Goal: Task Accomplishment & Management: Manage account settings

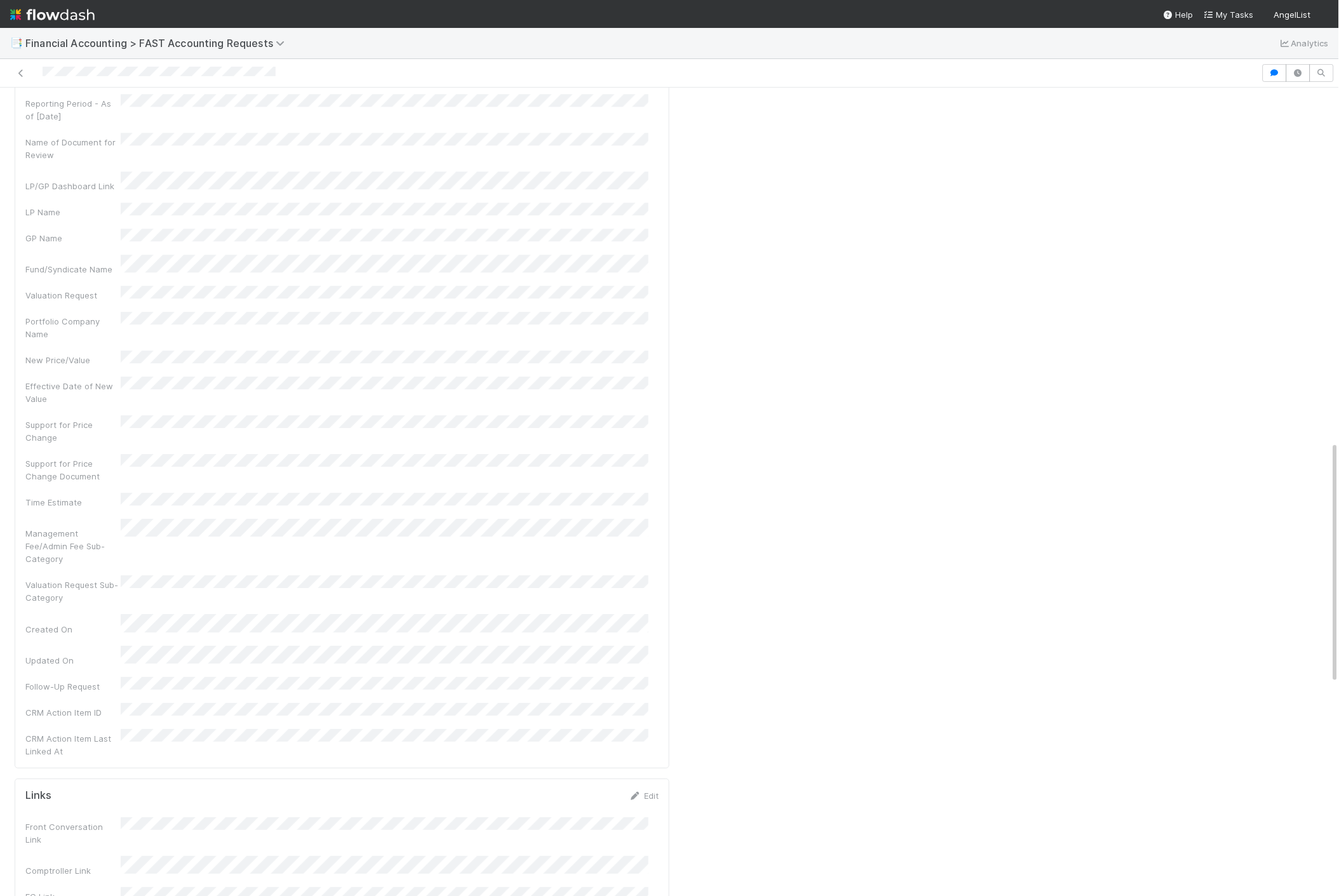
scroll to position [1199, 0]
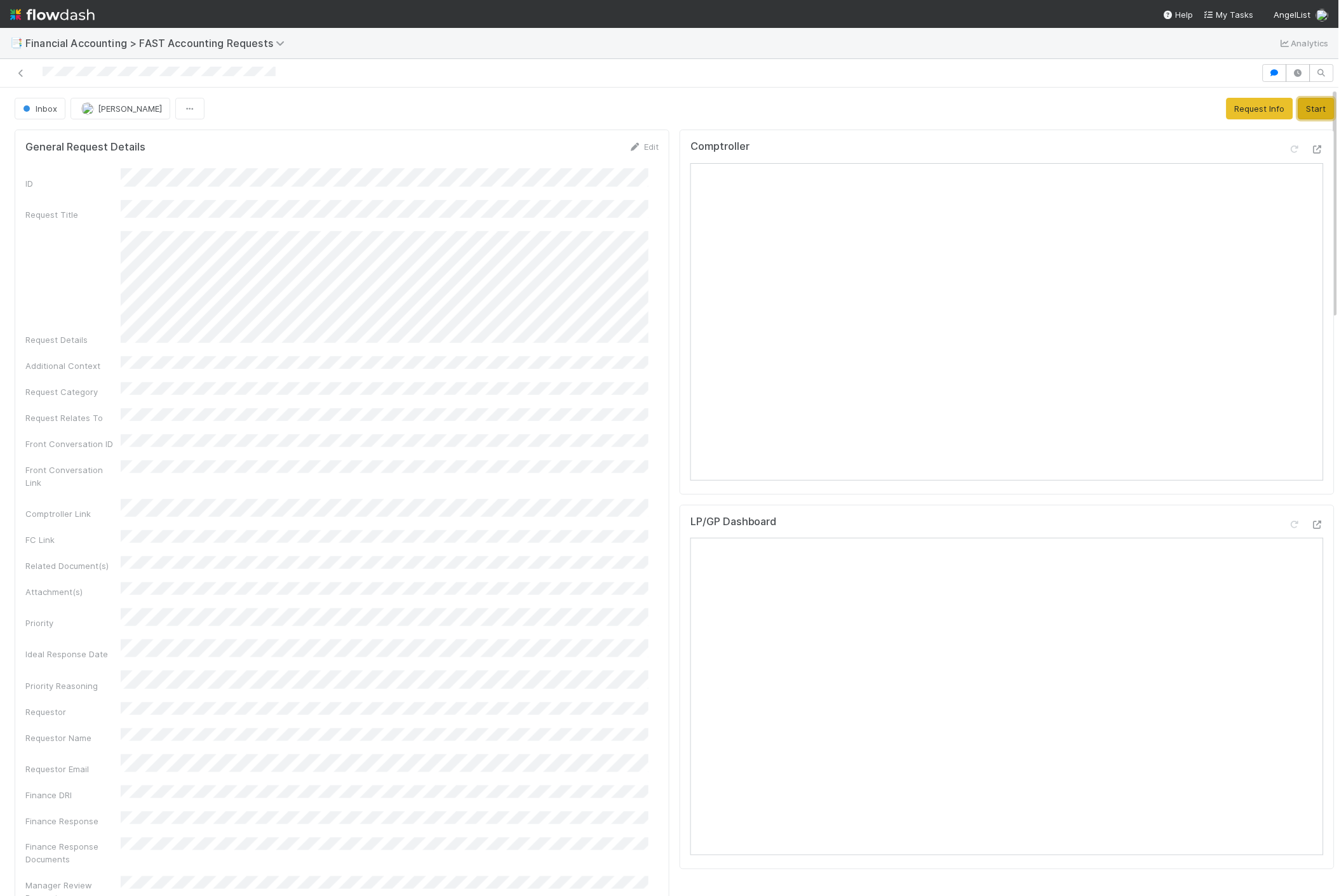
click at [1299, 107] on button "Start" at bounding box center [1316, 109] width 37 height 22
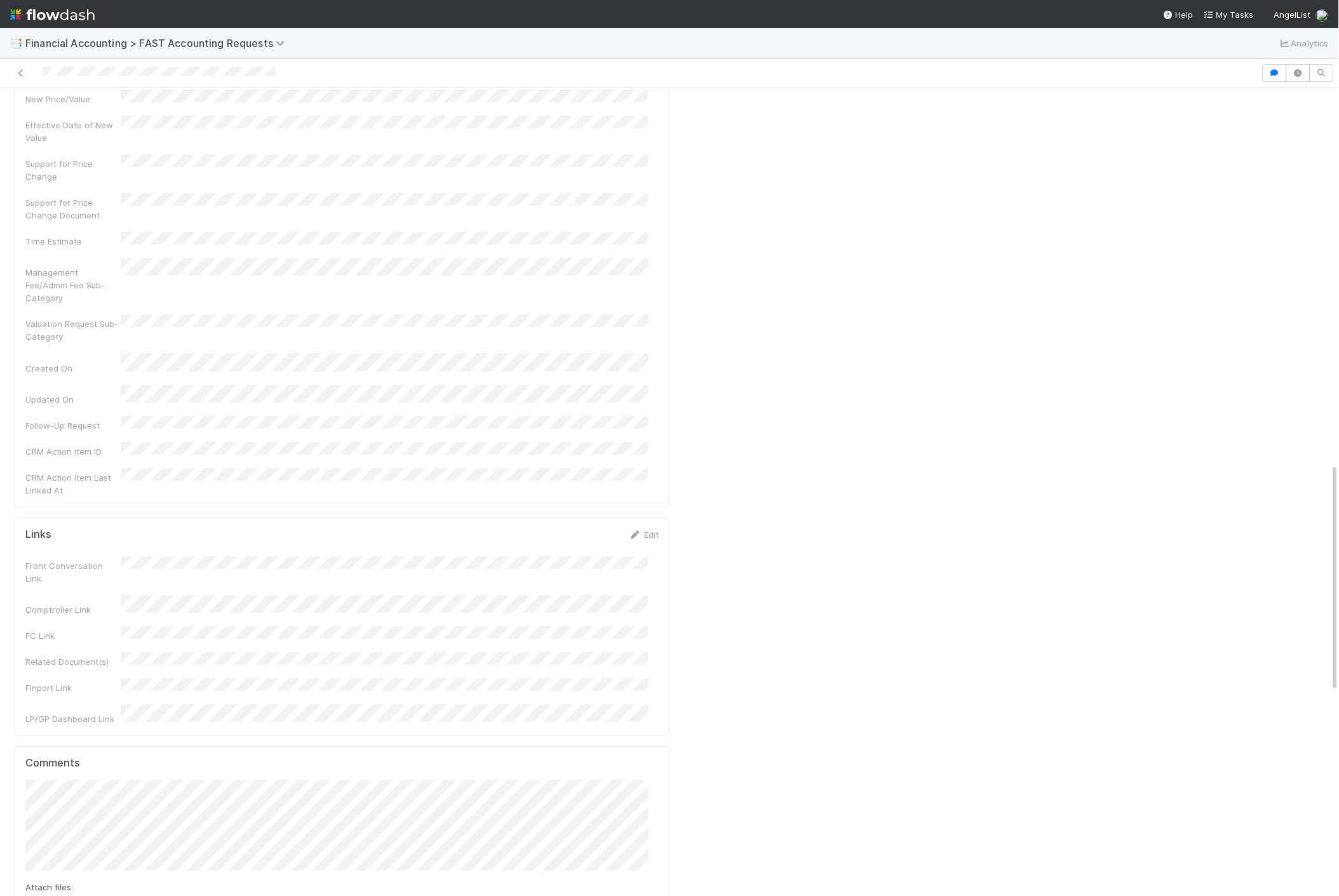
scroll to position [1341, 0]
drag, startPoint x: 43, startPoint y: 726, endPoint x: 54, endPoint y: 732, distance: 12.5
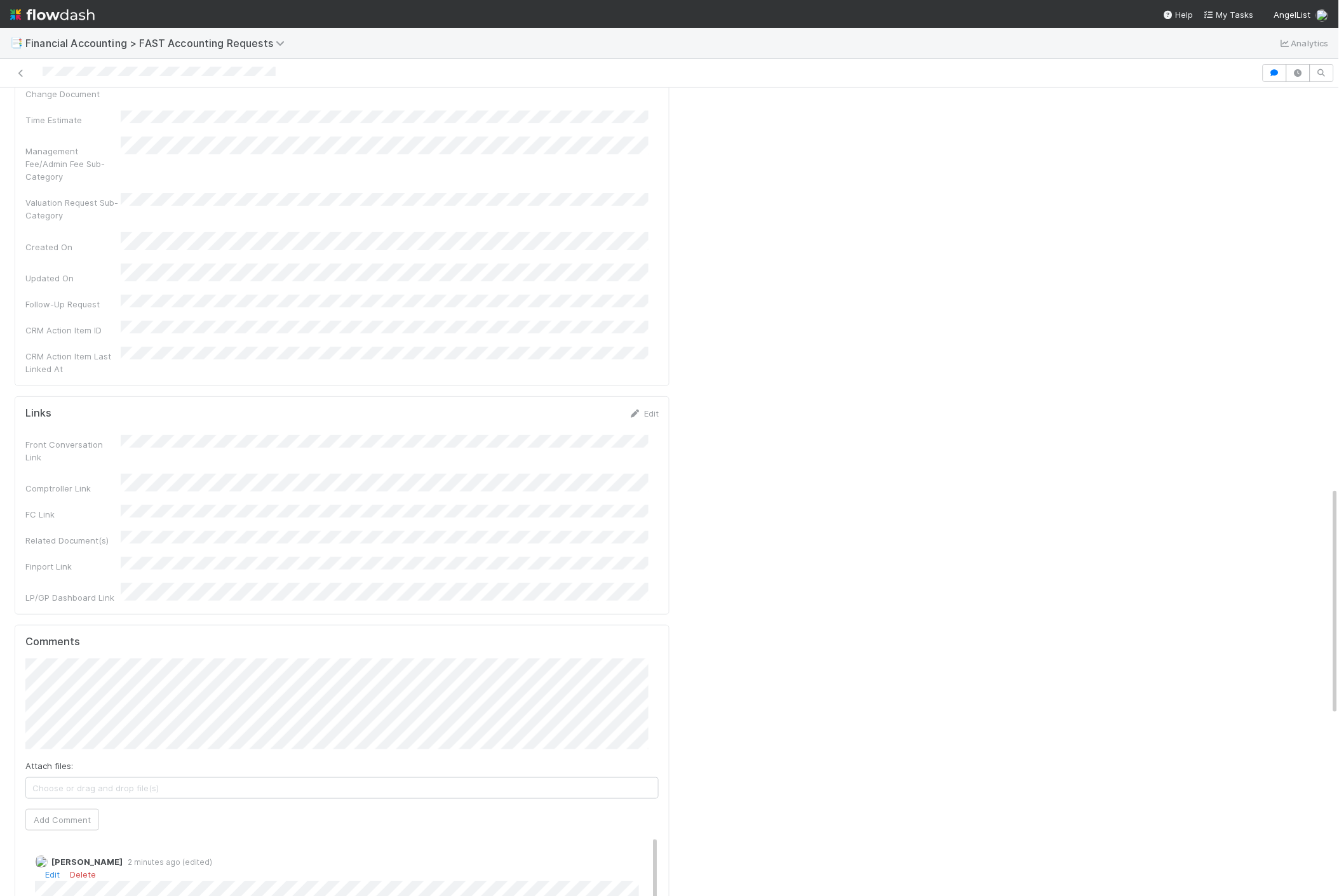
scroll to position [0, 0]
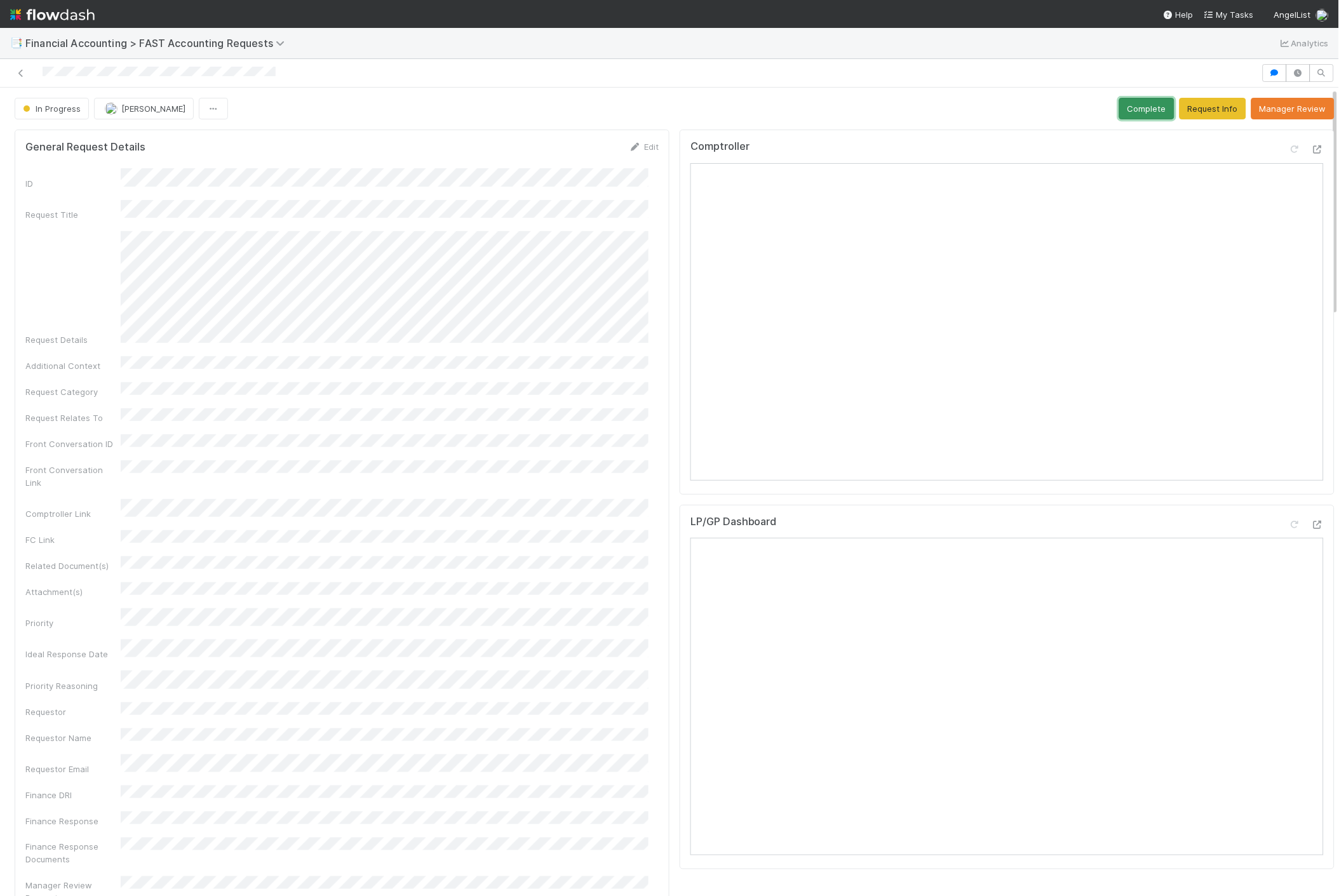
click at [1139, 118] on button "Complete" at bounding box center [1147, 109] width 56 height 22
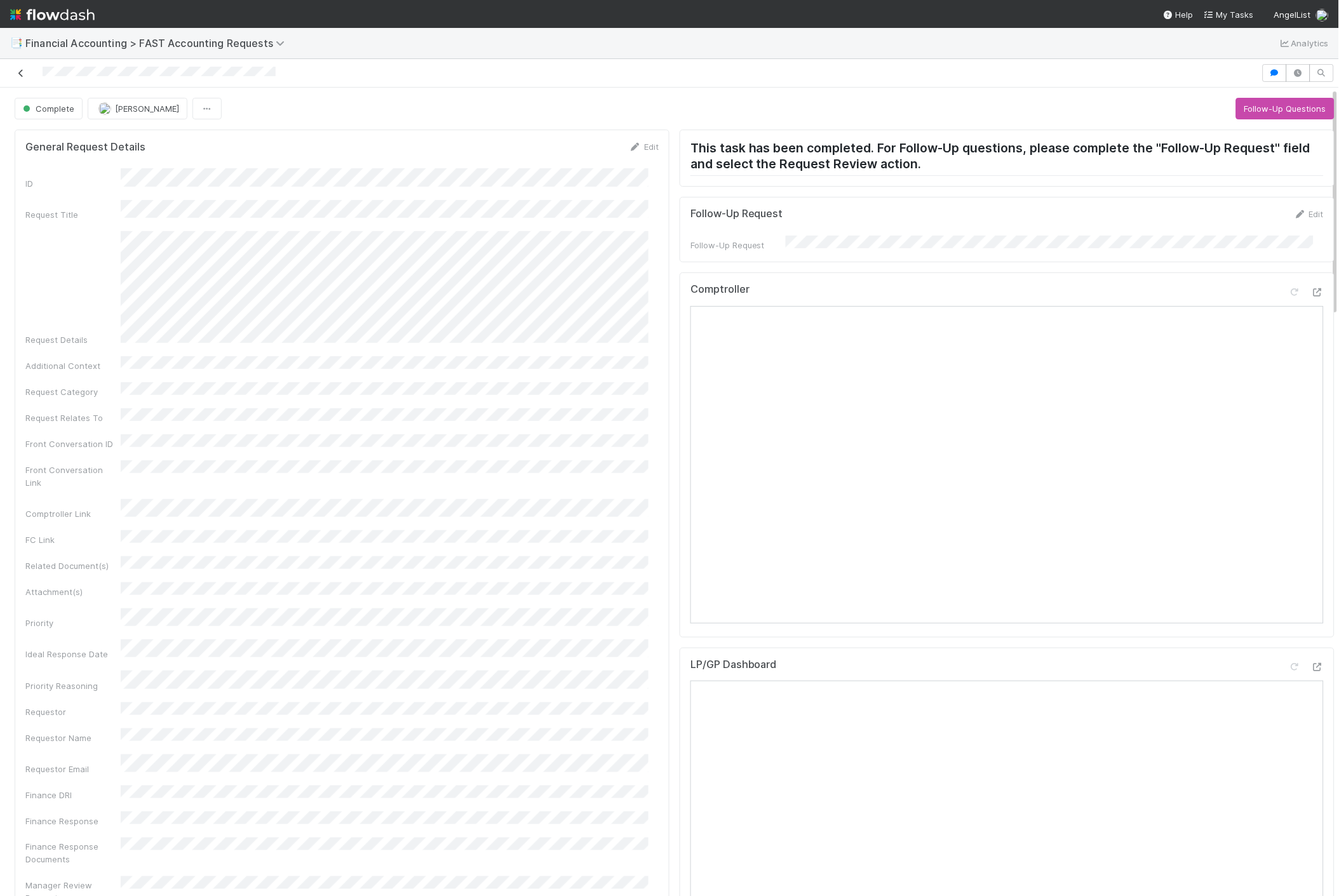
click at [21, 72] on icon at bounding box center [20, 73] width 12 height 8
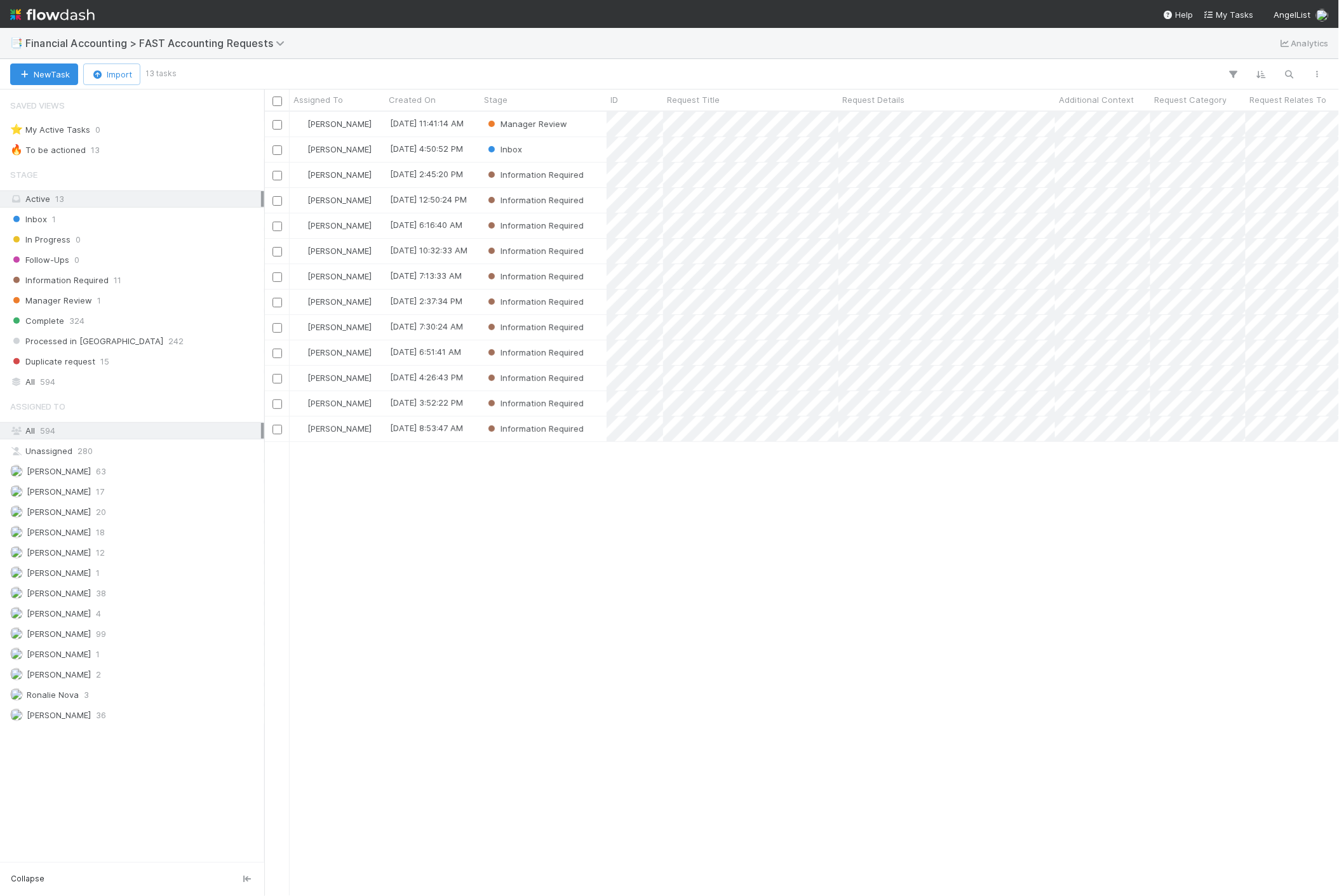
scroll to position [774, 1064]
click at [74, 17] on img at bounding box center [53, 15] width 85 height 22
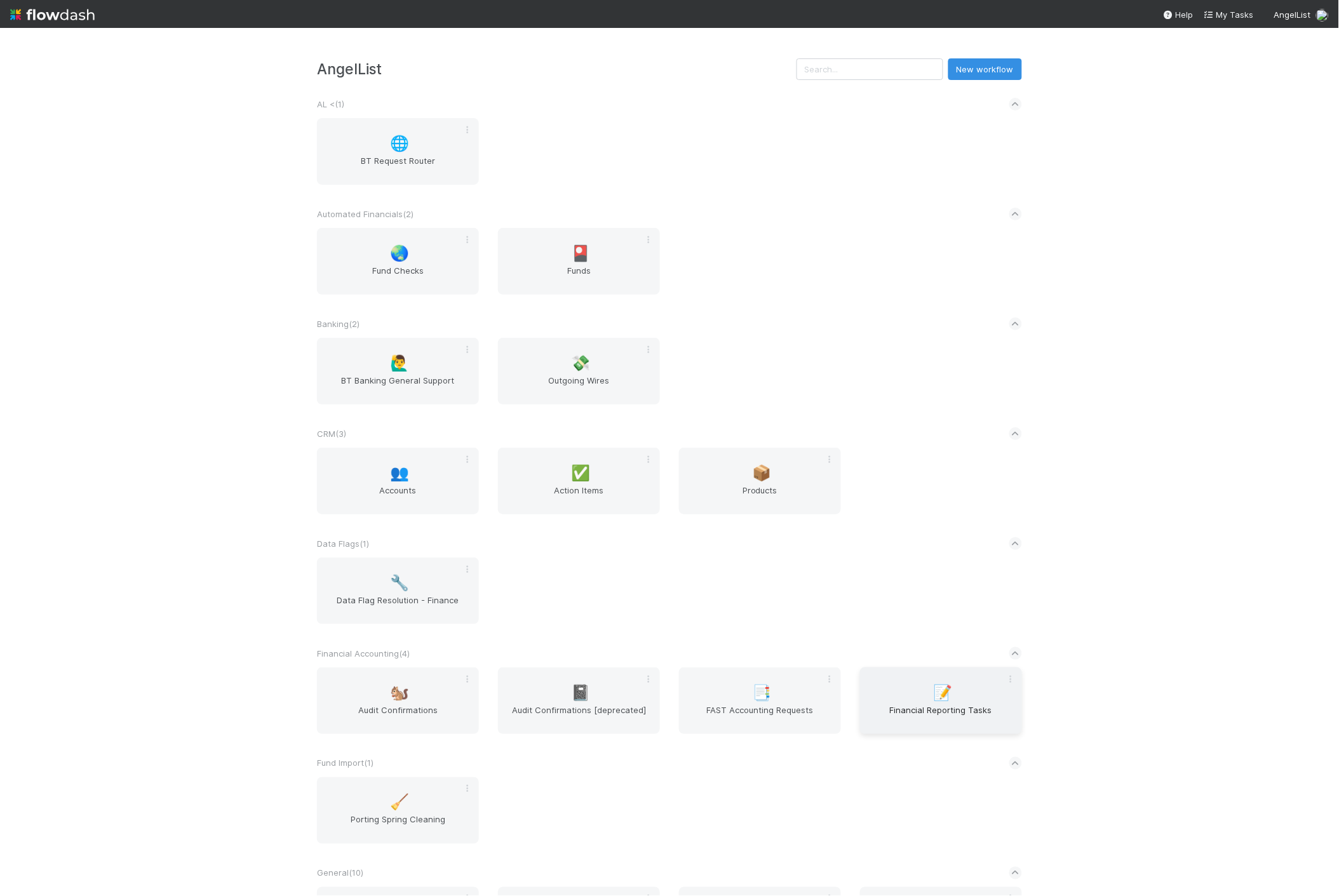
click at [936, 693] on span "📝" at bounding box center [944, 693] width 19 height 17
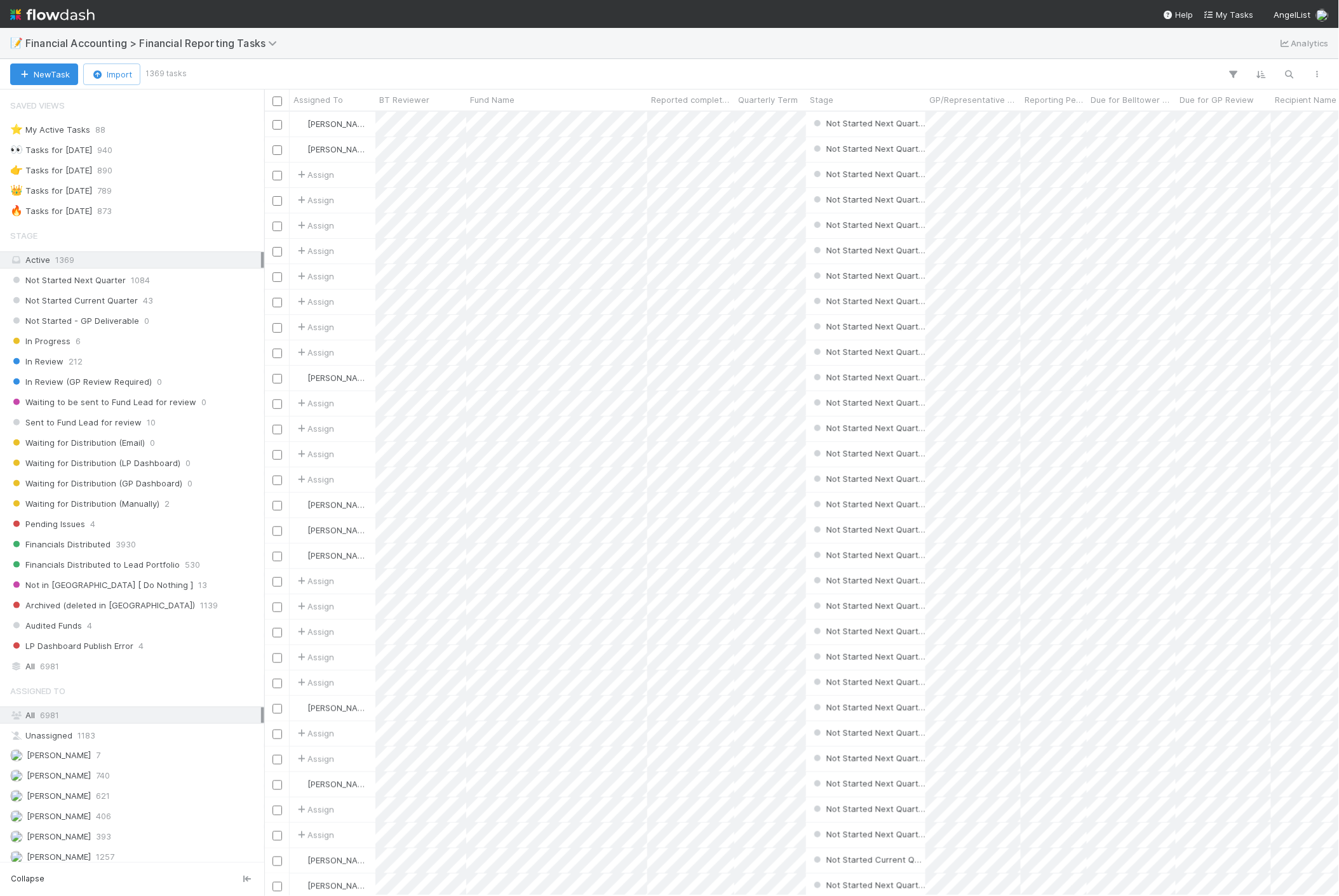
scroll to position [774, 1064]
click at [68, 528] on span "Pending Issues" at bounding box center [48, 525] width 75 height 16
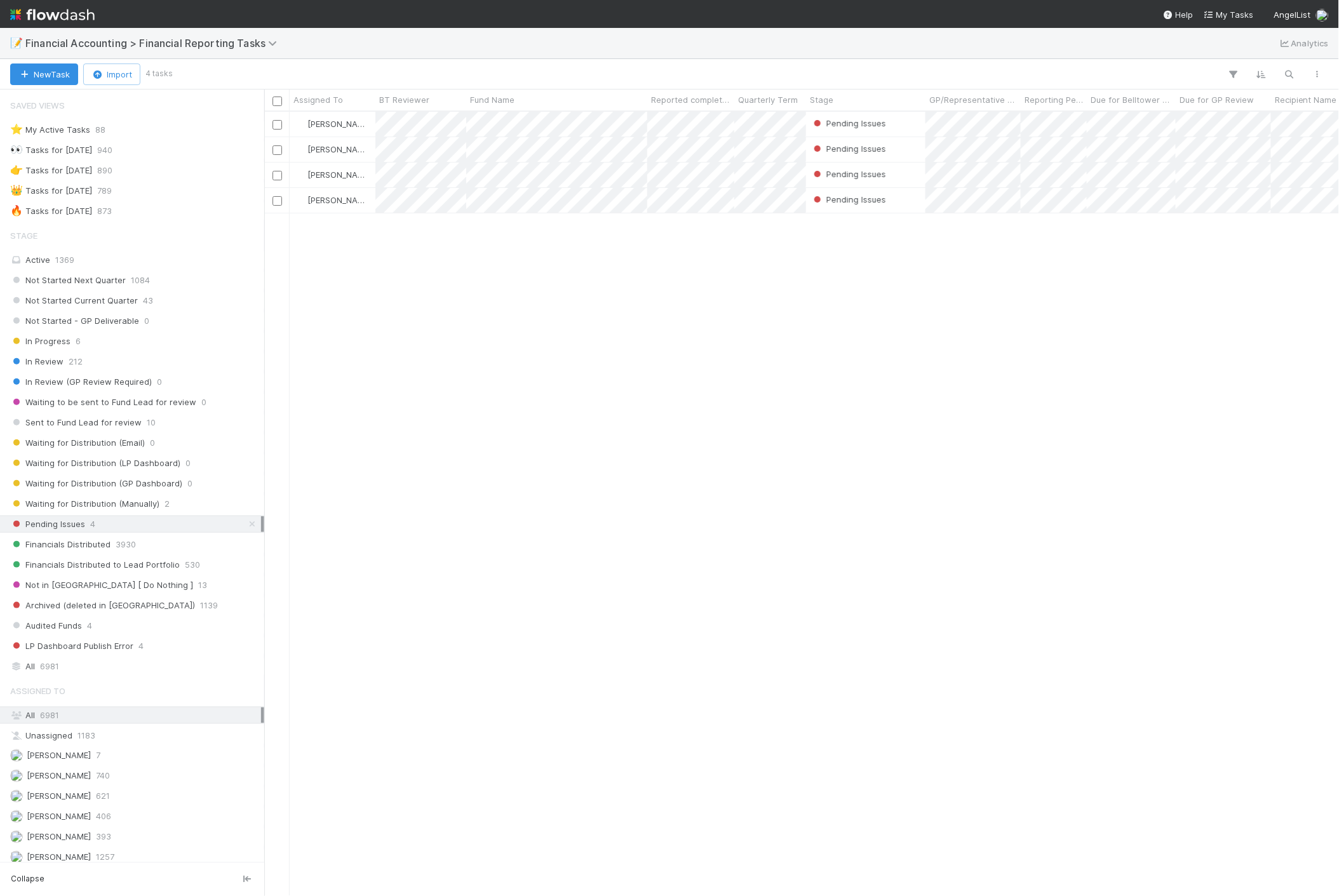
scroll to position [774, 1064]
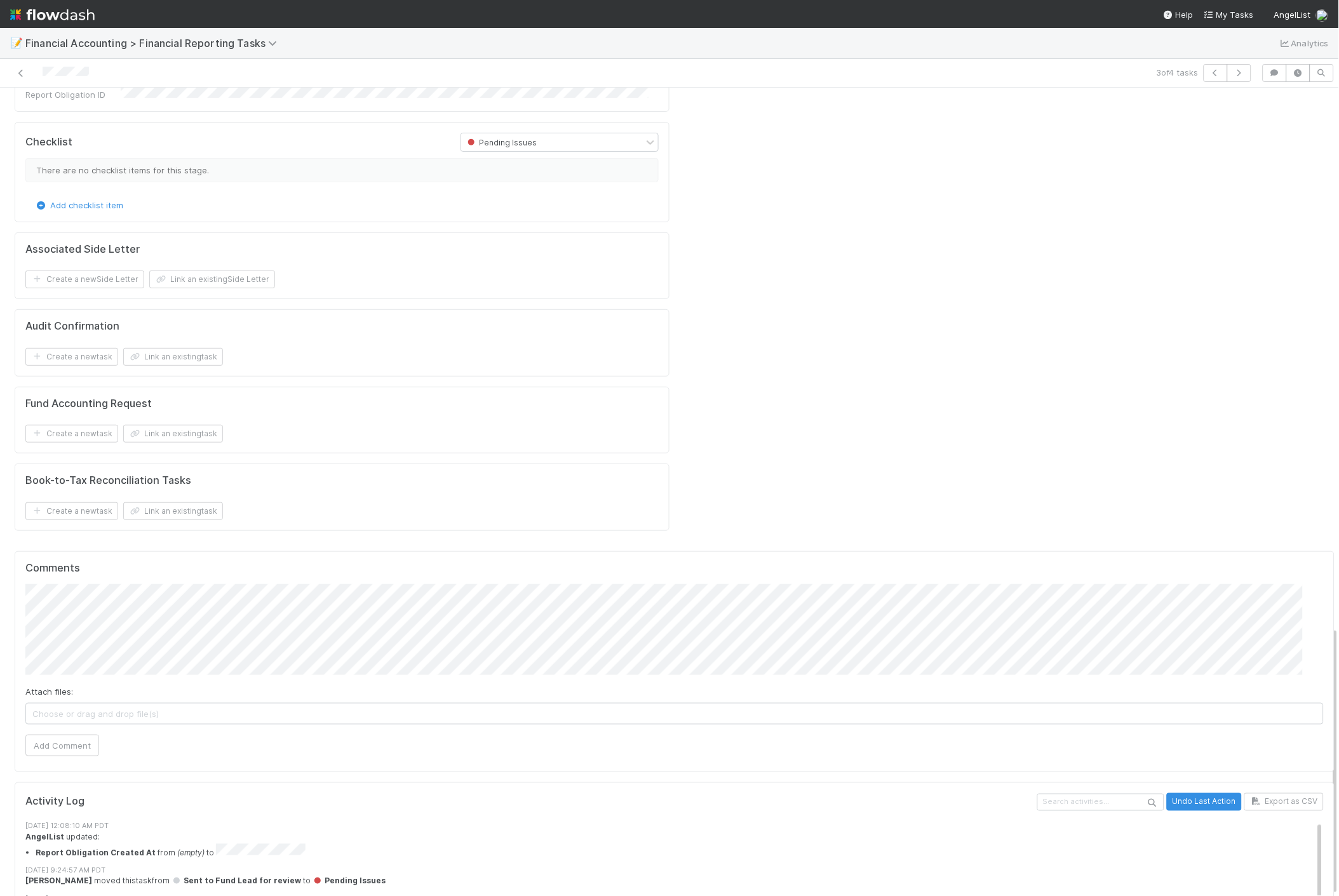
scroll to position [1618, 0]
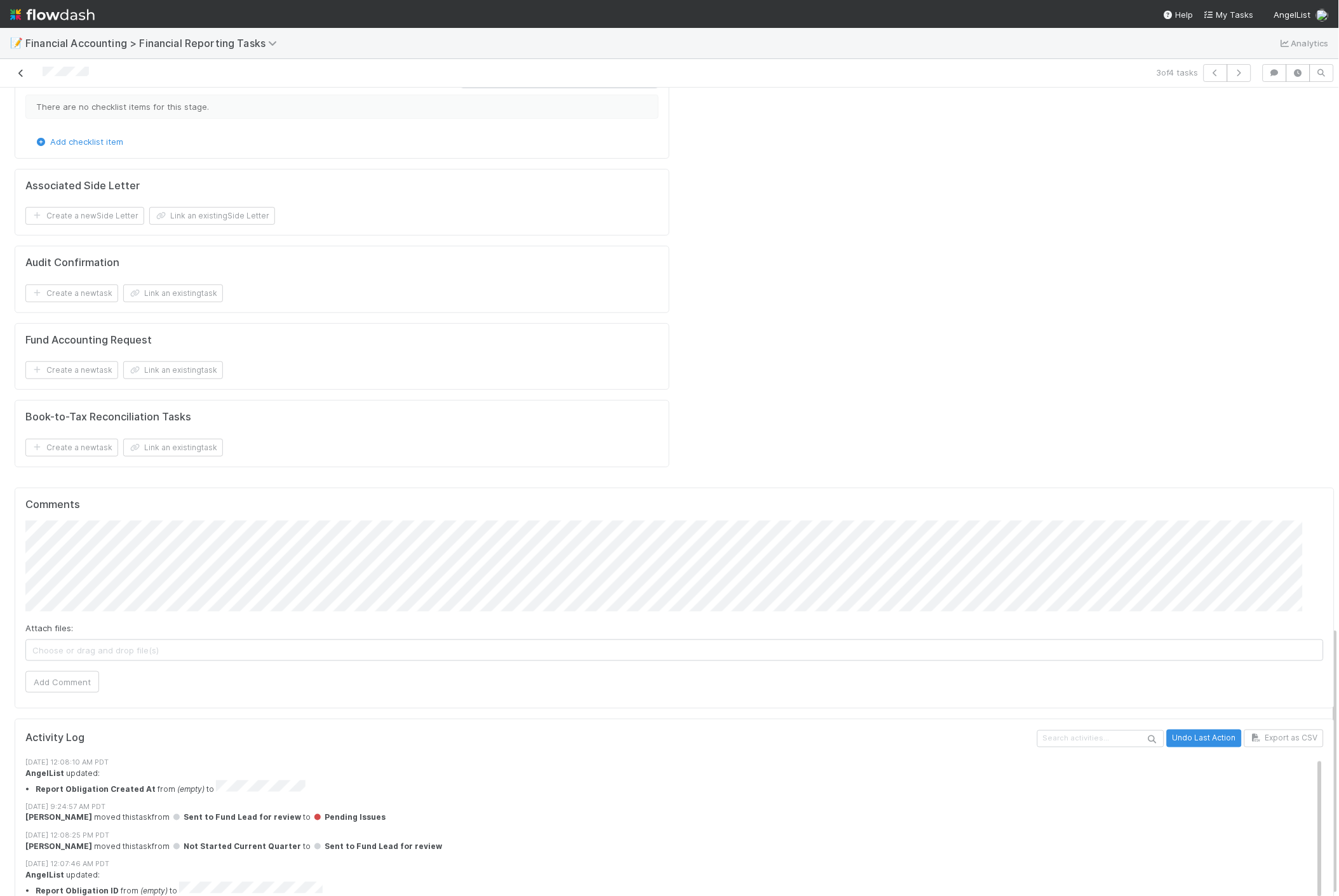
click at [22, 72] on icon at bounding box center [20, 73] width 12 height 8
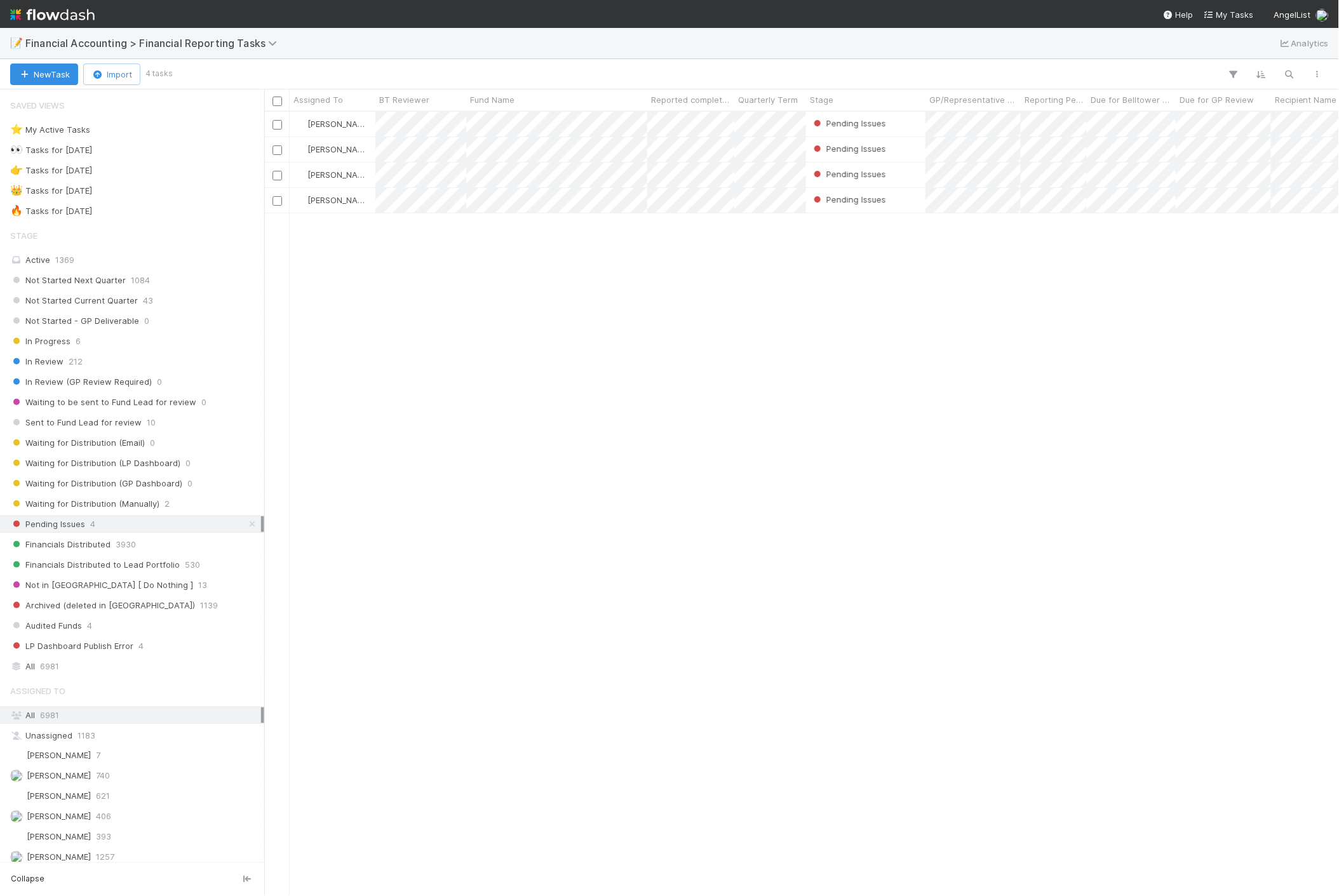
scroll to position [774, 1064]
click at [118, 822] on div "Jacob Luna 406" at bounding box center [135, 817] width 251 height 16
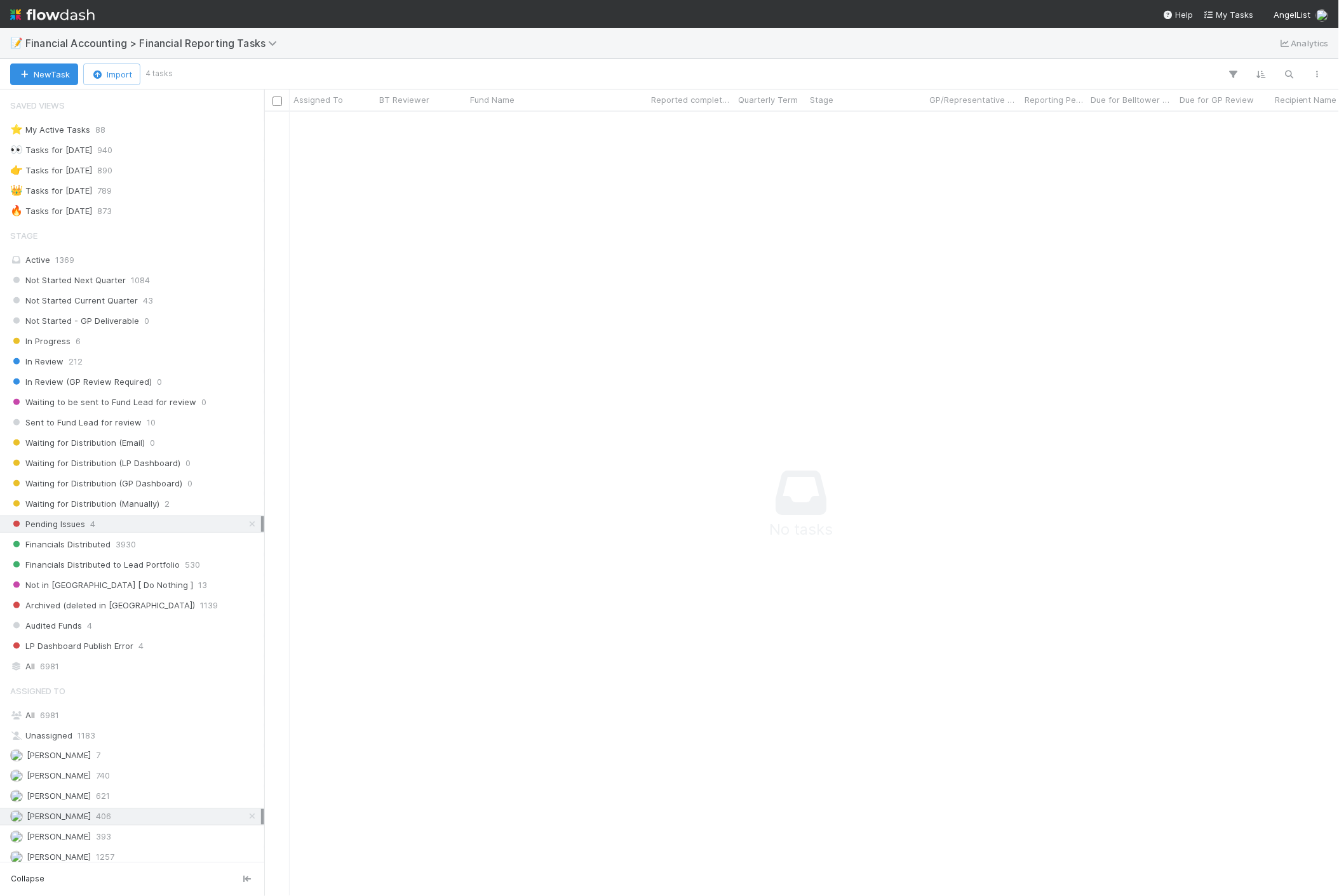
scroll to position [764, 1053]
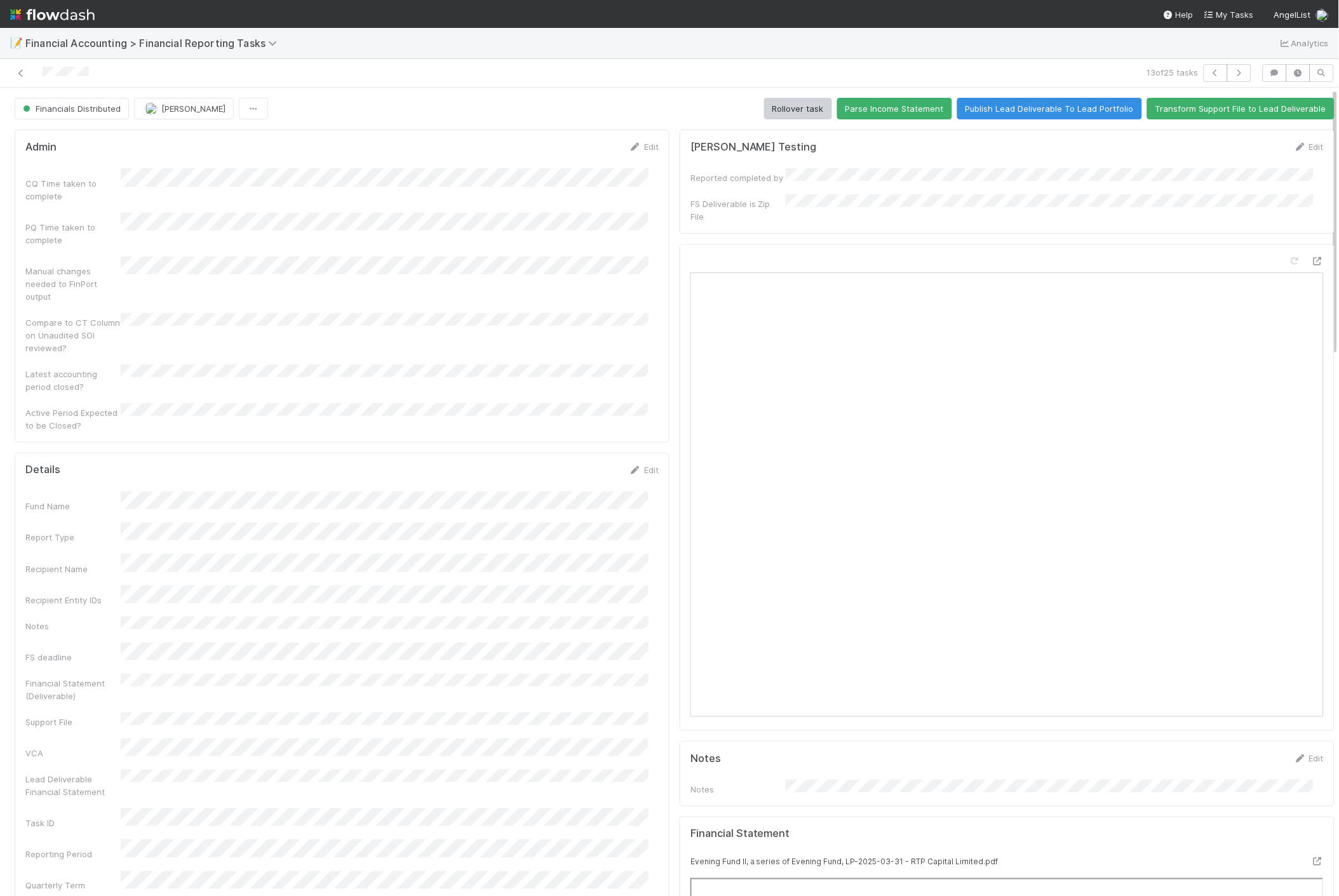
click at [39, 15] on img at bounding box center [53, 15] width 85 height 22
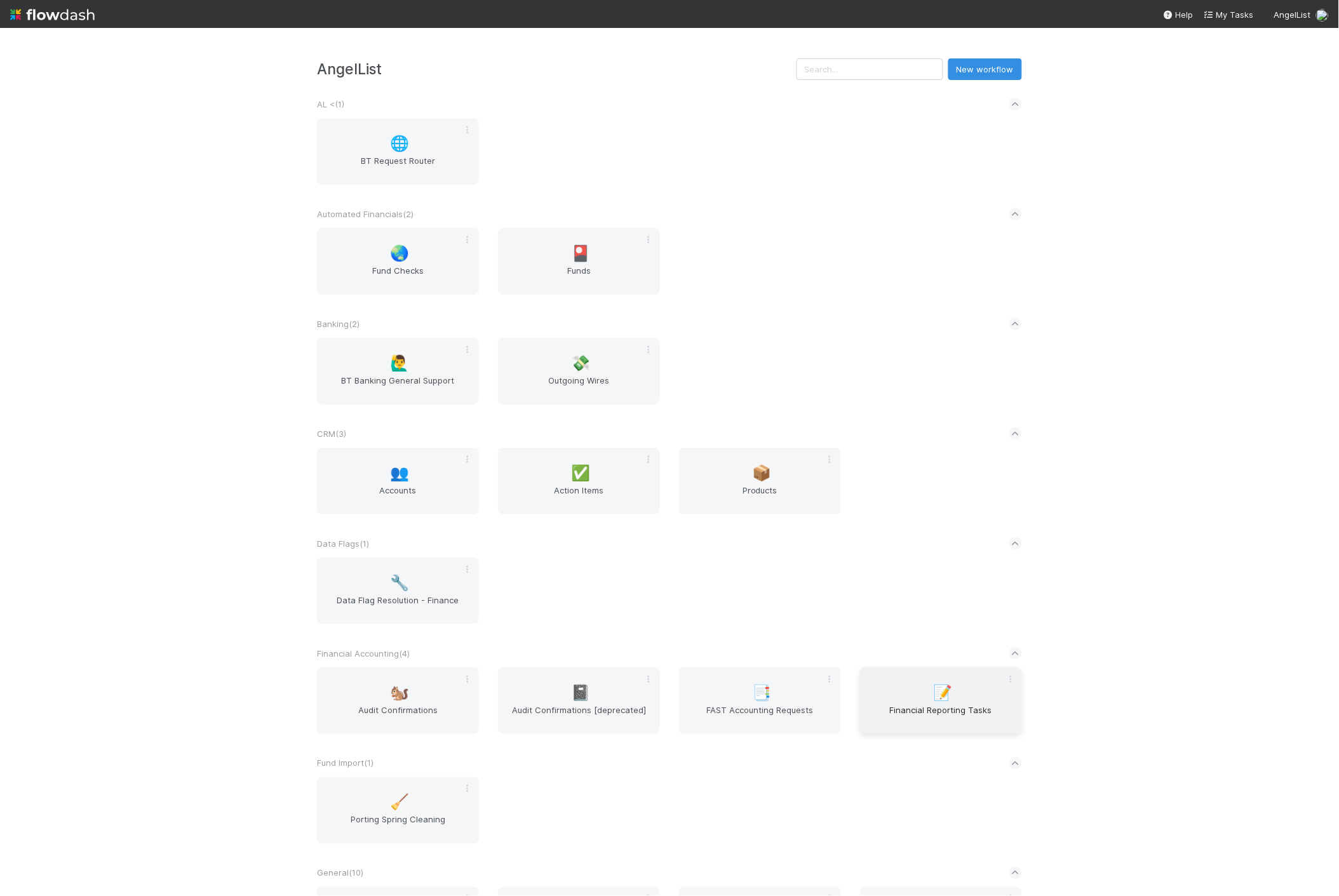
click at [957, 695] on div "📝 Financial Reporting Tasks" at bounding box center [941, 700] width 162 height 67
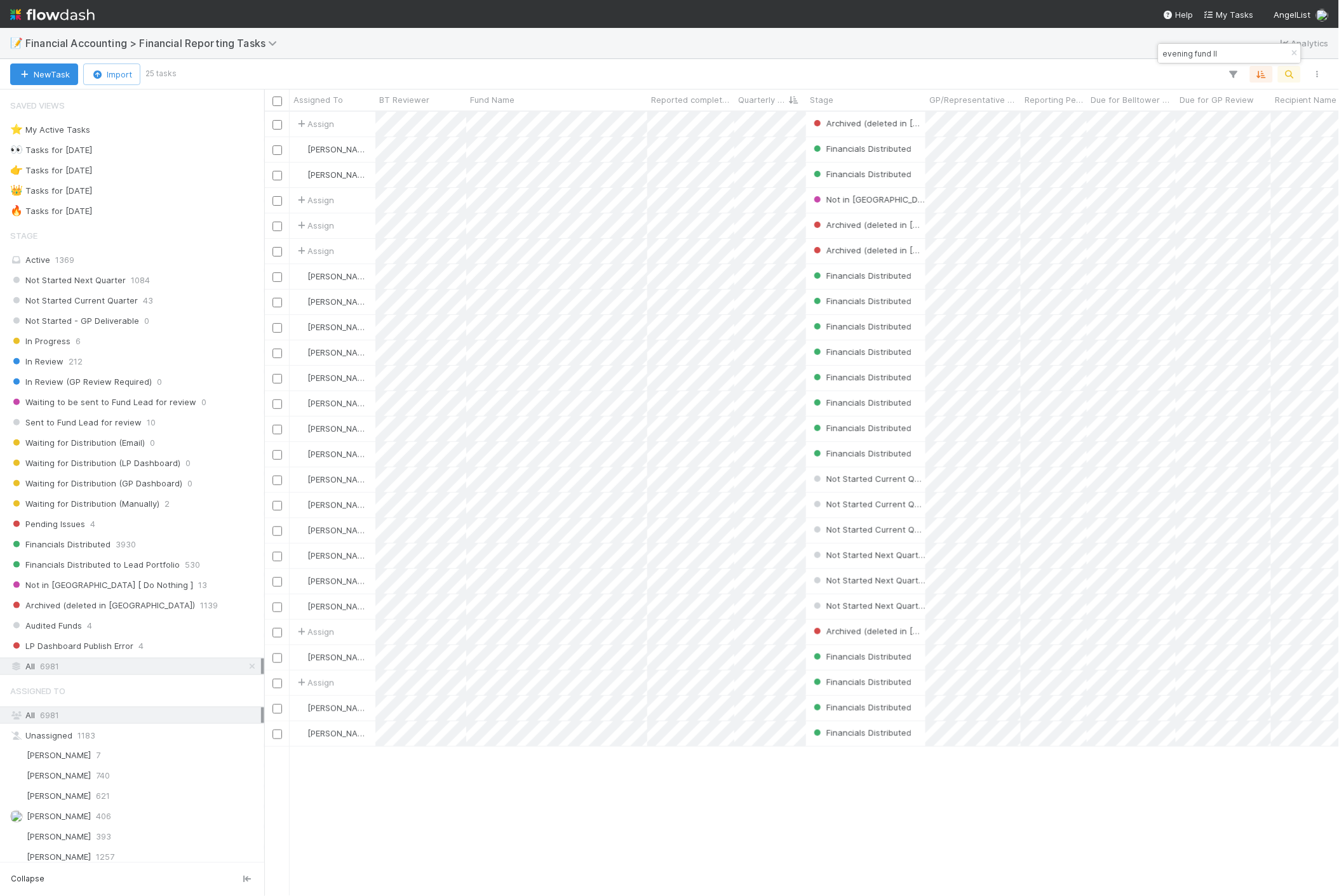
scroll to position [774, 1064]
click at [1243, 54] on input "evening fund II" at bounding box center [1224, 53] width 127 height 15
click at [1243, 55] on input "evening fund II" at bounding box center [1224, 53] width 127 height 15
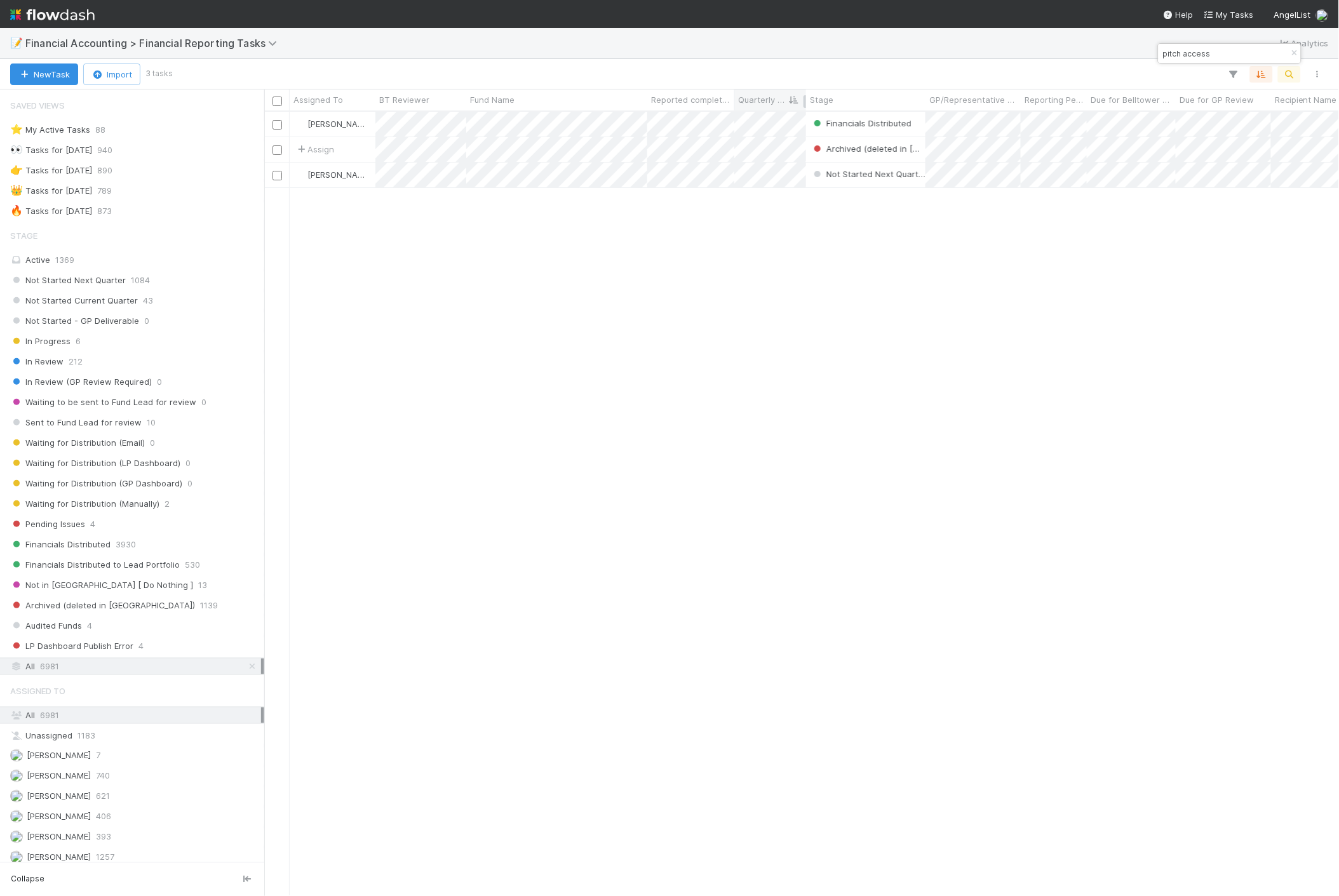
type input "pitch access"
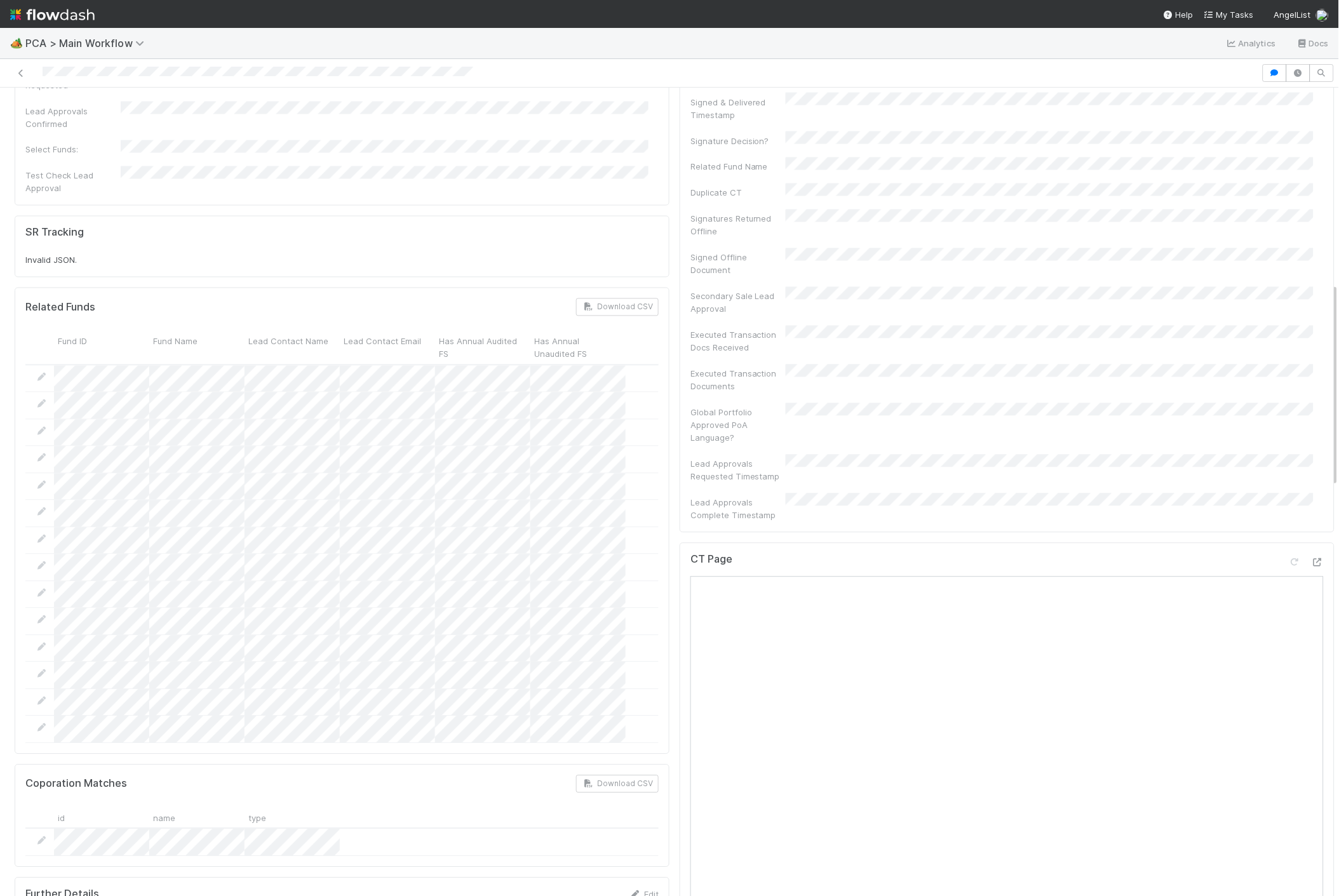
scroll to position [776, 0]
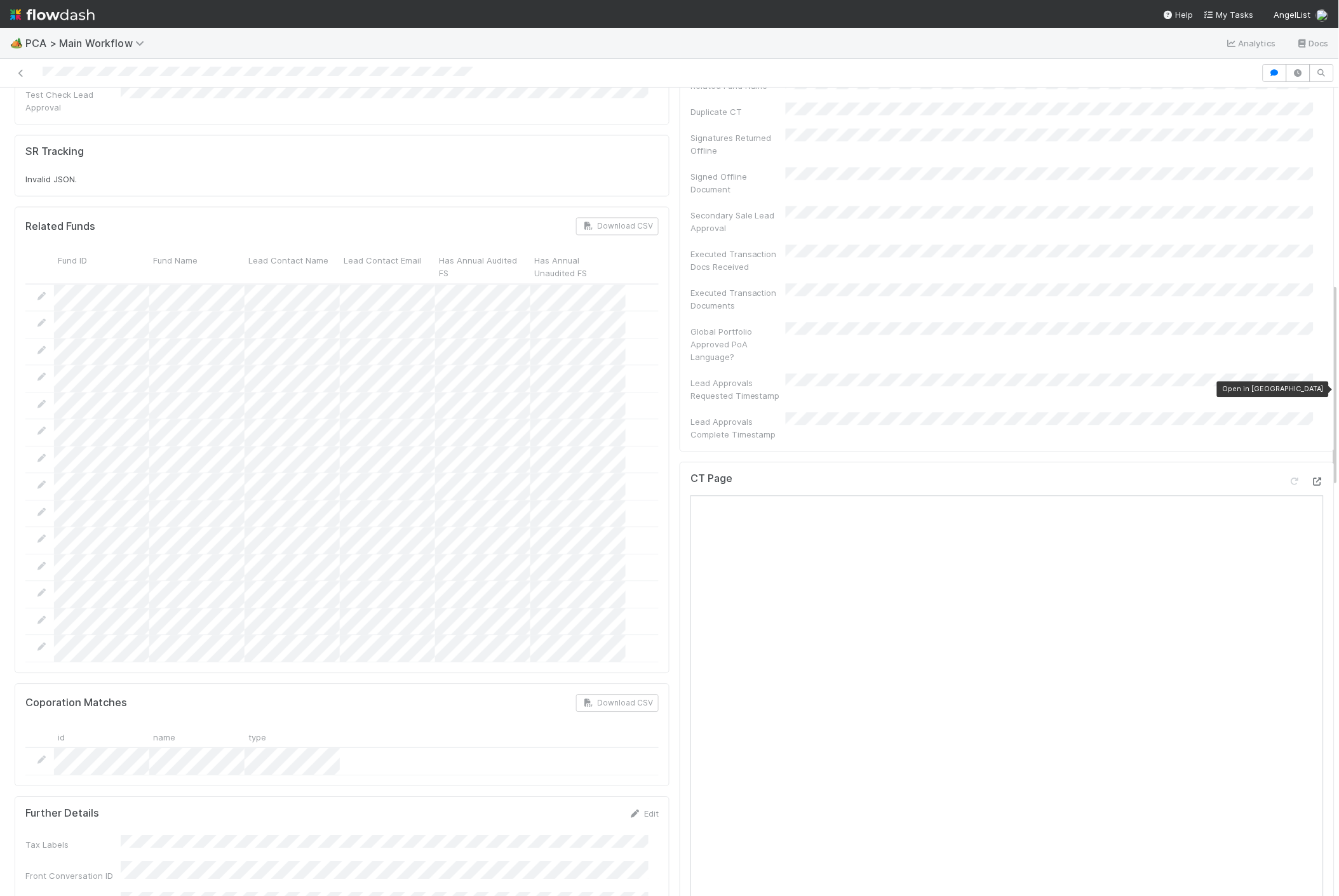
click at [1311, 478] on icon at bounding box center [1317, 482] width 12 height 8
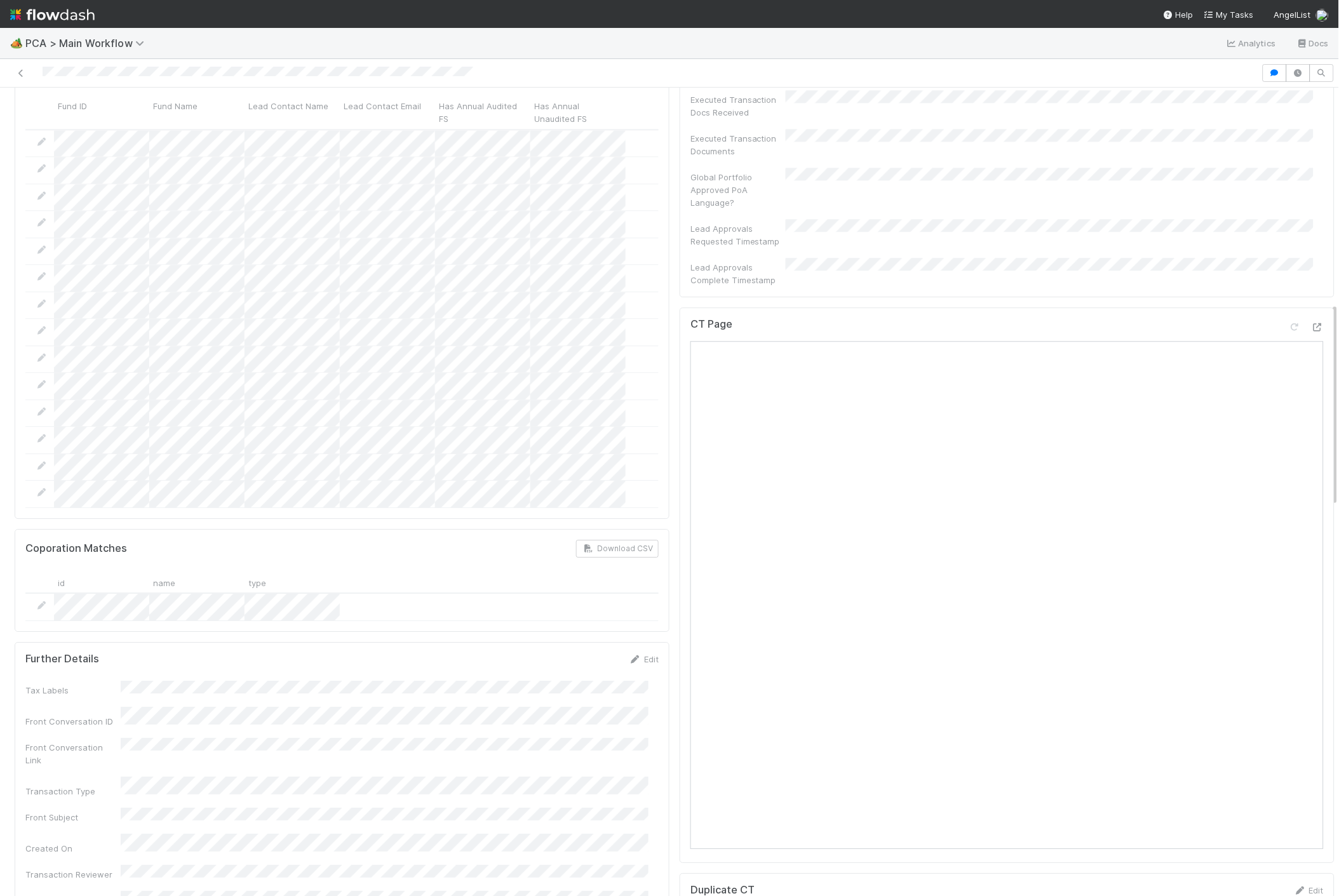
scroll to position [847, 0]
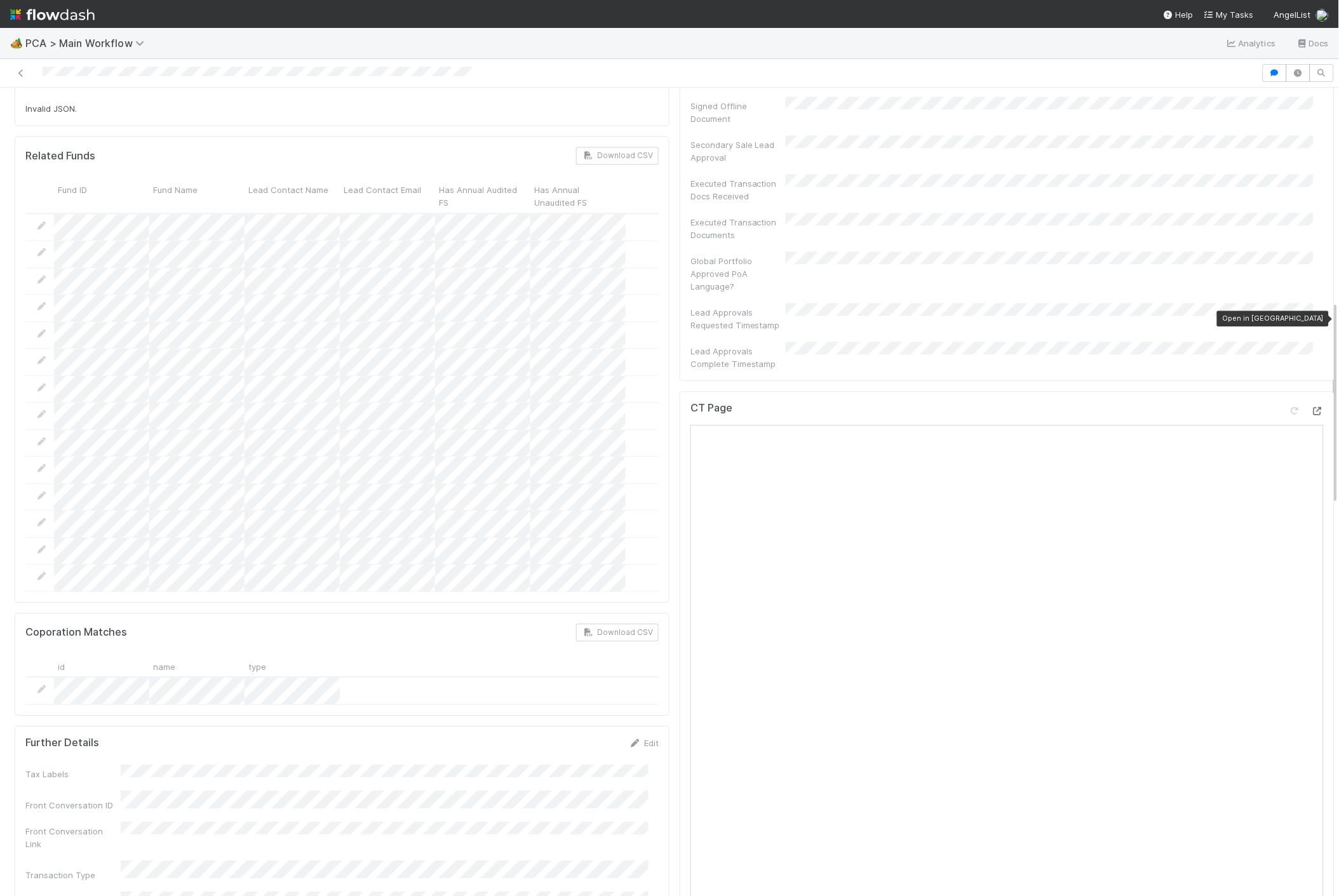
click at [1311, 407] on icon at bounding box center [1317, 411] width 12 height 8
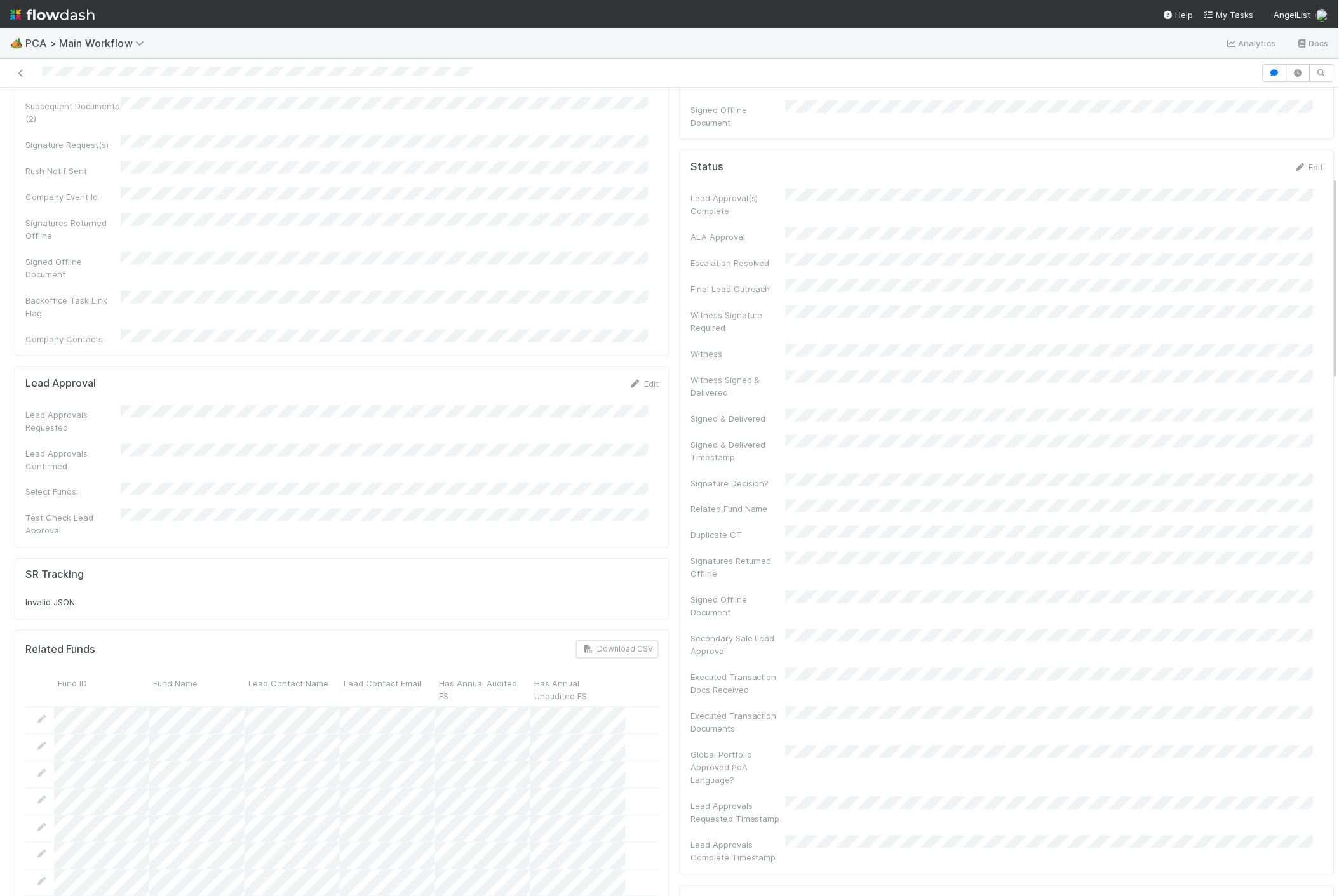
scroll to position [0, 0]
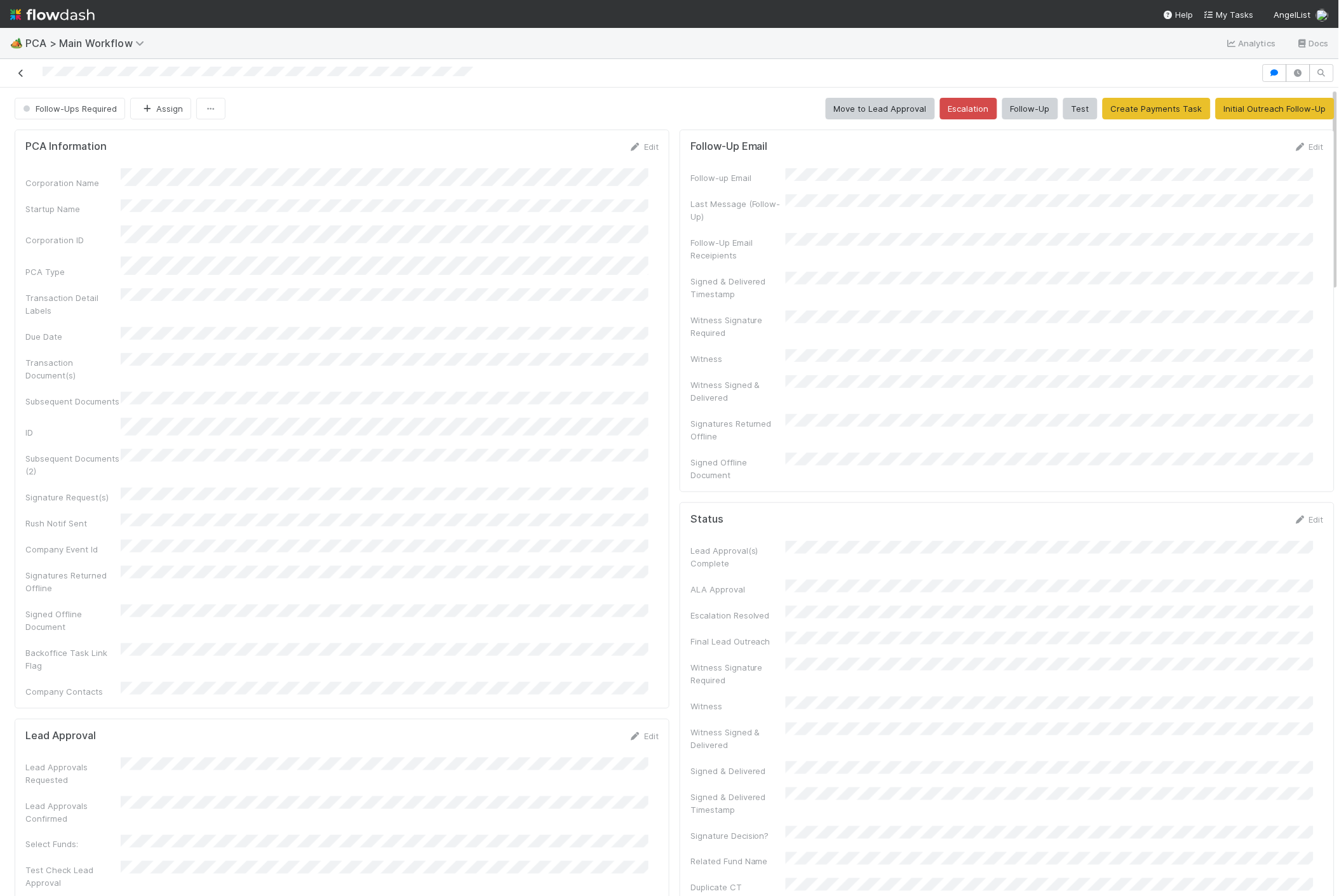
click at [19, 78] on link at bounding box center [20, 72] width 12 height 12
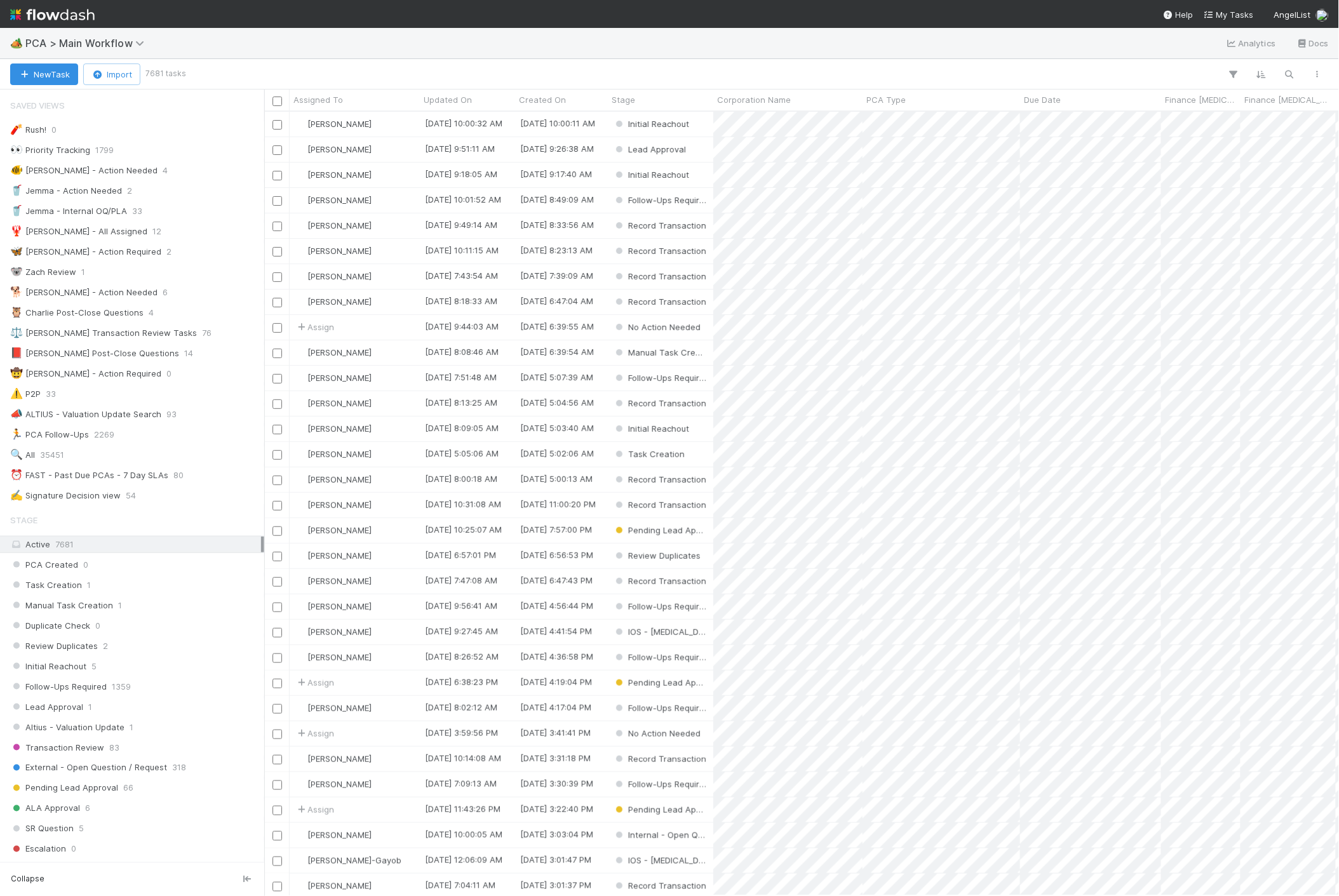
scroll to position [774, 1064]
click at [61, 20] on img at bounding box center [53, 15] width 85 height 22
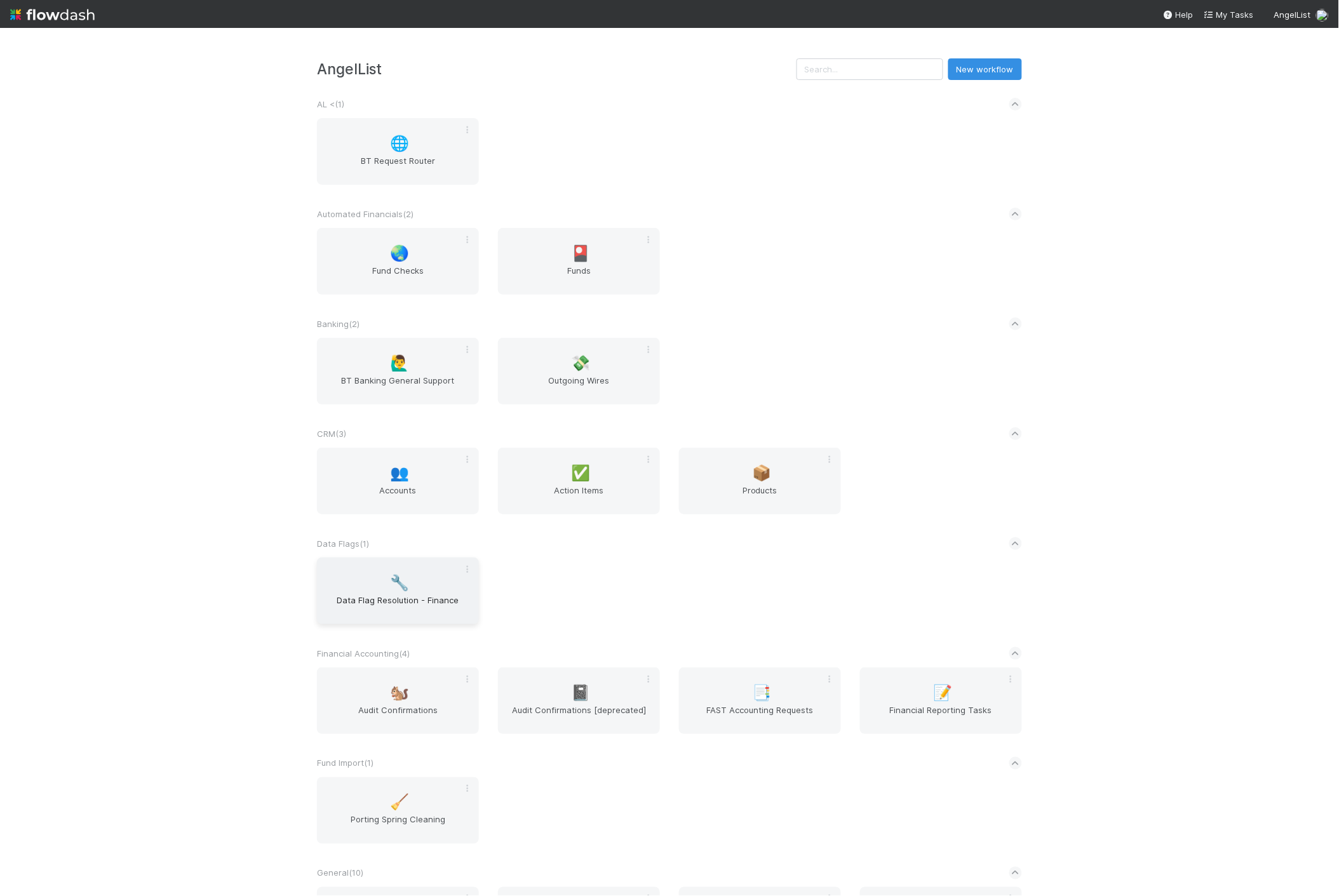
click at [434, 600] on span "Data Flag Resolution - Finance" at bounding box center [398, 607] width 152 height 26
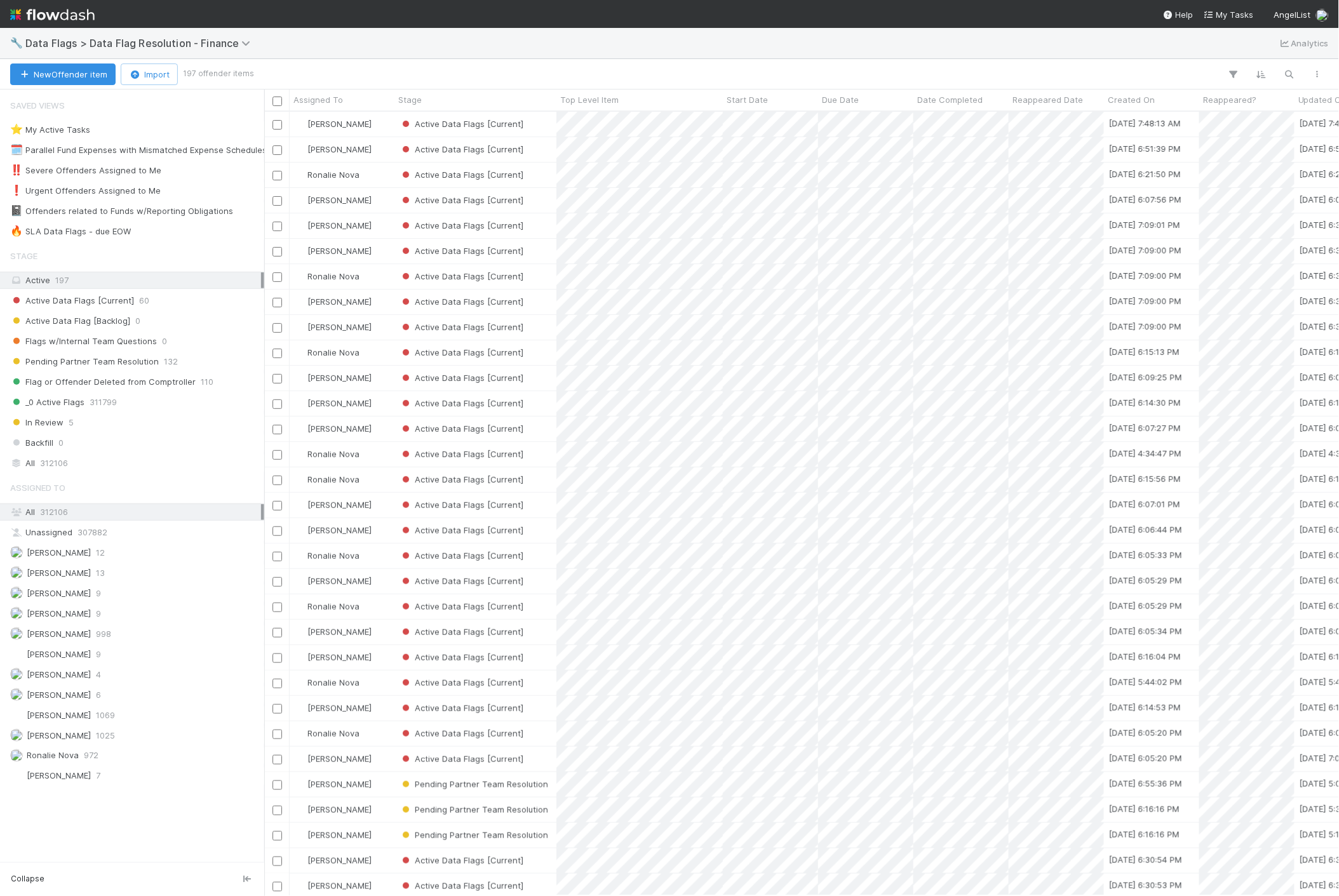
scroll to position [774, 1064]
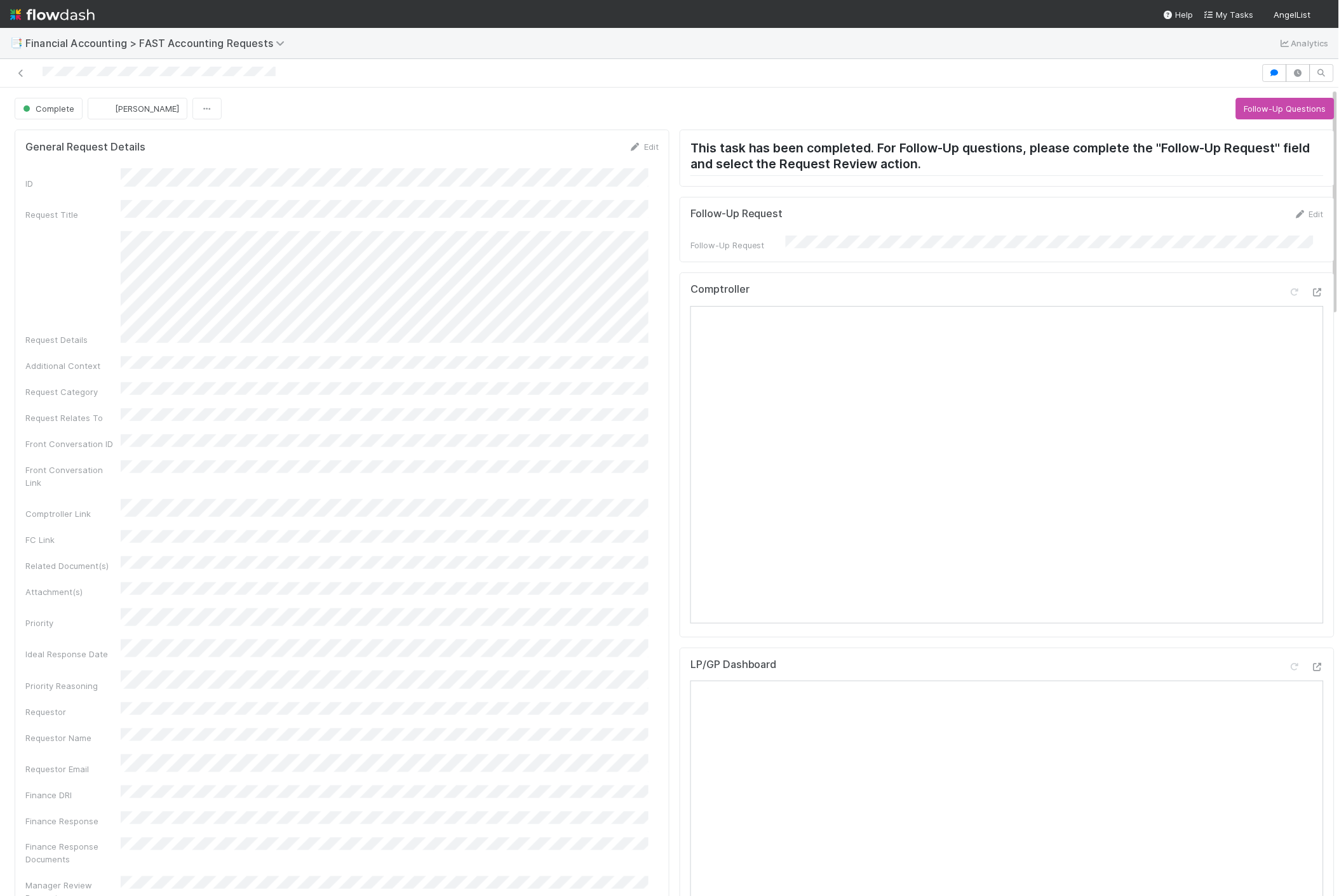
click at [49, 20] on img at bounding box center [53, 15] width 85 height 22
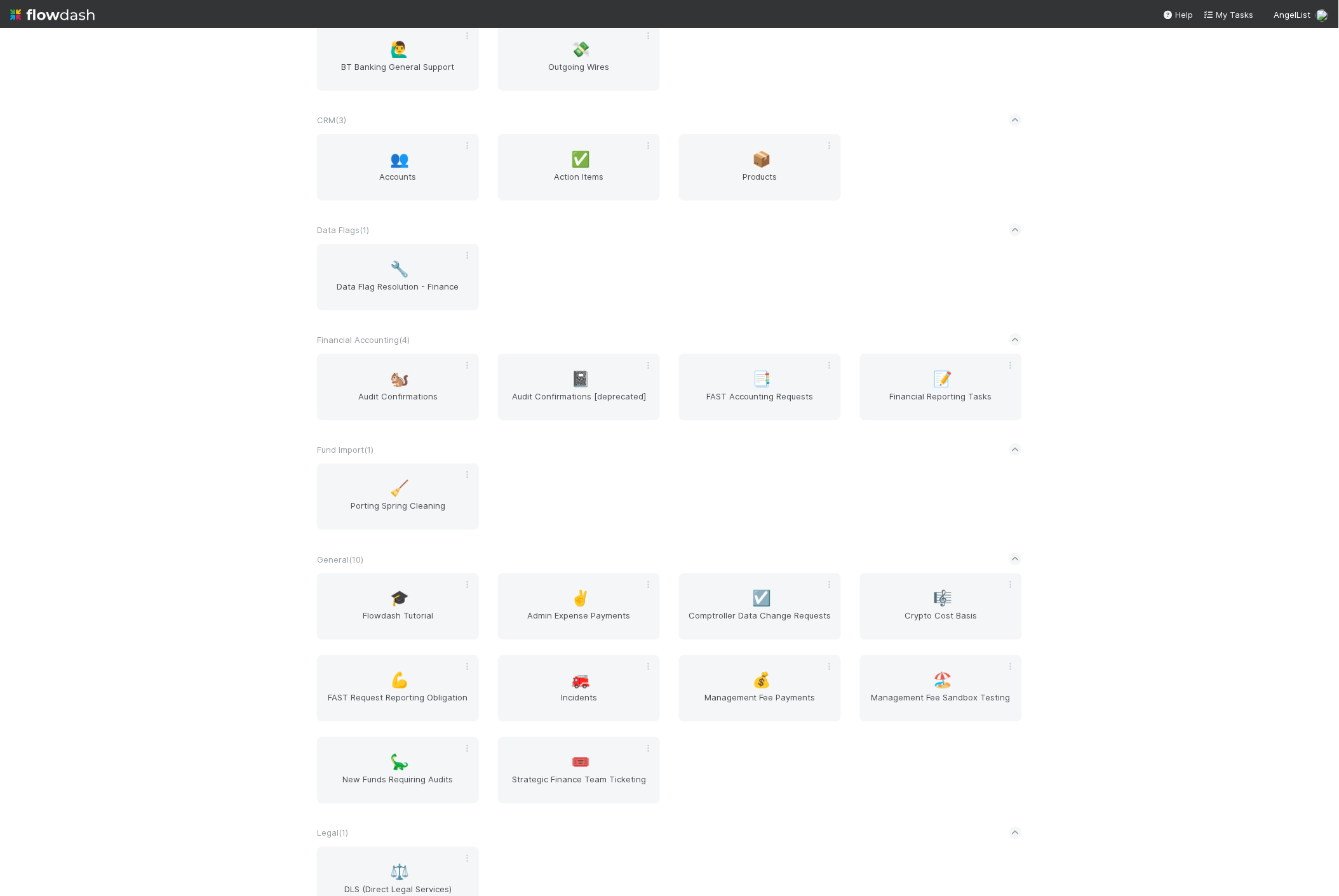
scroll to position [776, 0]
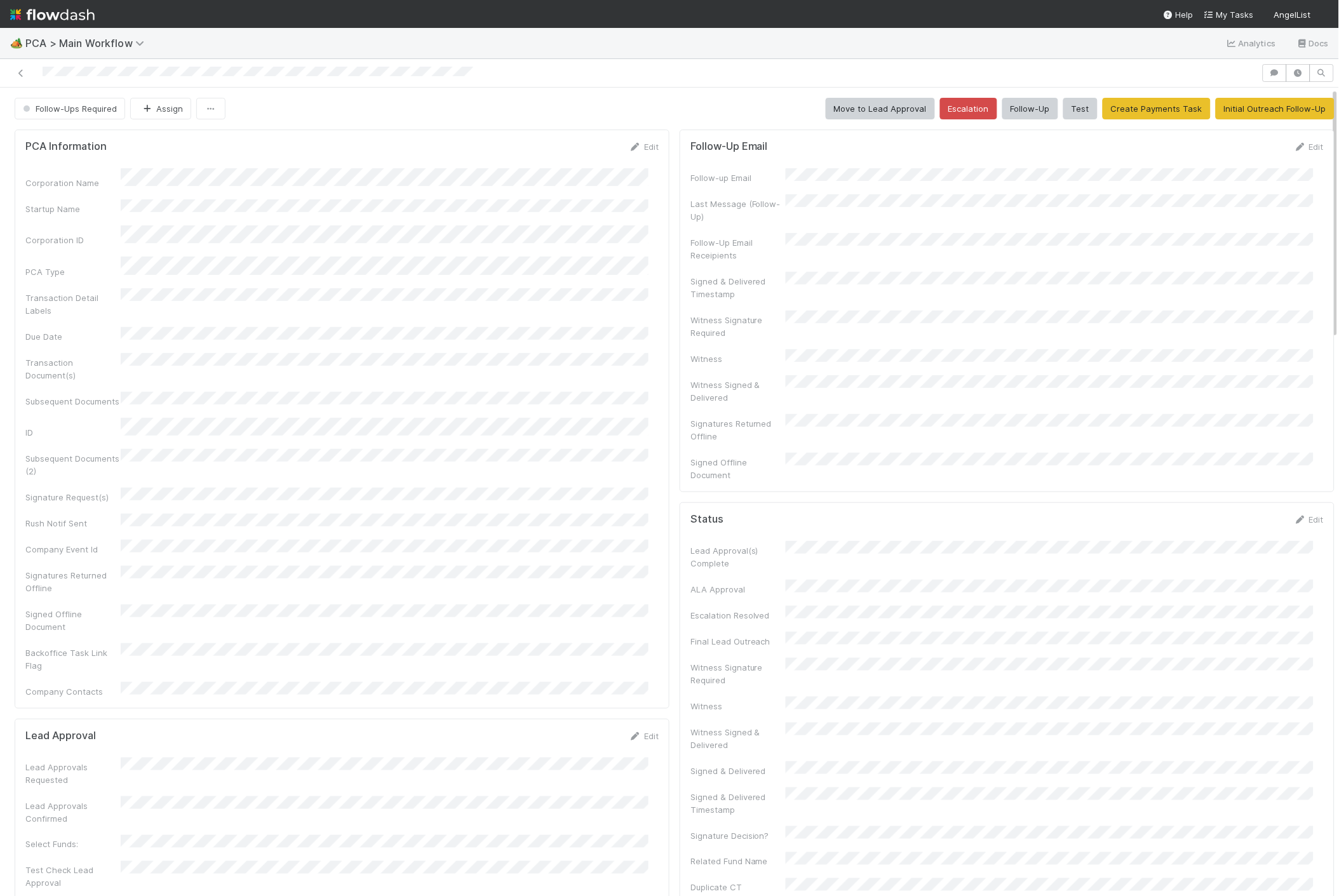
click at [993, 131] on div "Follow-Up Email Edit Follow-up Email Last Message (Follow-Up) Follow-Up Email R…" at bounding box center [1007, 311] width 655 height 362
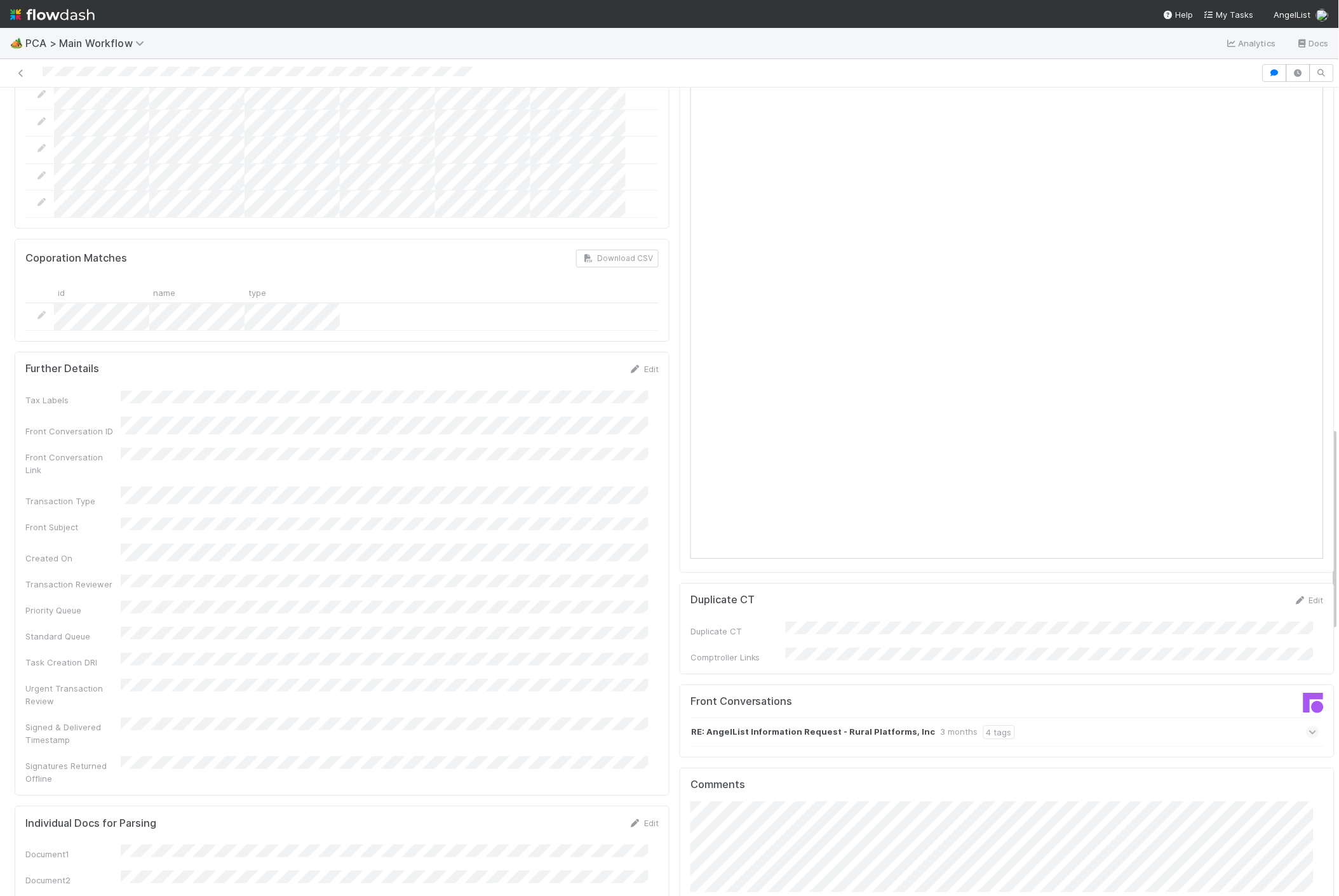
scroll to position [1482, 0]
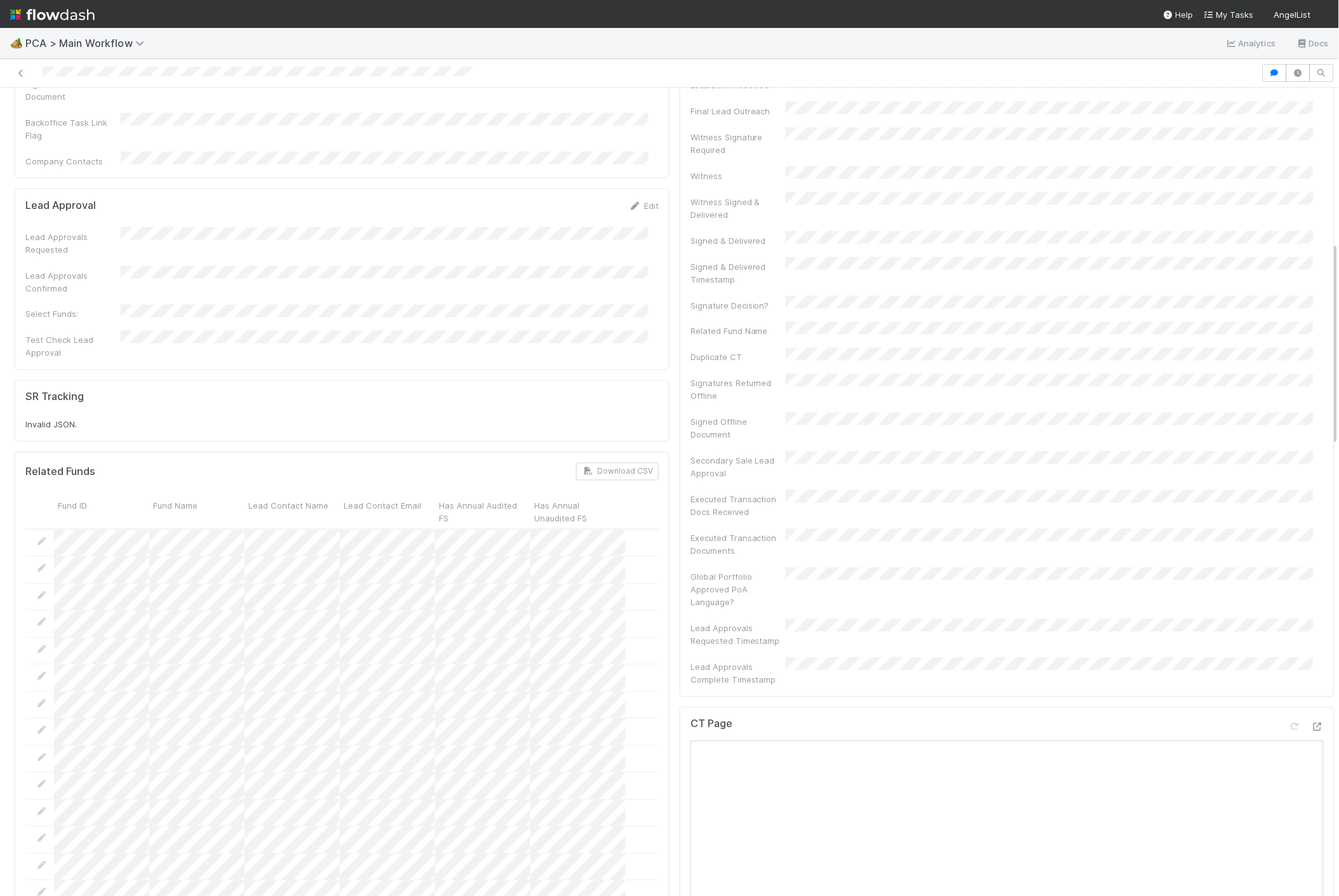
scroll to position [776, 0]
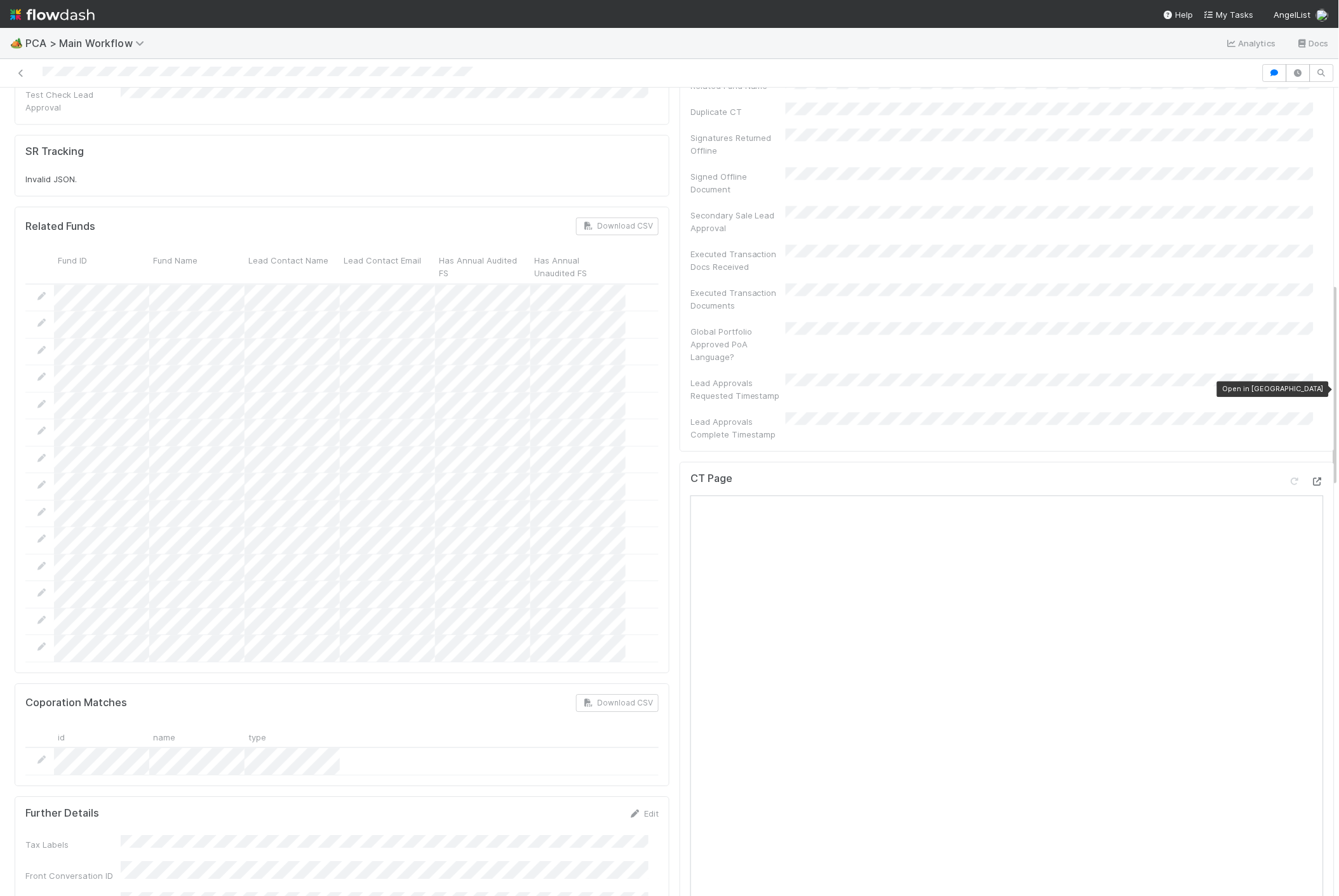
click at [1311, 478] on icon at bounding box center [1317, 482] width 12 height 8
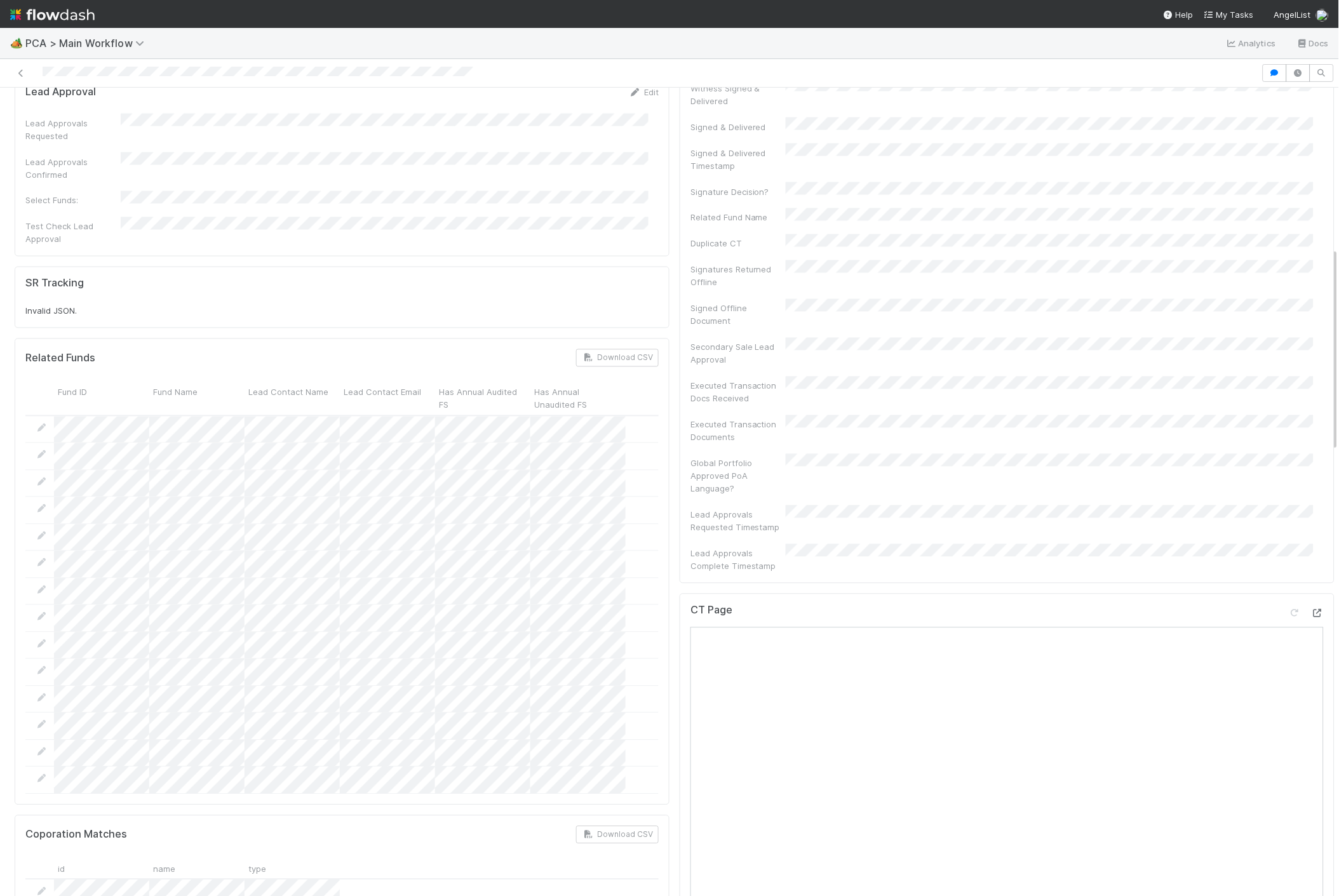
scroll to position [352, 0]
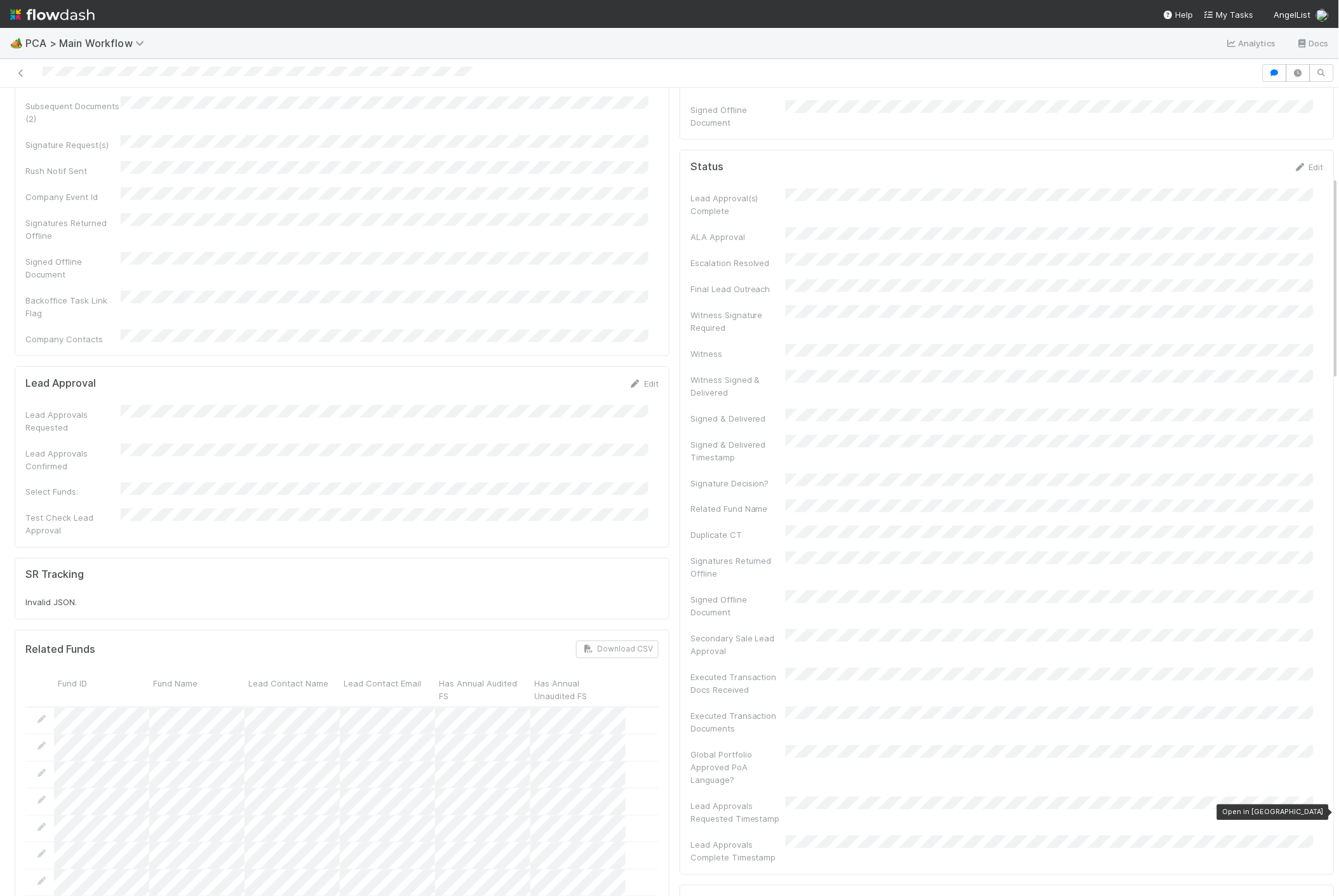
click at [1311, 895] on icon at bounding box center [1317, 905] width 12 height 8
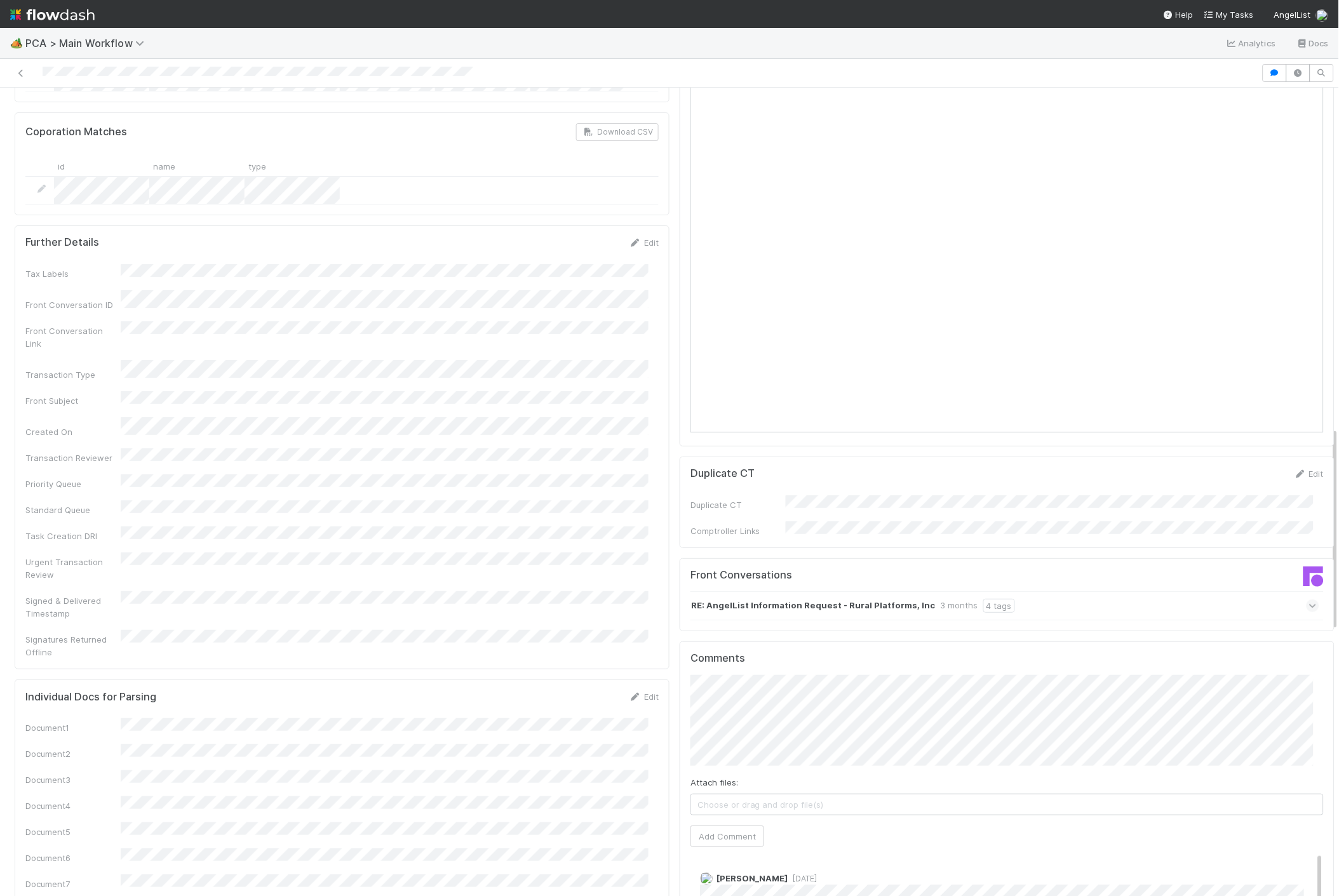
scroll to position [1482, 0]
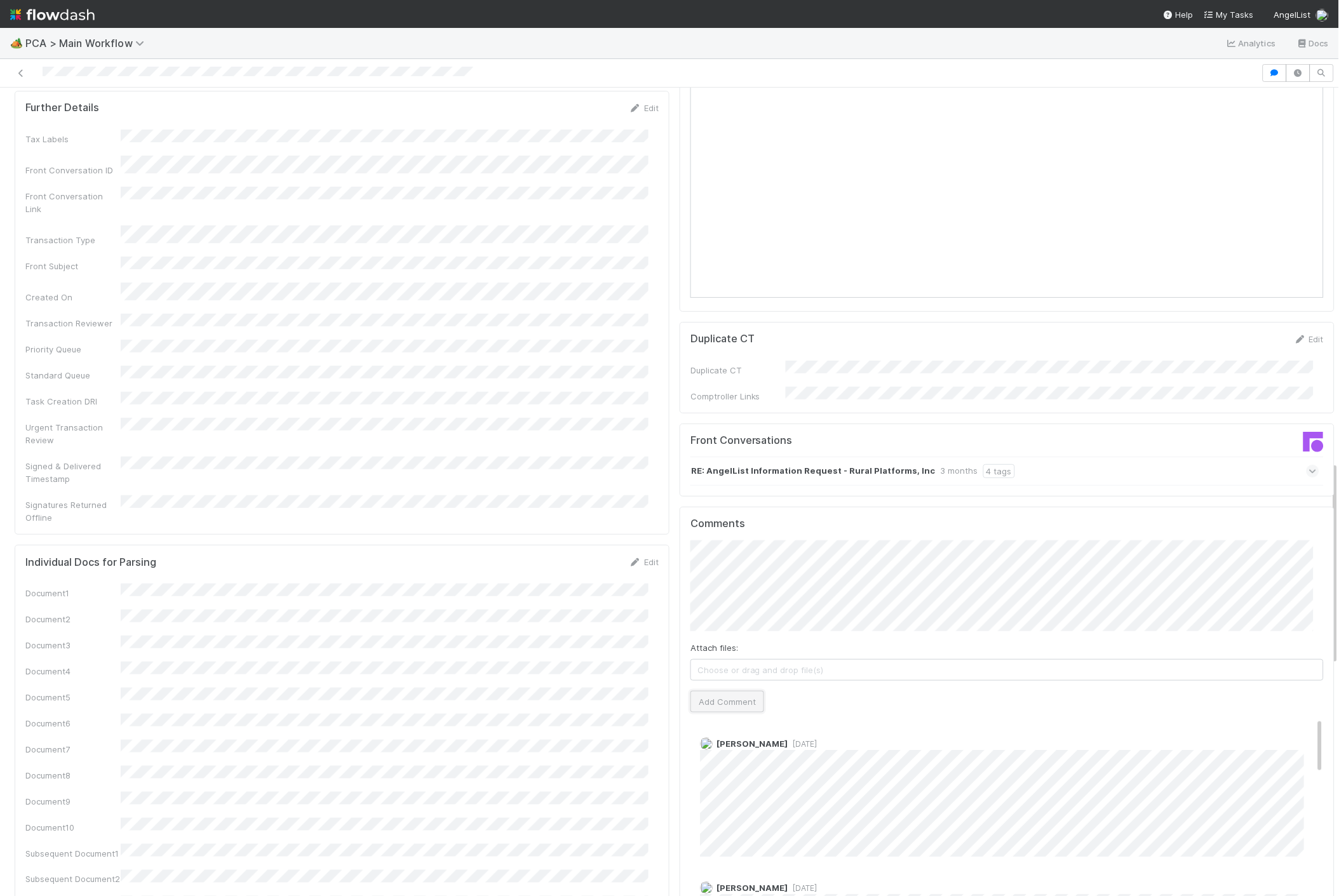
click at [716, 691] on button "Add Comment" at bounding box center [727, 702] width 74 height 22
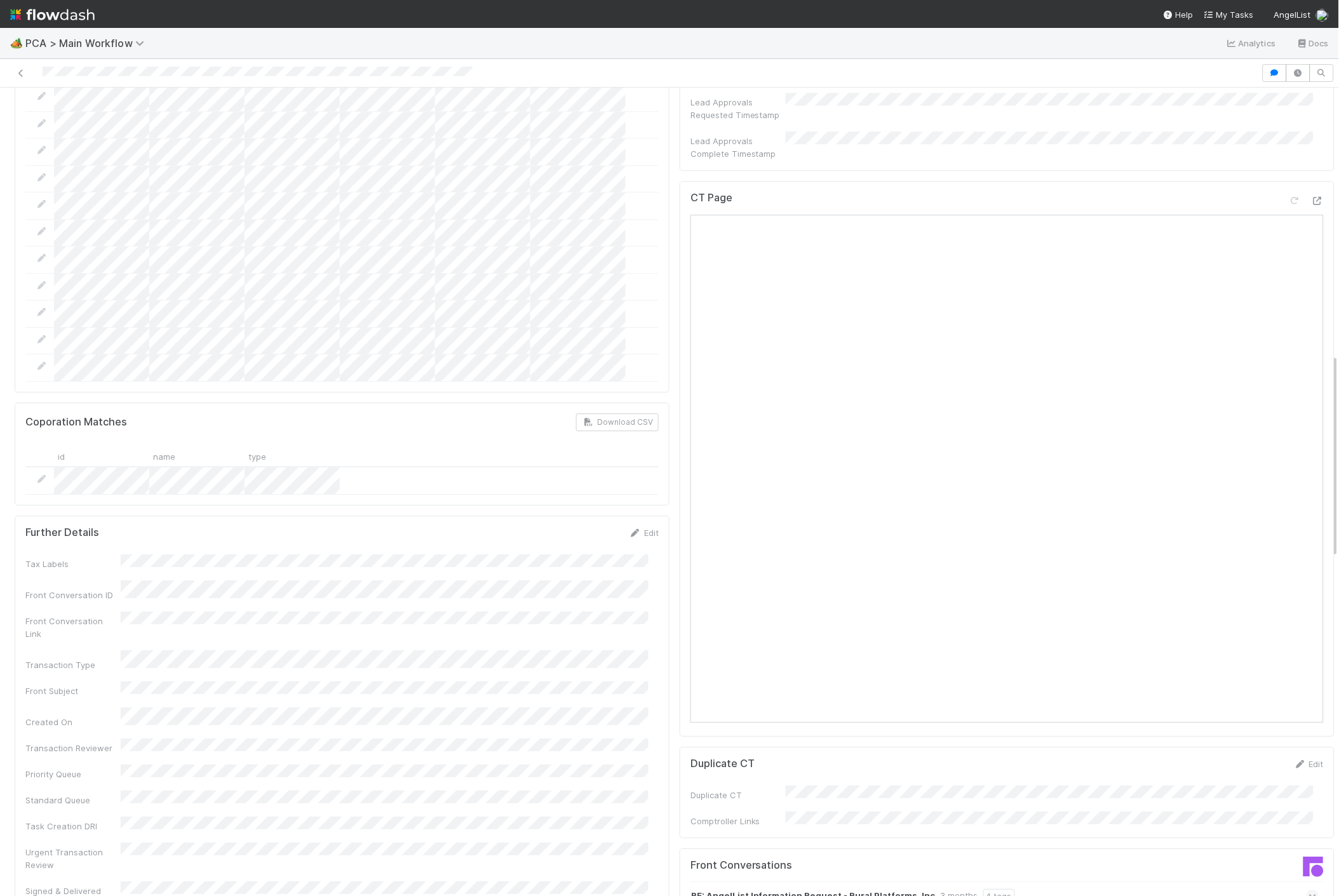
scroll to position [1056, 0]
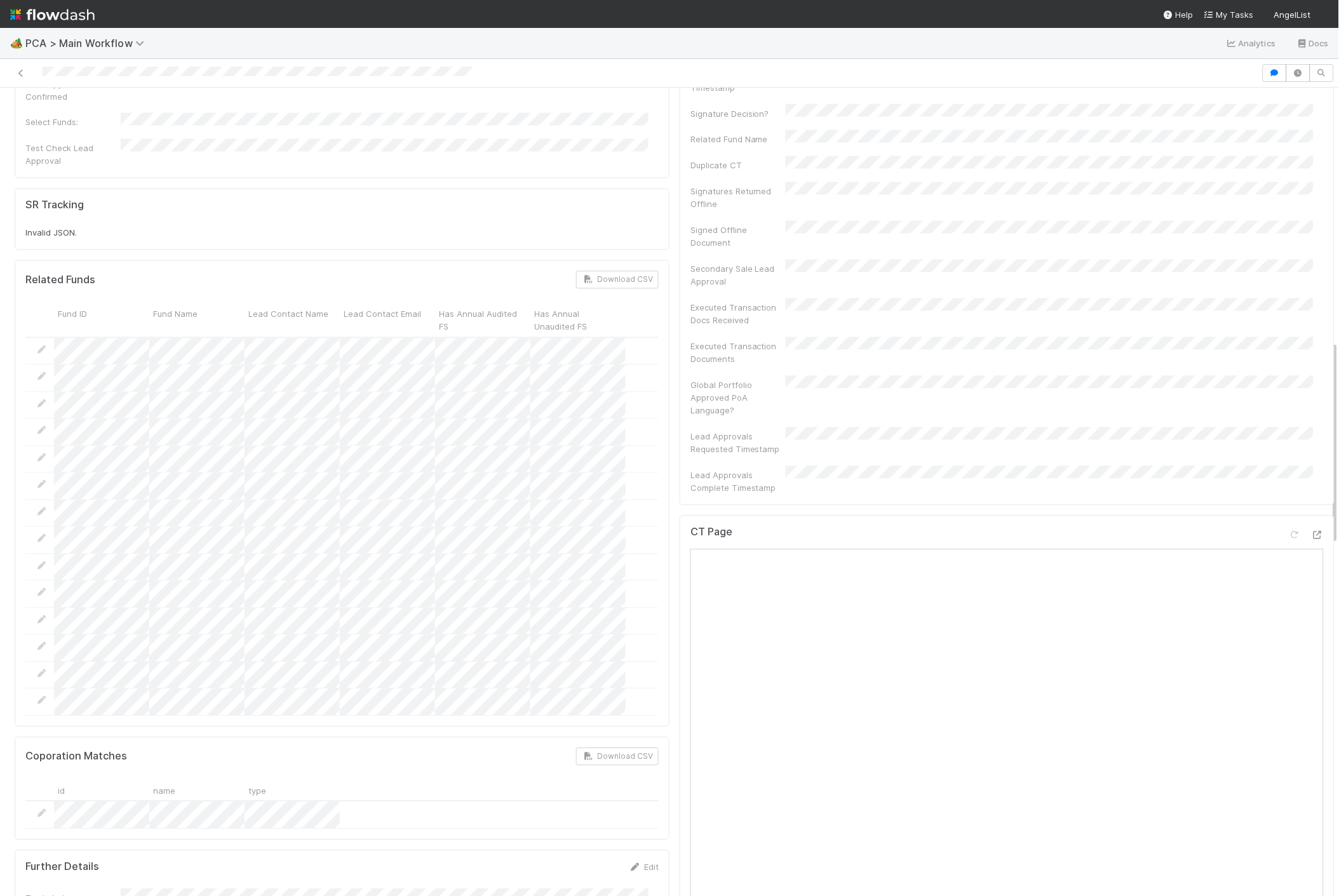
scroll to position [706, 0]
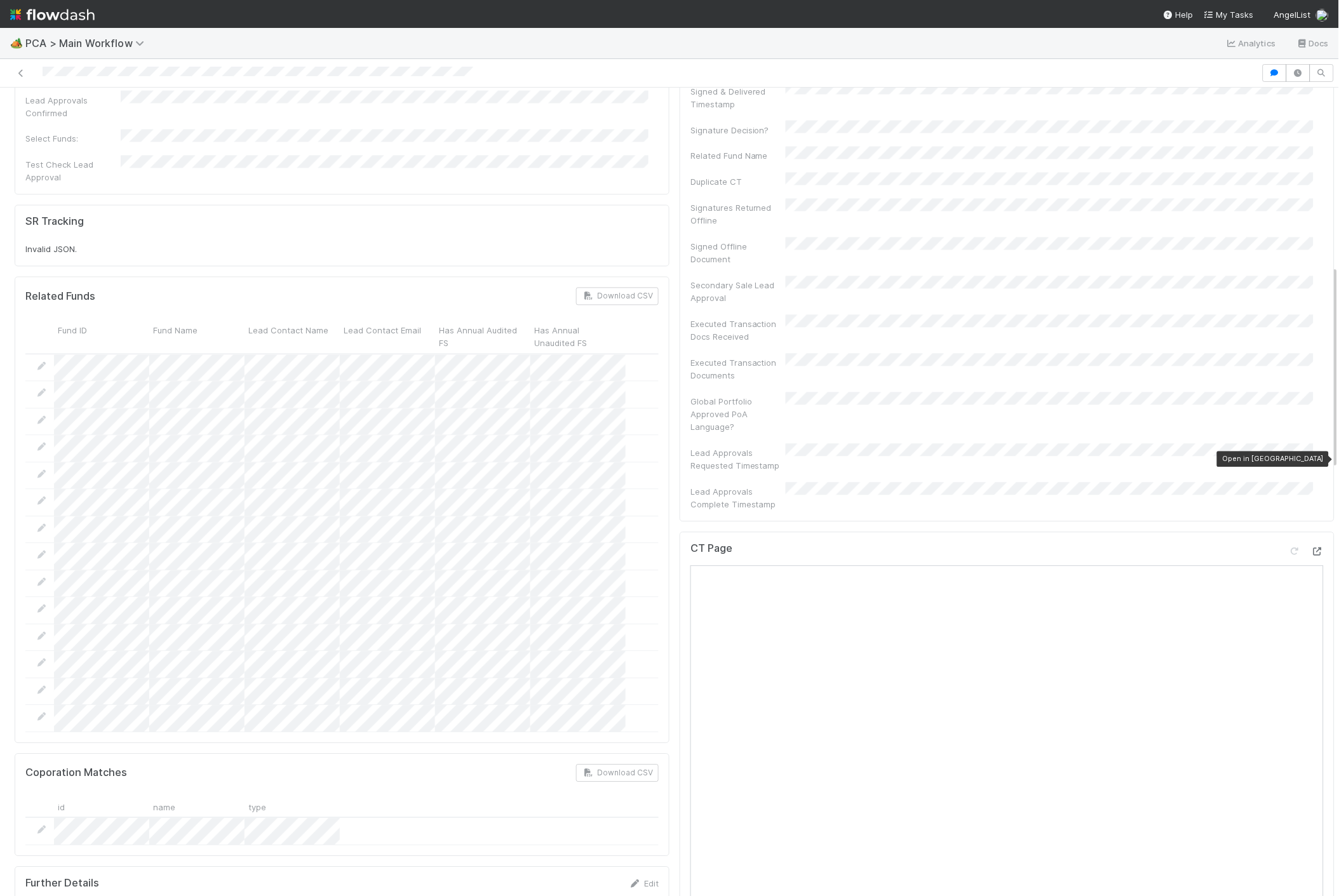
click at [1311, 548] on icon at bounding box center [1317, 552] width 12 height 8
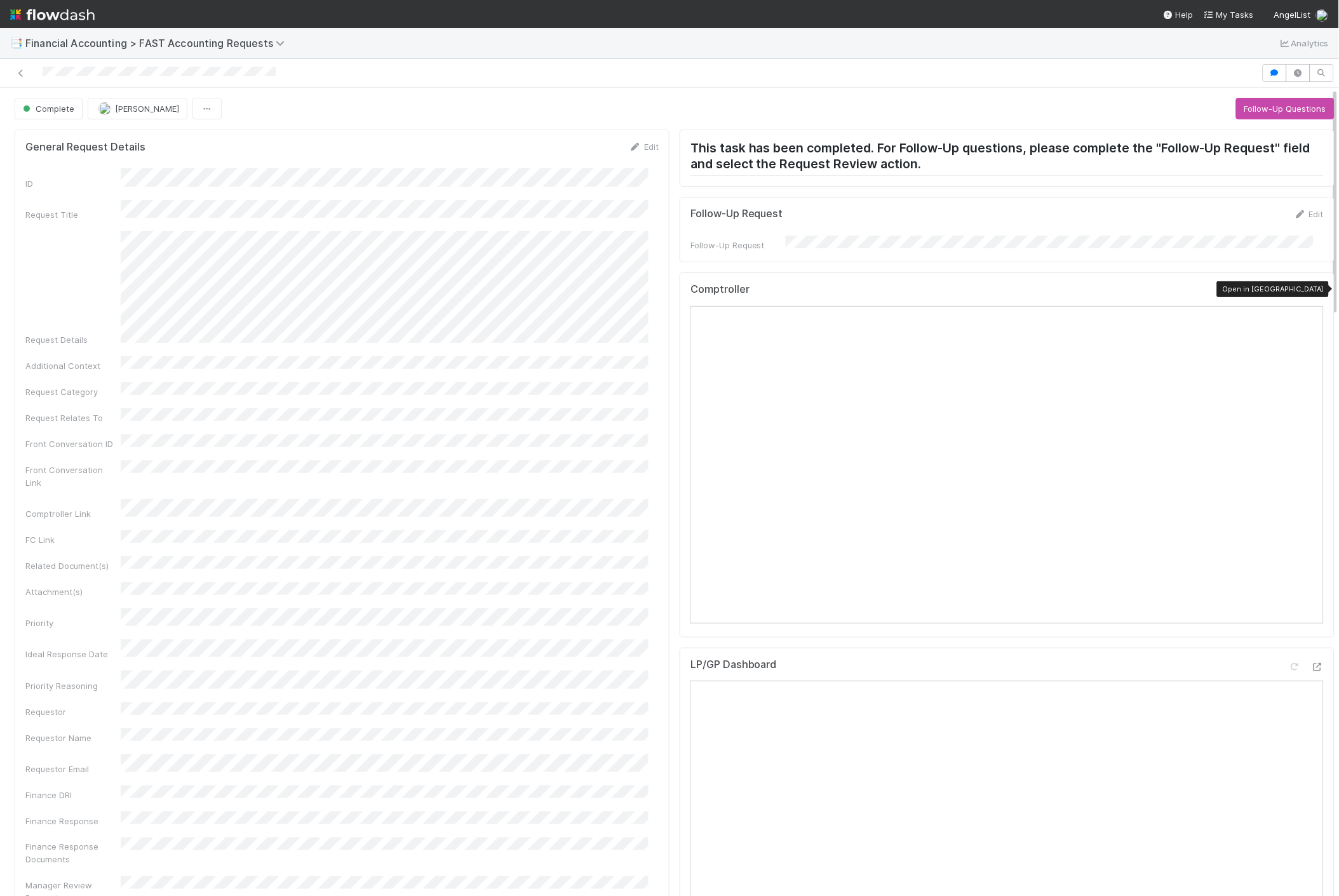
click at [1311, 286] on div at bounding box center [1317, 292] width 12 height 12
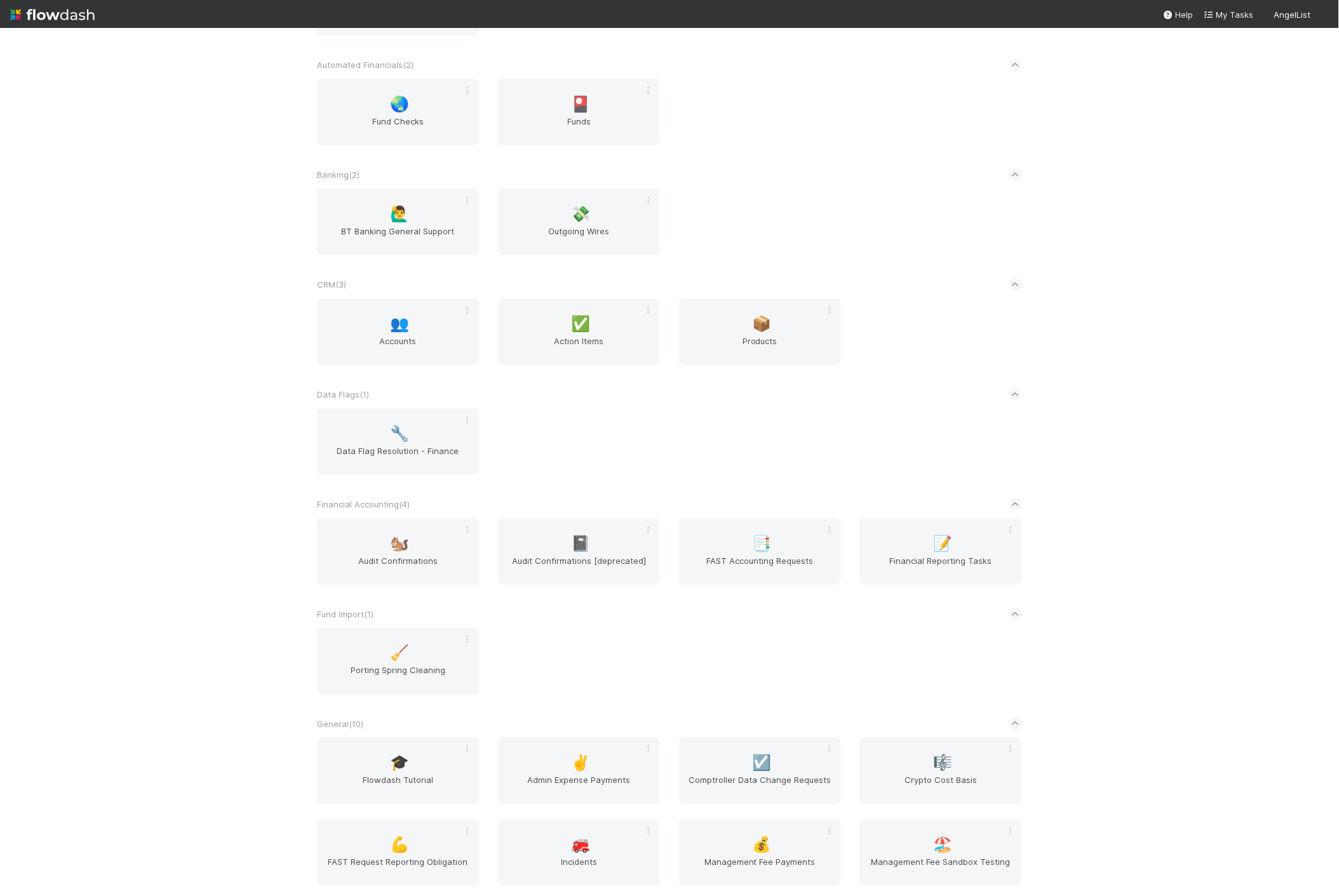
scroll to position [282, 0]
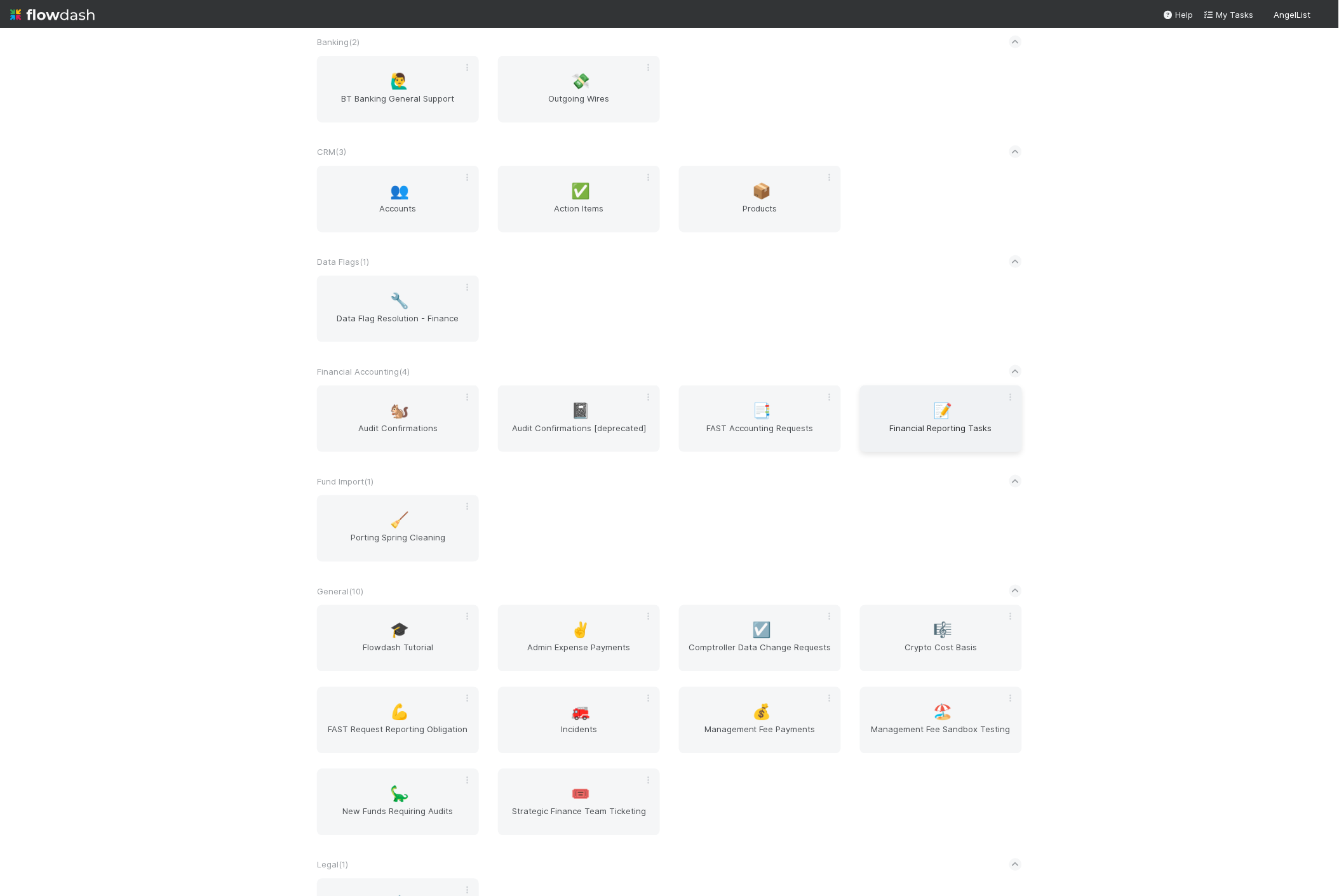
click at [925, 411] on div "📝 Financial Reporting Tasks" at bounding box center [941, 419] width 162 height 67
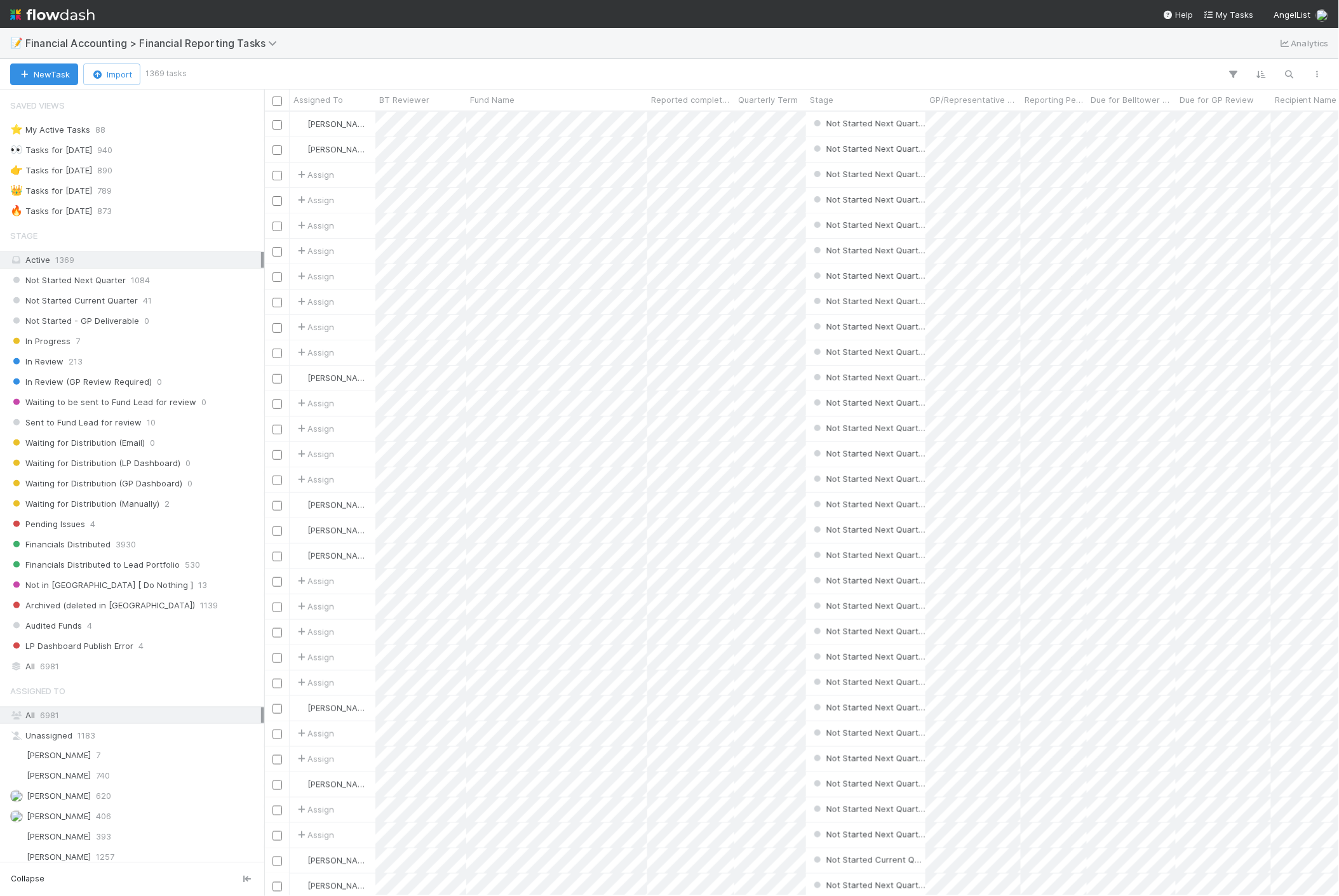
scroll to position [774, 1064]
click at [58, 820] on span "[PERSON_NAME]" at bounding box center [59, 817] width 64 height 10
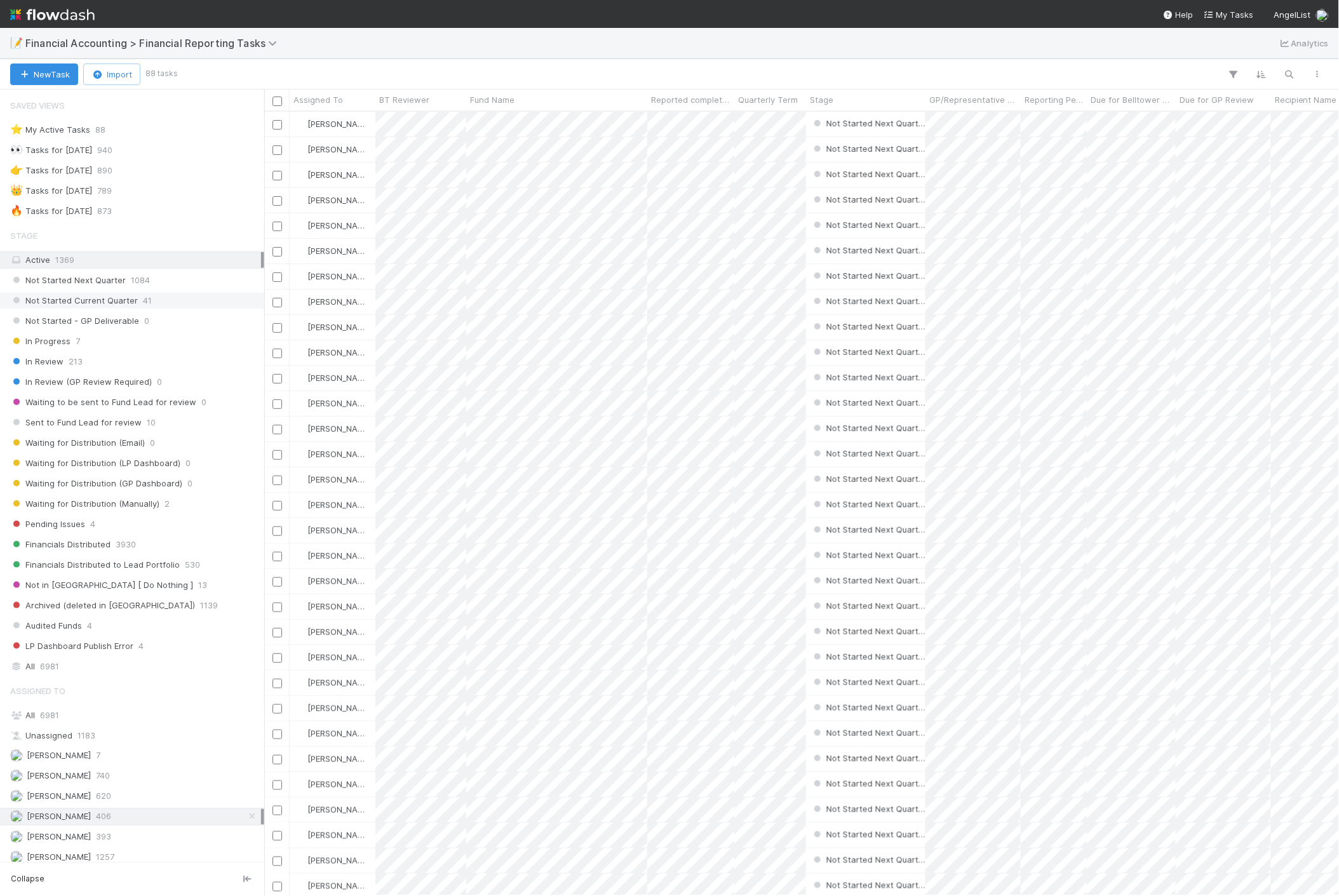
scroll to position [774, 1064]
click at [122, 301] on span "Not Started Current Quarter" at bounding box center [74, 301] width 128 height 16
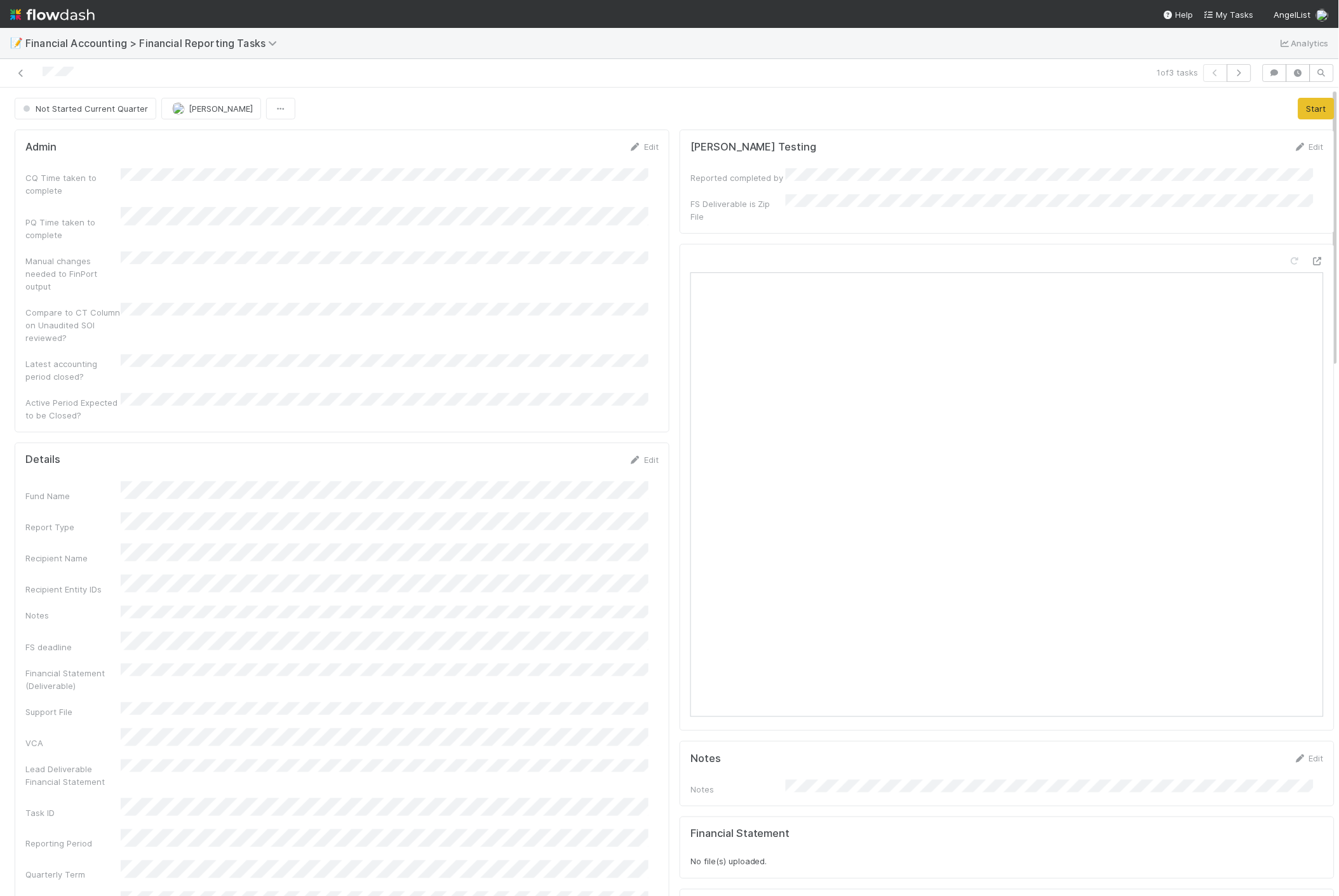
click at [643, 454] on div "Edit" at bounding box center [643, 460] width 30 height 12
click at [642, 455] on link "Edit" at bounding box center [643, 460] width 30 height 10
click at [588, 454] on button "Save" at bounding box center [591, 465] width 37 height 22
click at [1298, 108] on button "Start" at bounding box center [1316, 109] width 37 height 22
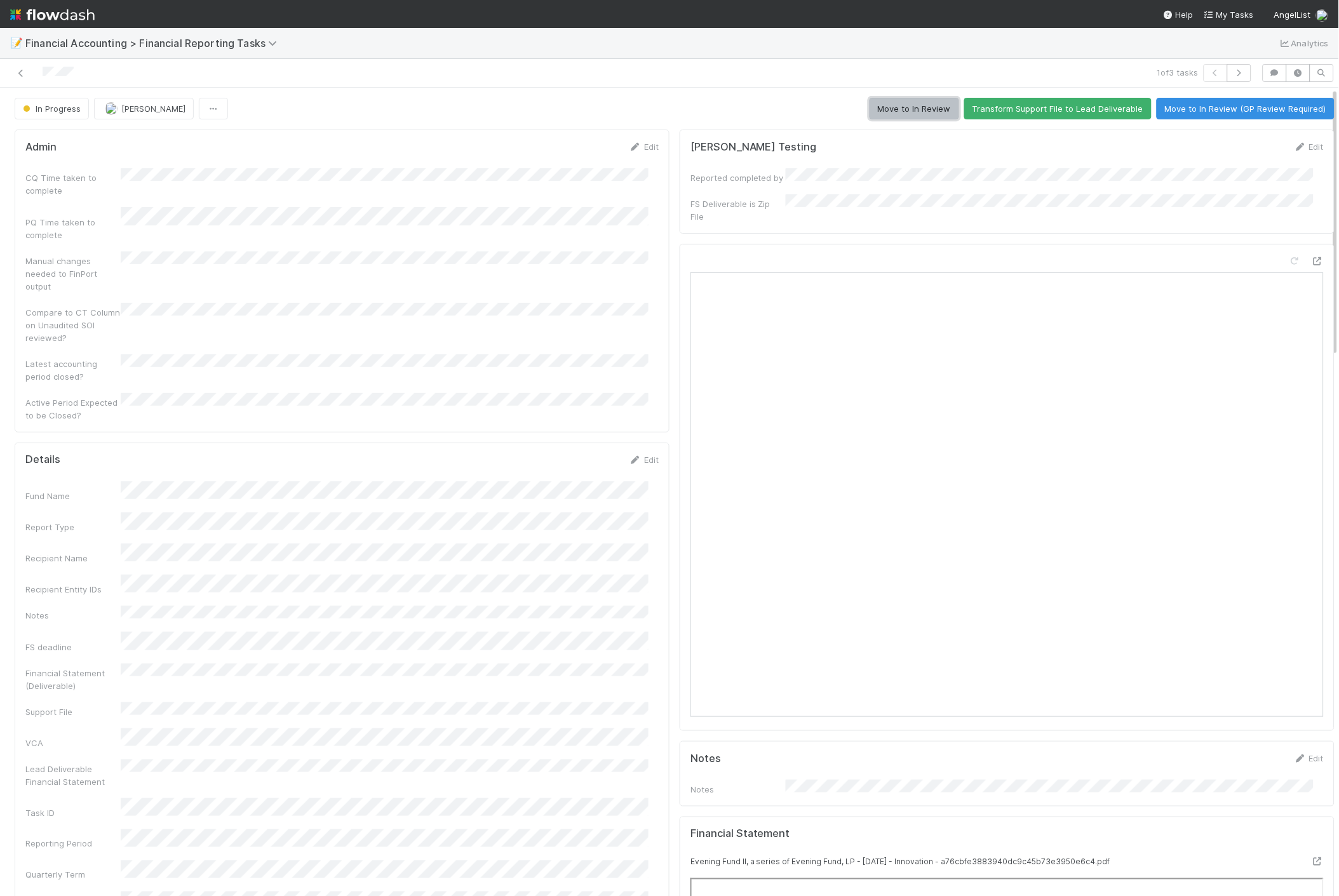
click at [893, 106] on button "Move to In Review" at bounding box center [914, 109] width 90 height 22
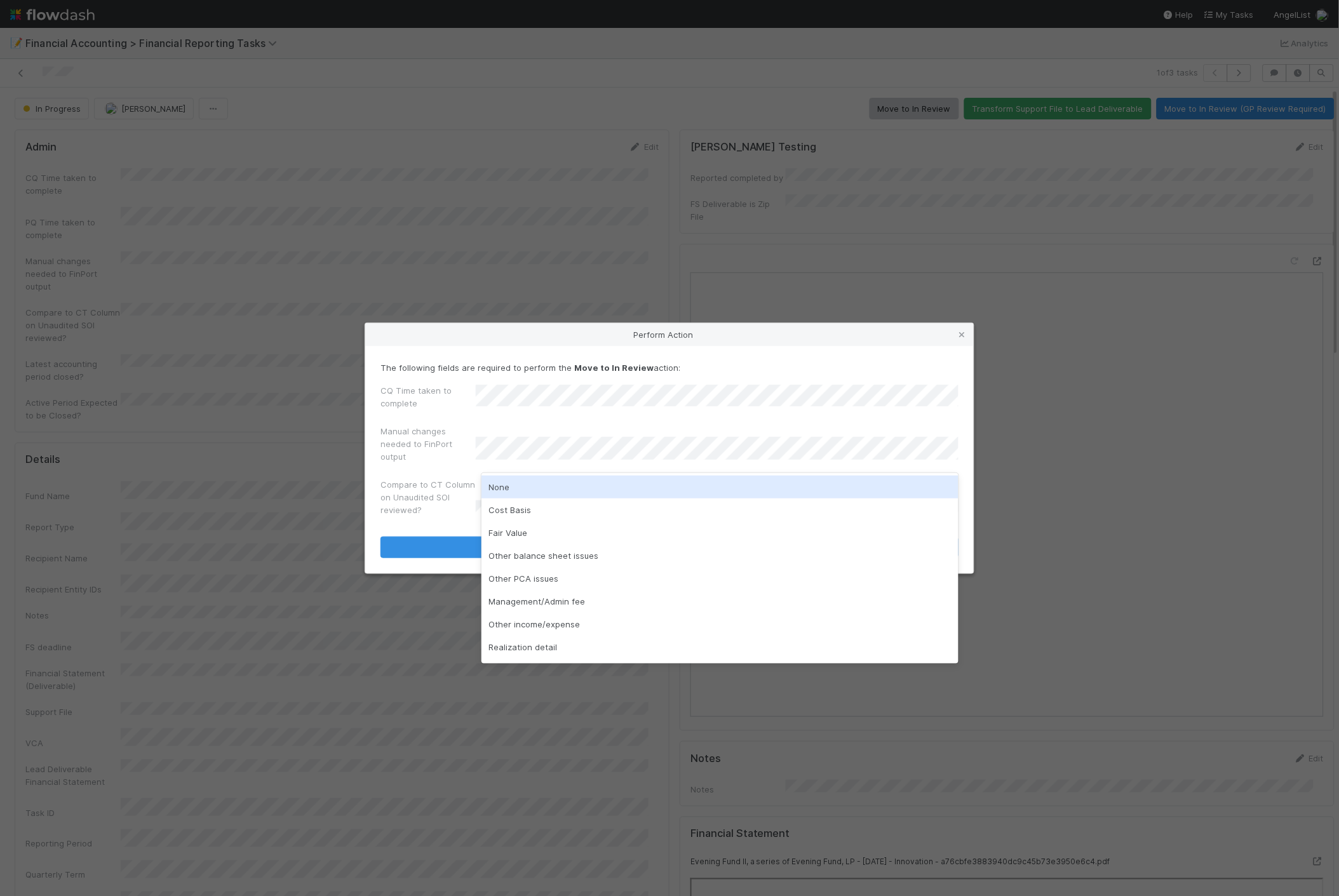
click at [534, 487] on div "None" at bounding box center [721, 487] width 478 height 23
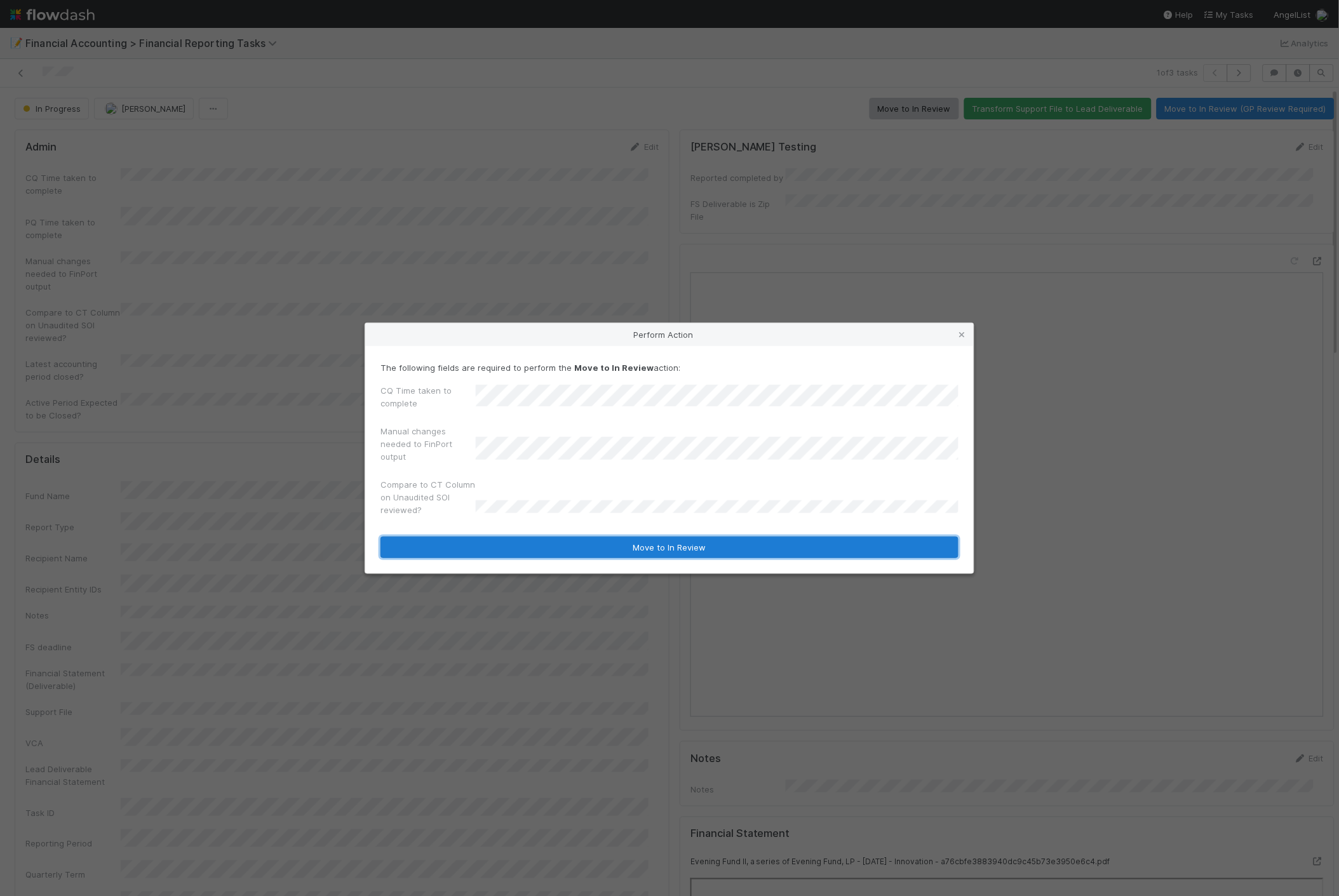
click at [502, 544] on button "Move to In Review" at bounding box center [670, 547] width 578 height 22
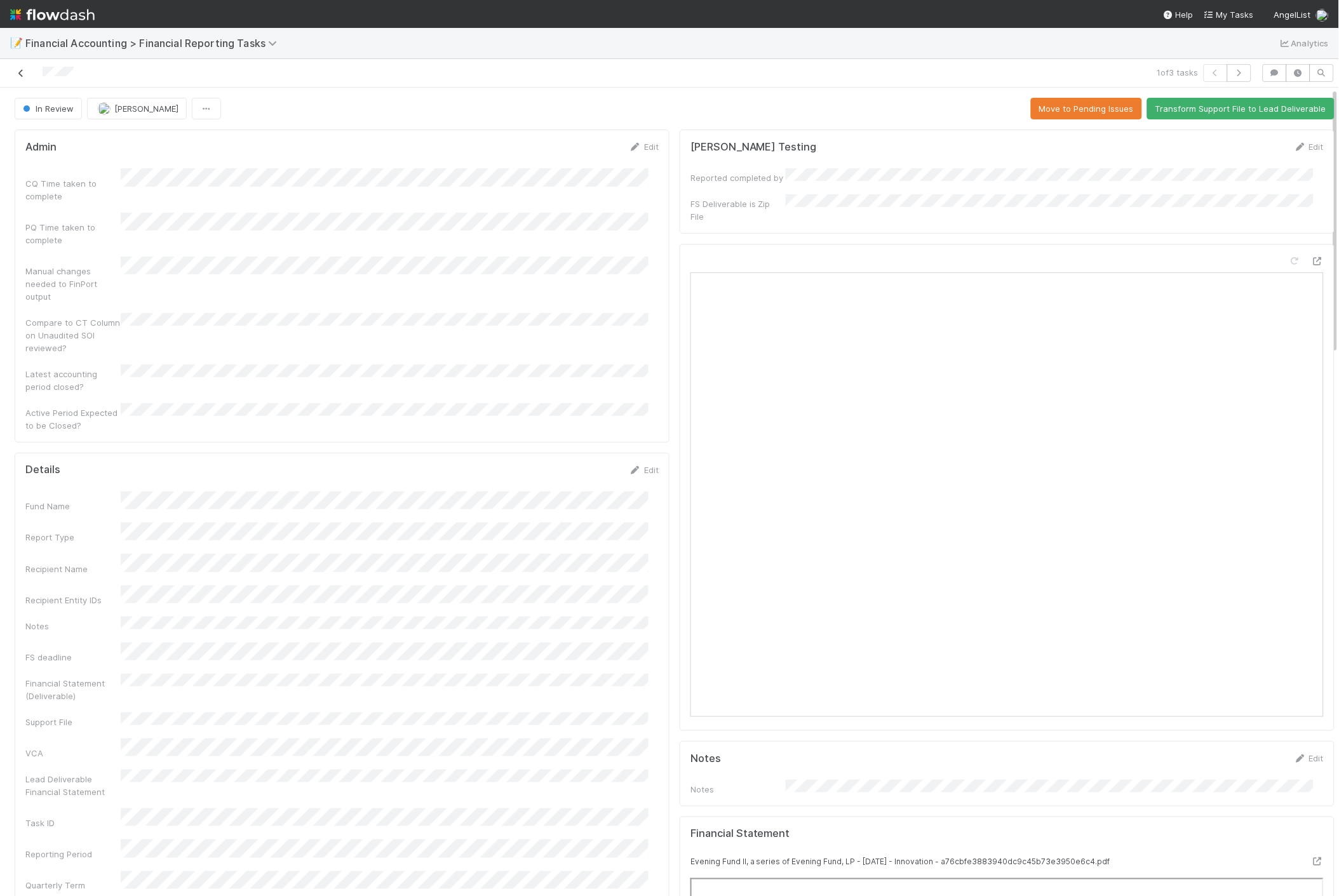
click at [20, 76] on icon at bounding box center [20, 73] width 12 height 8
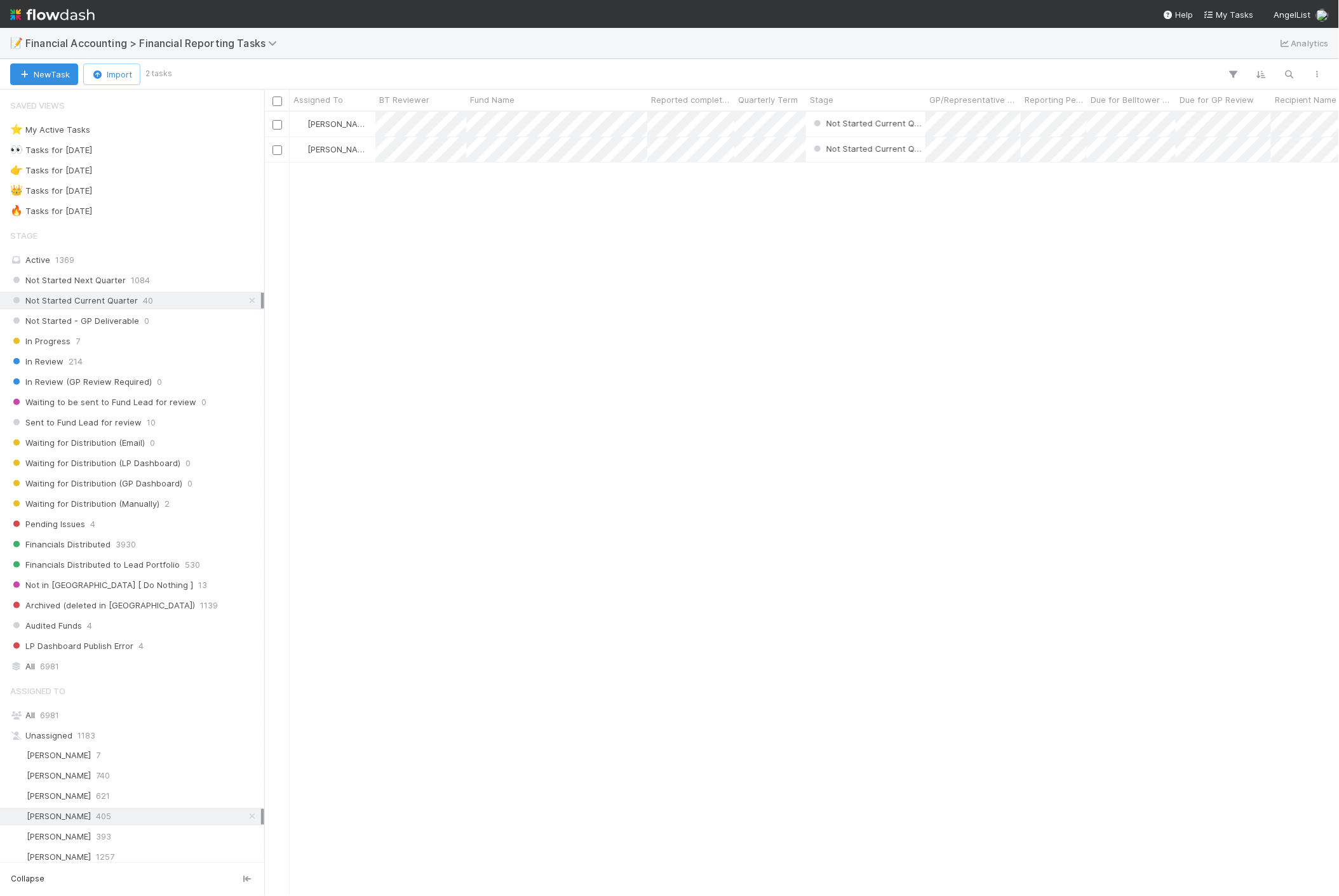
scroll to position [774, 1064]
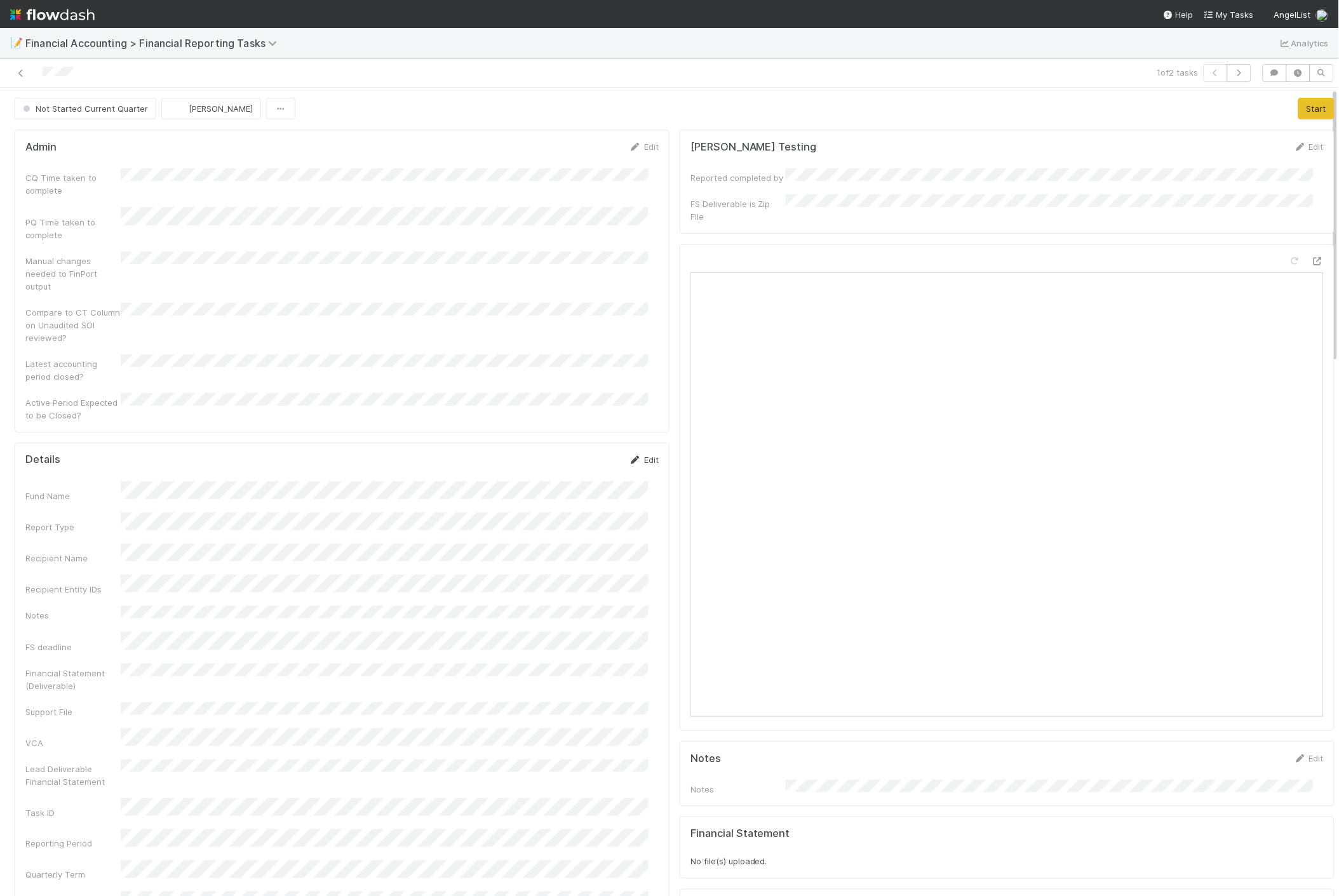
click at [635, 455] on link "Edit" at bounding box center [643, 460] width 30 height 10
click at [578, 454] on button "Save" at bounding box center [591, 465] width 37 height 22
click at [1298, 104] on button "Start" at bounding box center [1316, 109] width 37 height 22
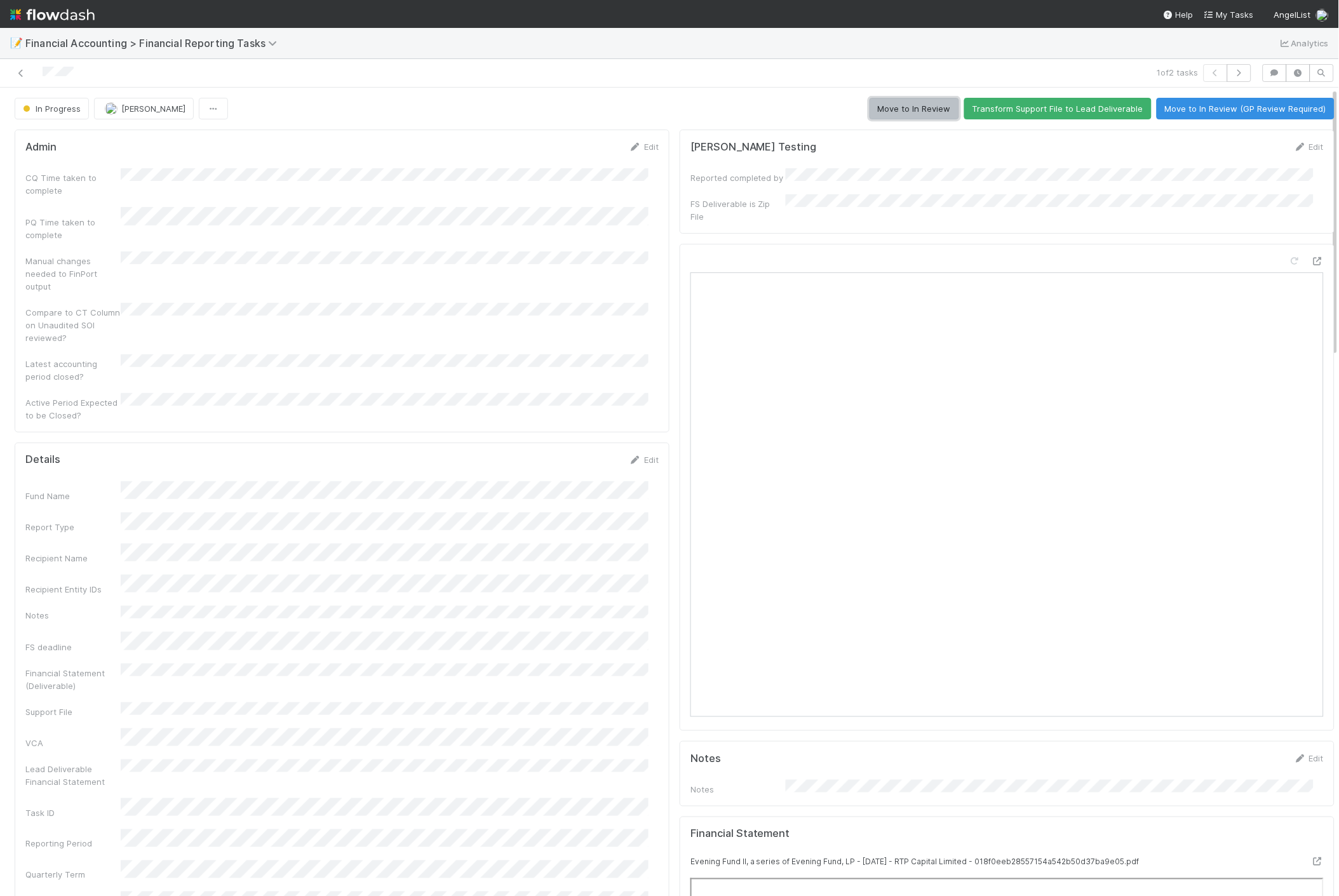
click at [902, 110] on button "Move to In Review" at bounding box center [914, 109] width 90 height 22
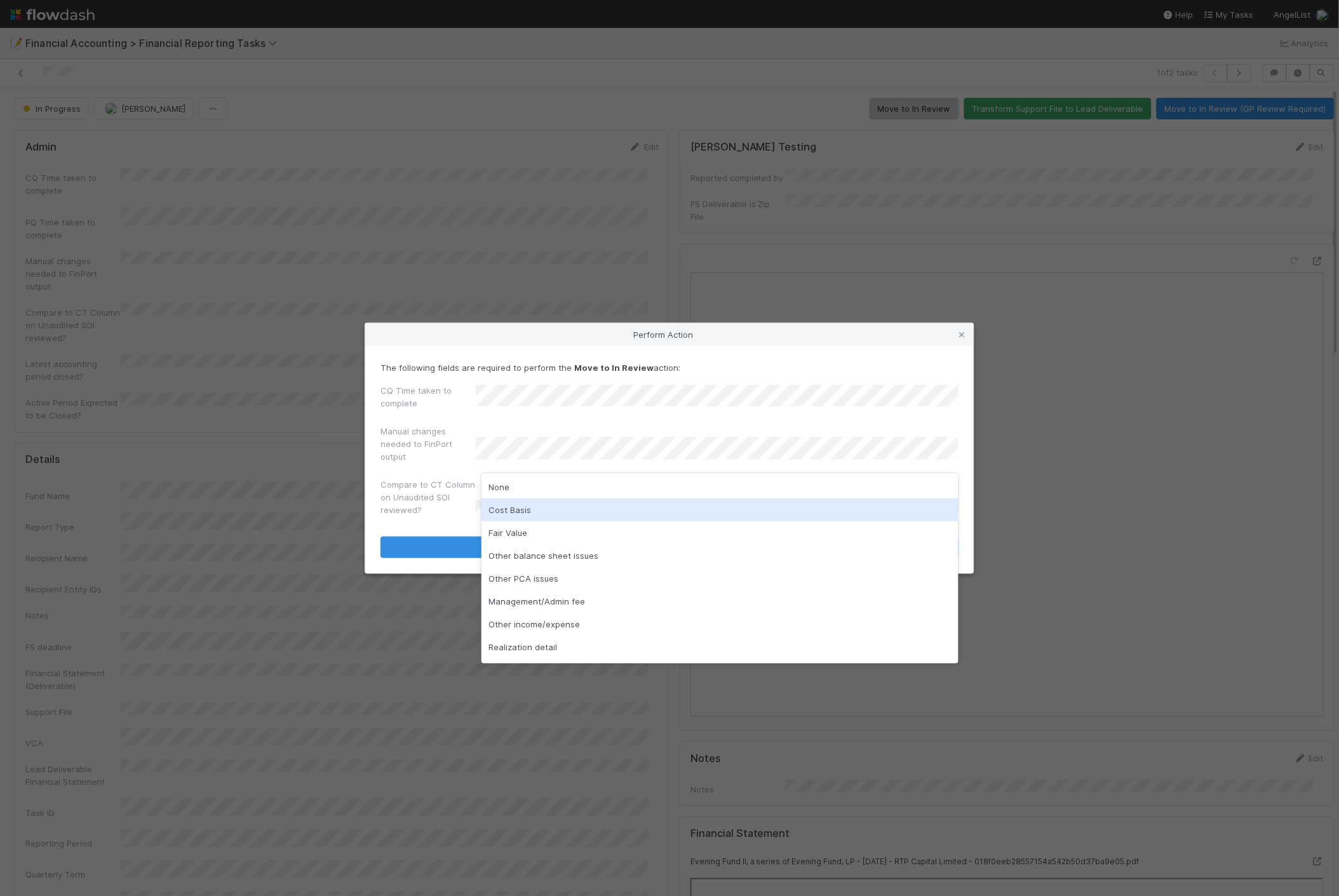
click at [509, 504] on div "Cost Basis" at bounding box center [721, 509] width 478 height 23
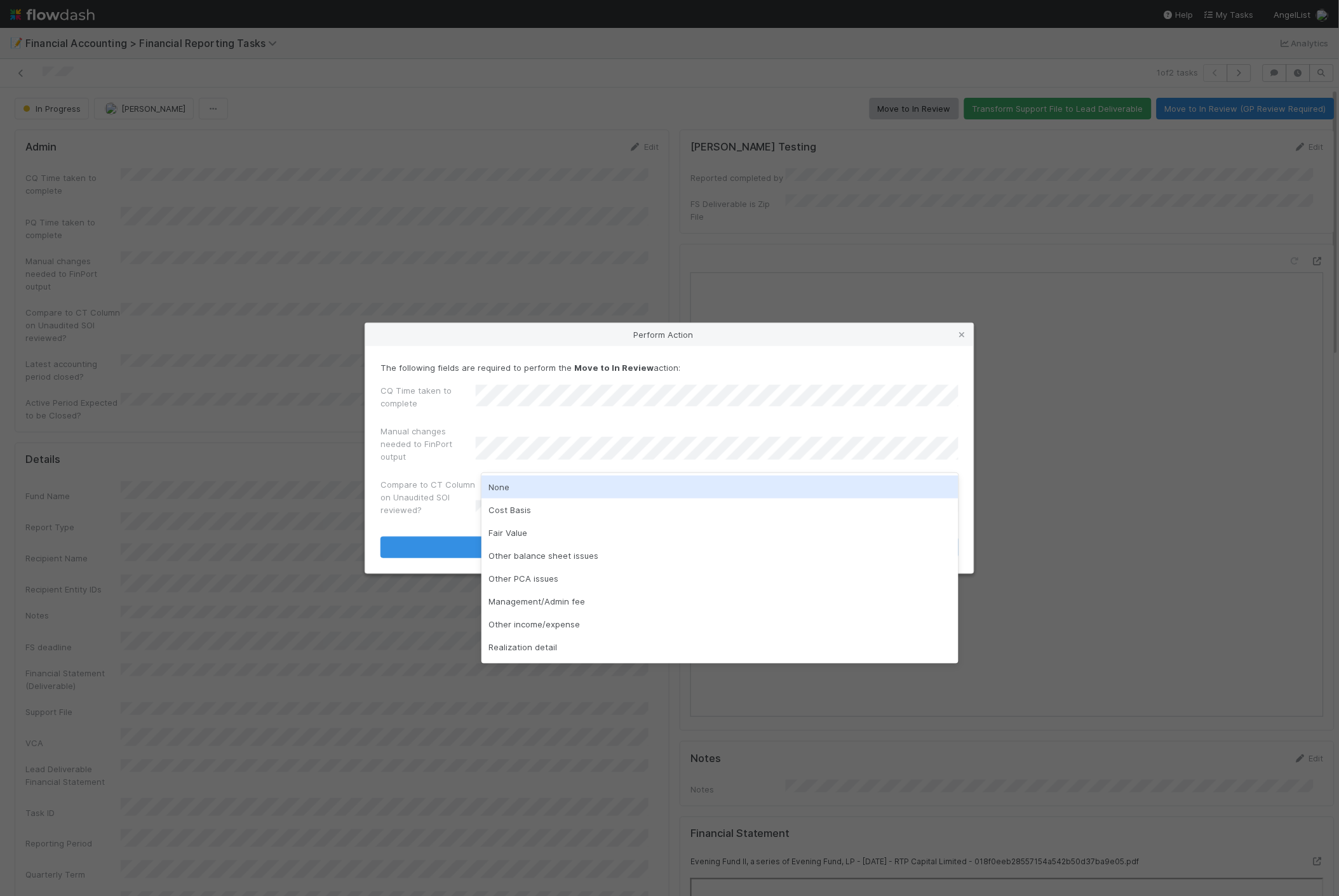
click at [503, 493] on div "None" at bounding box center [721, 487] width 478 height 23
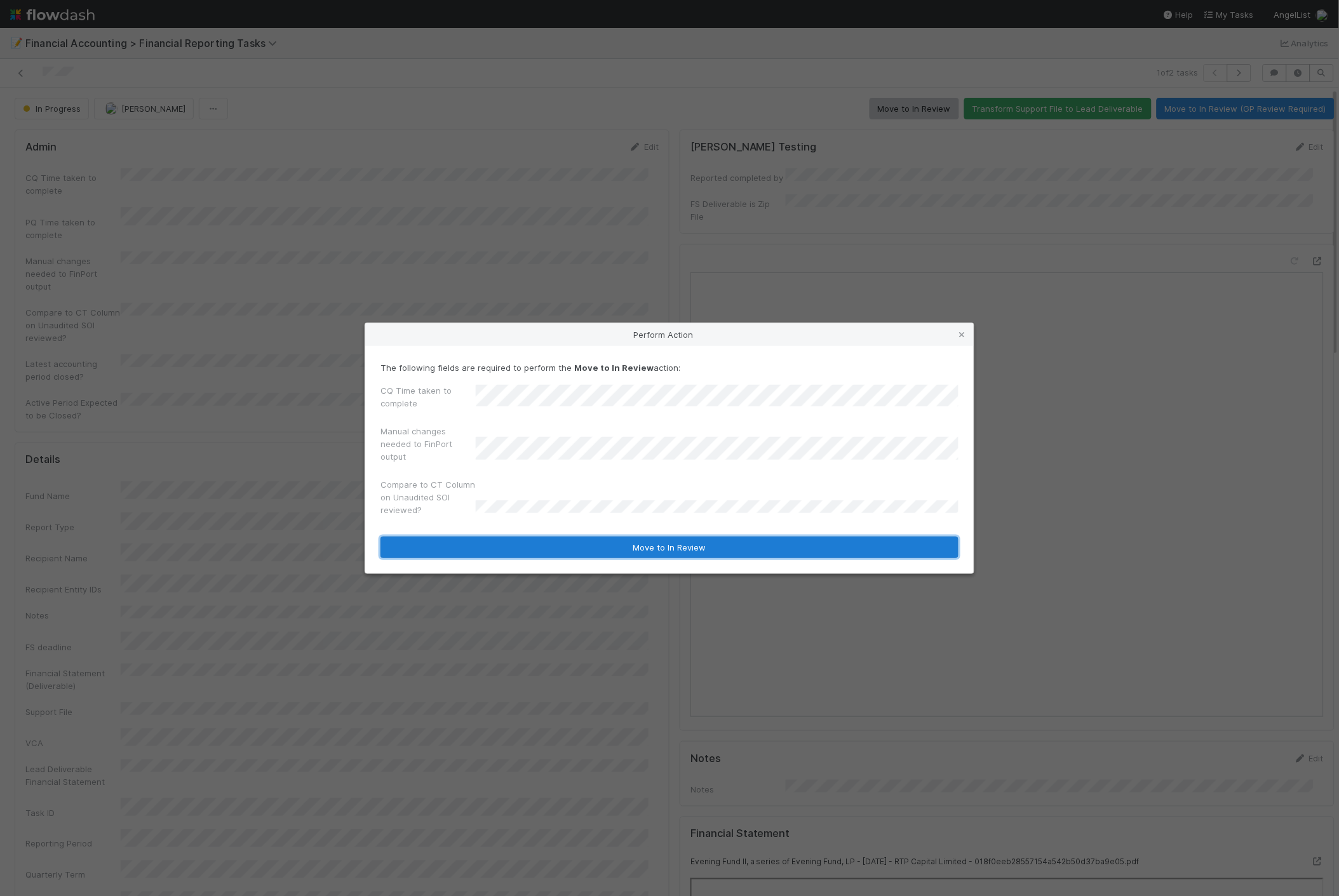
click at [485, 542] on button "Move to In Review" at bounding box center [670, 547] width 578 height 22
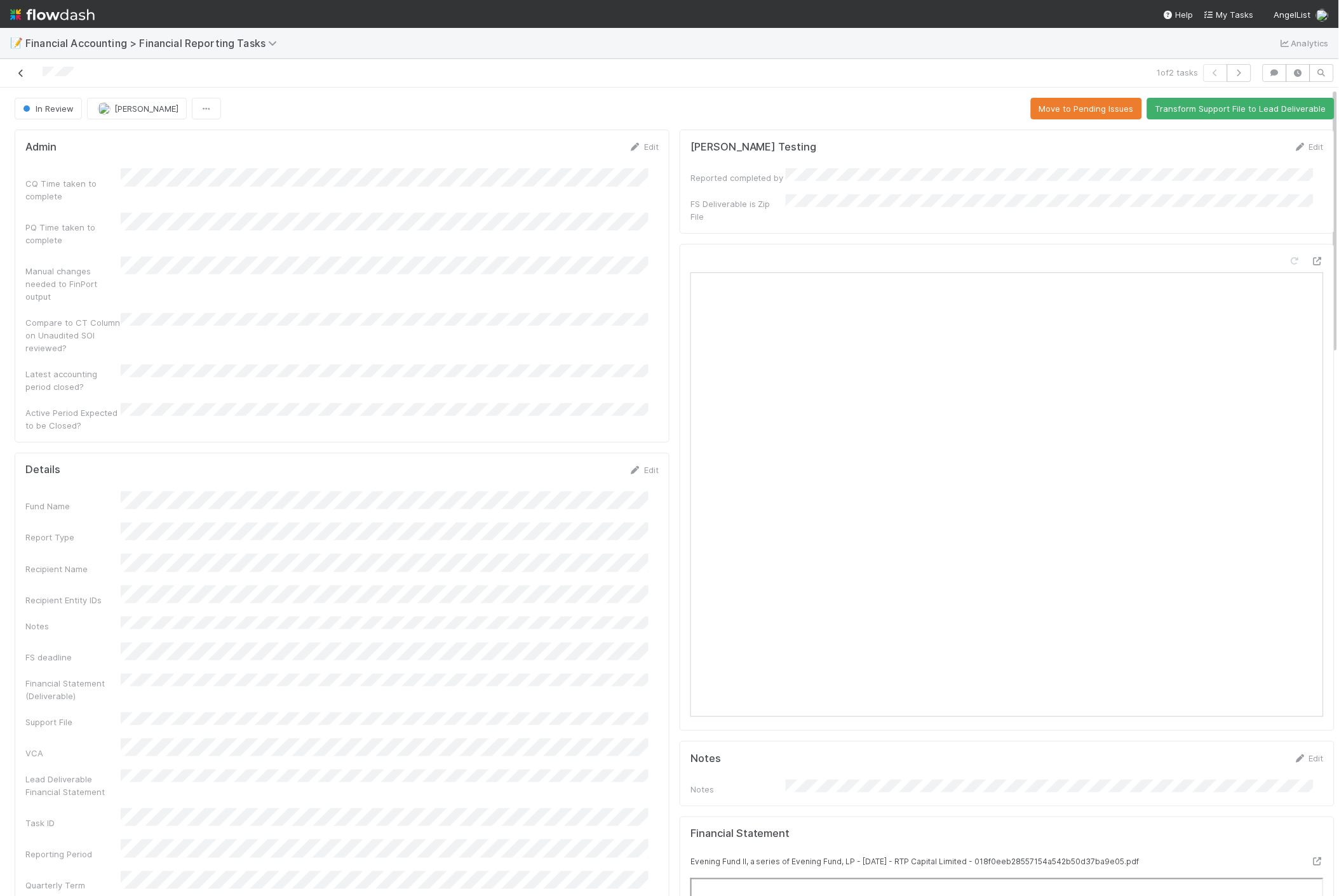
click at [20, 78] on link at bounding box center [20, 72] width 12 height 12
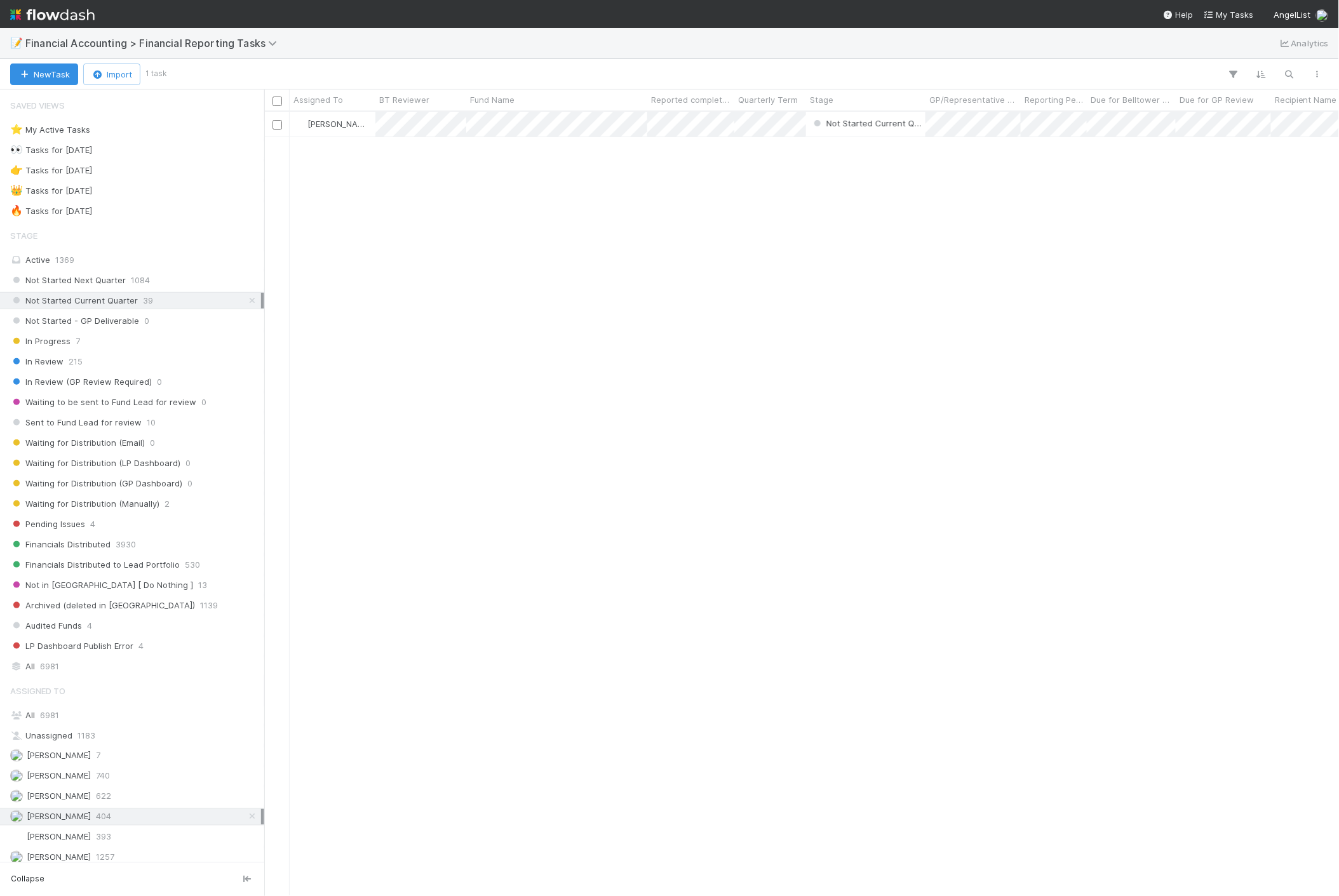
scroll to position [774, 1064]
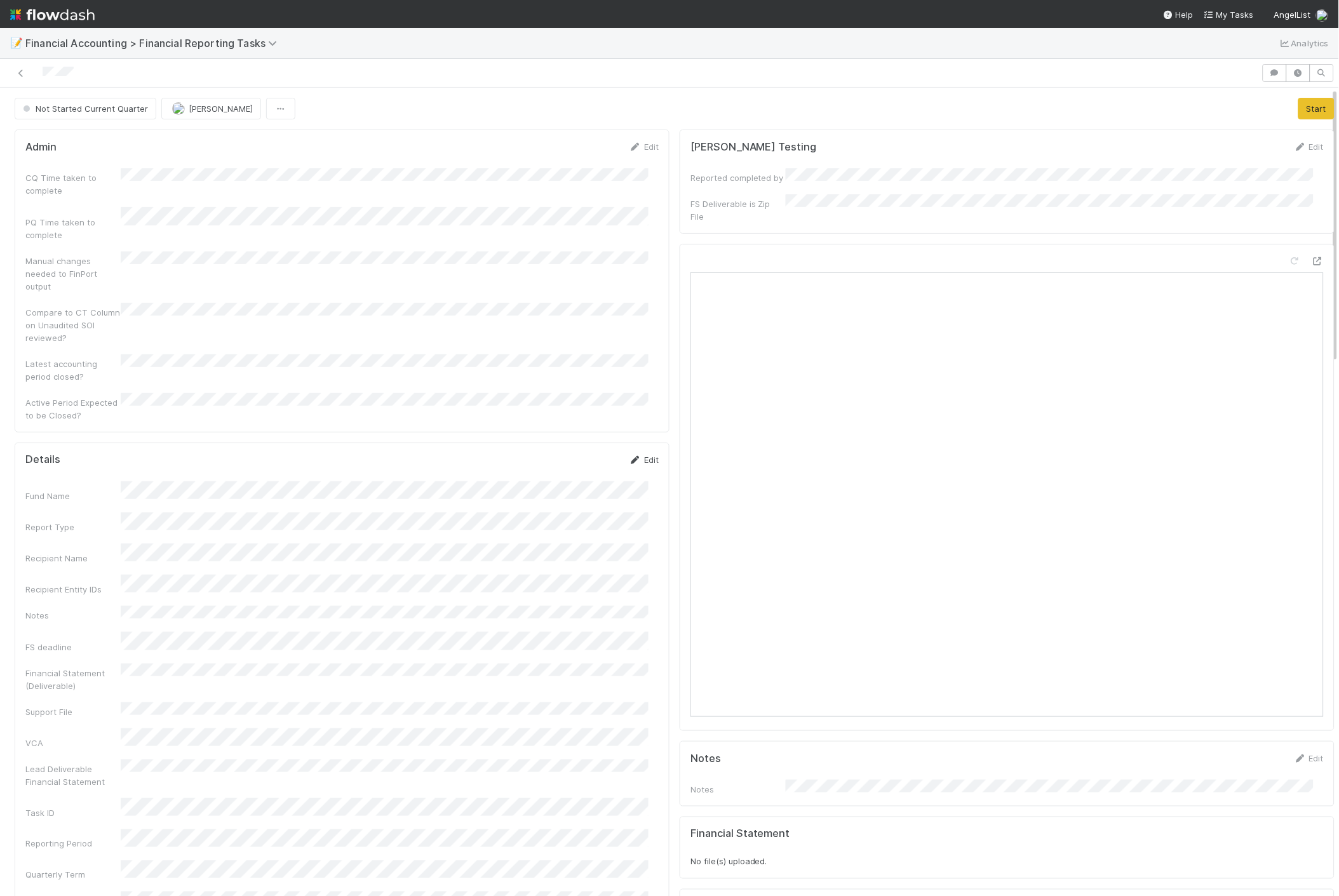
click at [634, 455] on link "Edit" at bounding box center [643, 460] width 30 height 10
click at [586, 454] on button "Save" at bounding box center [591, 465] width 37 height 22
click at [1298, 109] on button "Start" at bounding box center [1316, 109] width 37 height 22
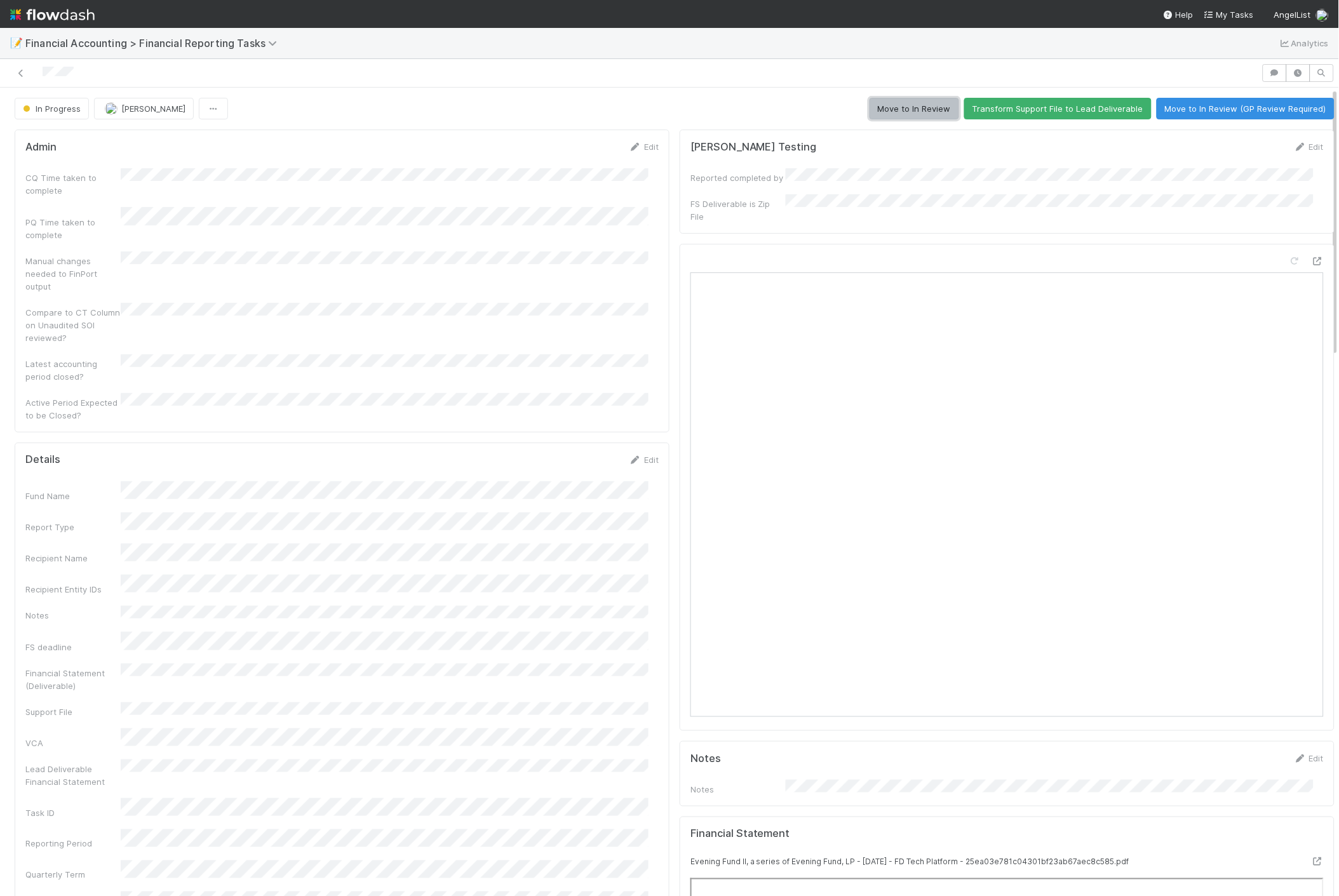
click at [870, 109] on button "Move to In Review" at bounding box center [914, 109] width 90 height 22
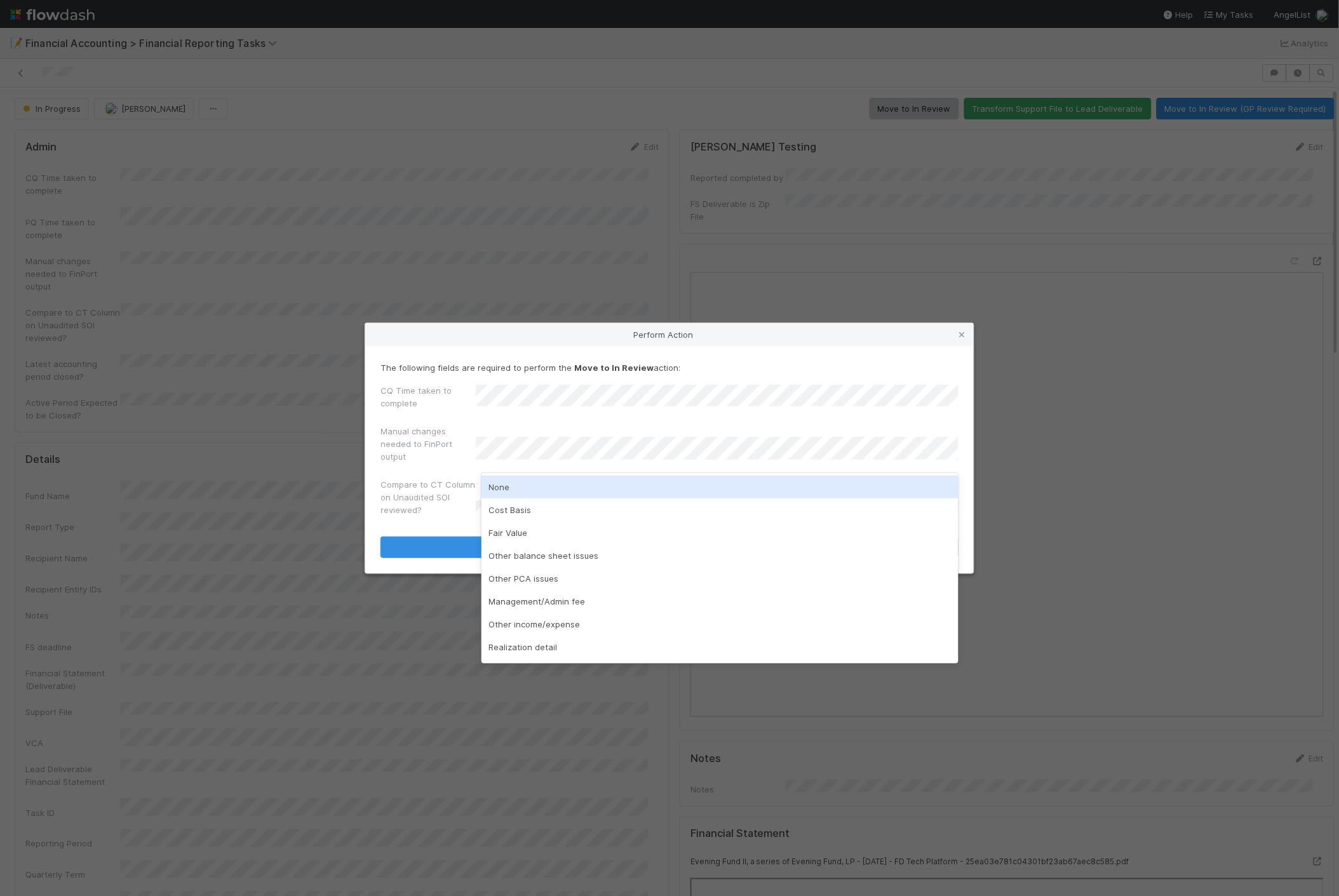
click at [503, 483] on div "None" at bounding box center [721, 487] width 478 height 23
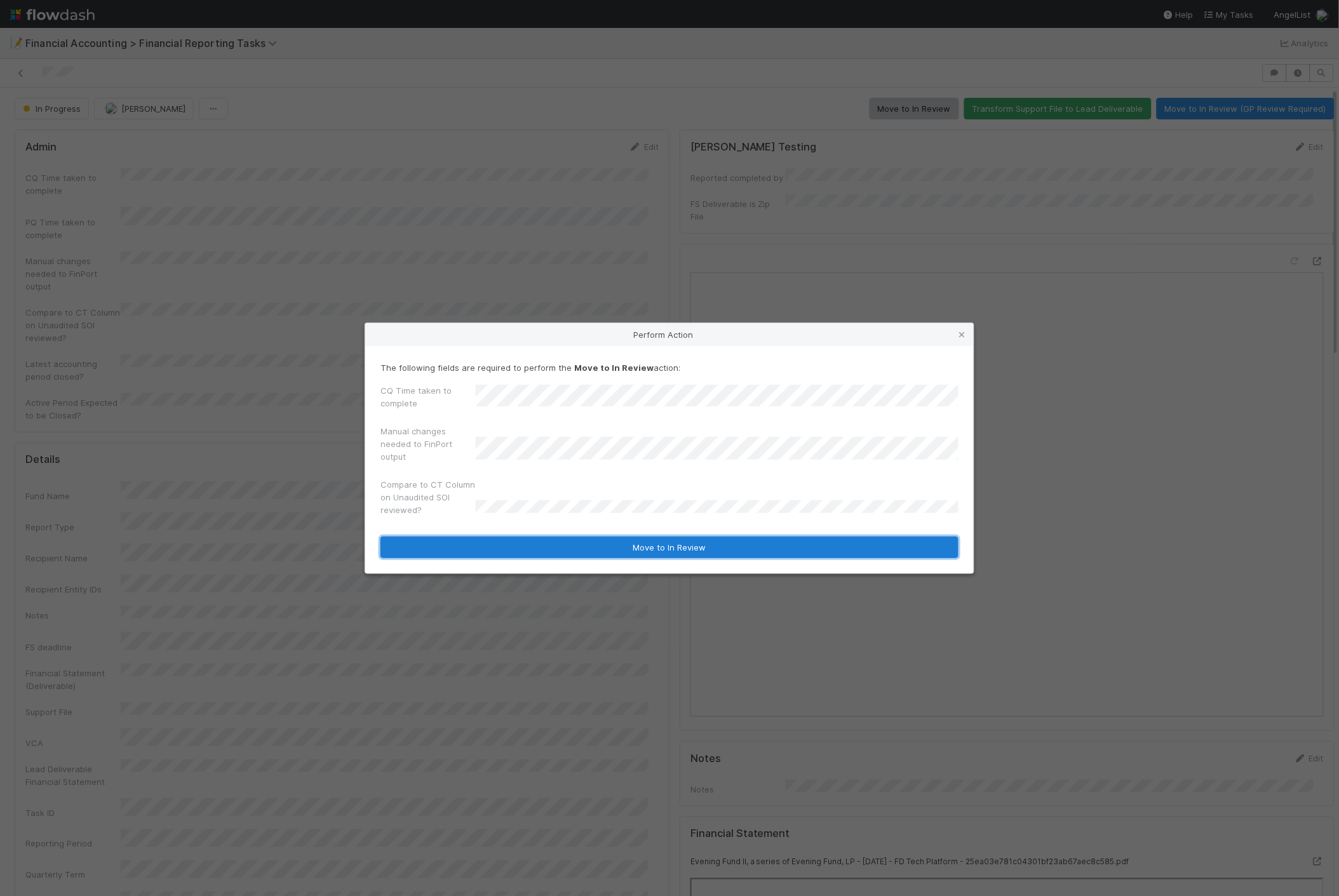
click at [503, 540] on button "Move to In Review" at bounding box center [670, 547] width 578 height 22
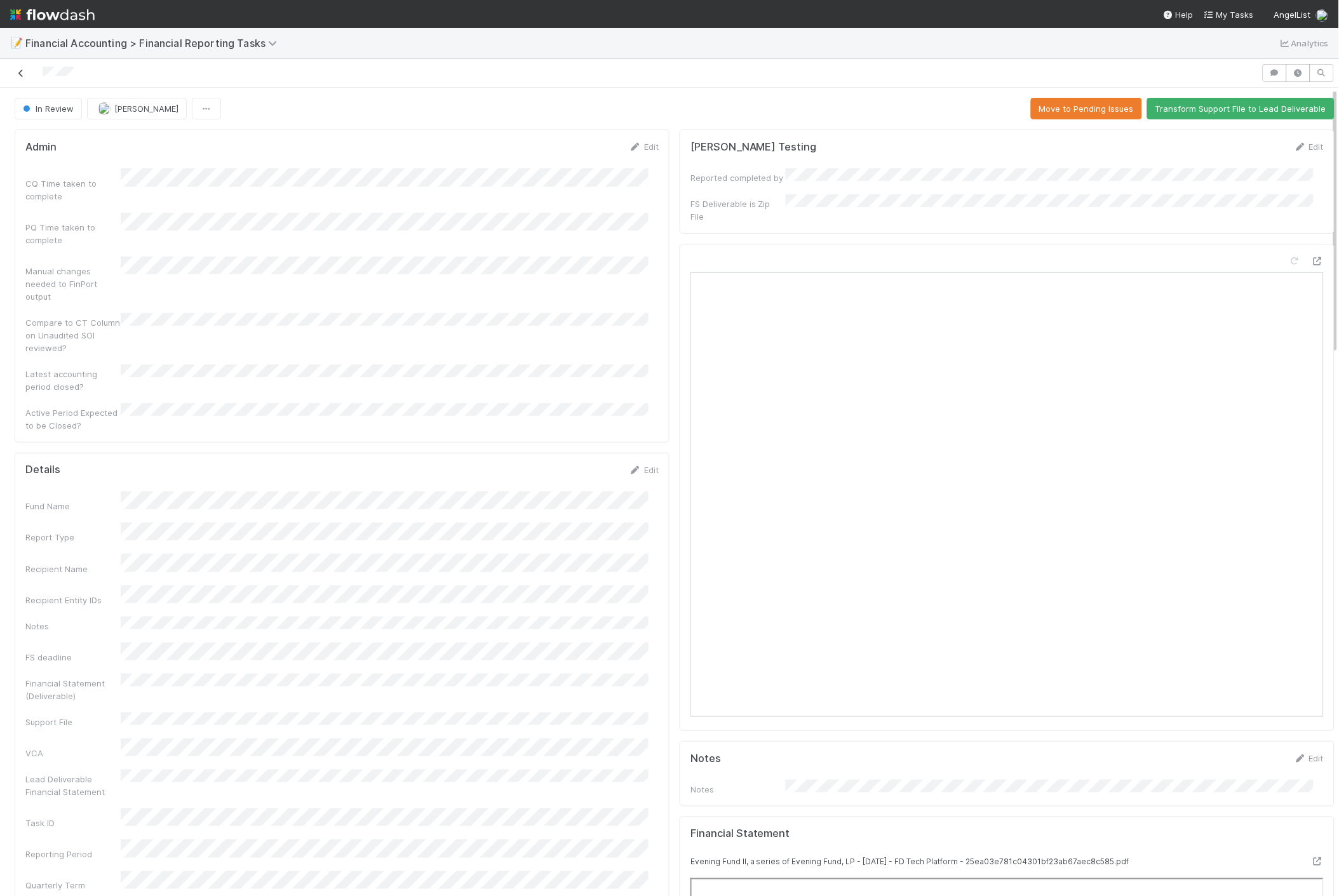
click at [23, 77] on icon at bounding box center [20, 73] width 12 height 8
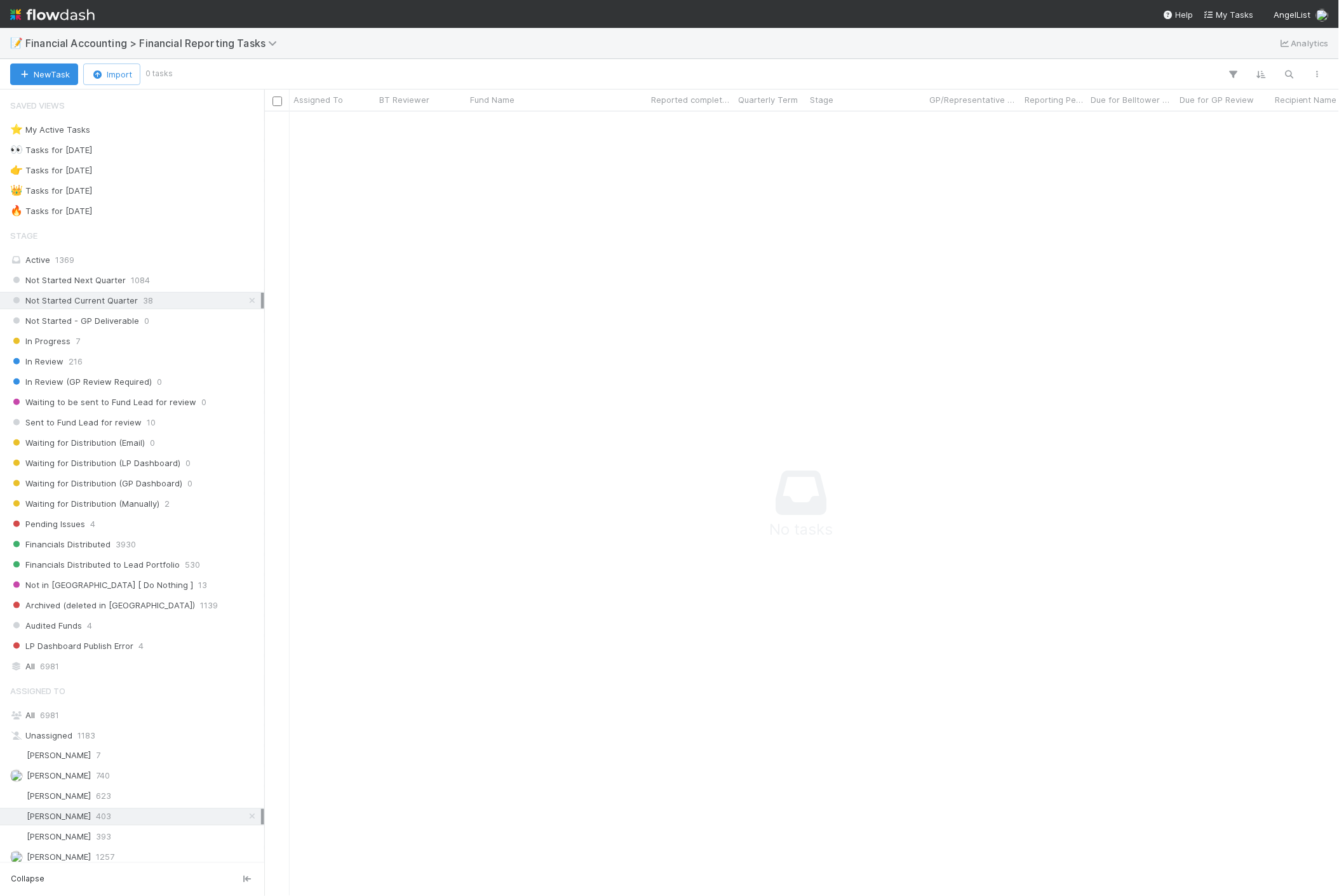
scroll to position [764, 1053]
click at [56, 710] on div "All 6981" at bounding box center [132, 715] width 265 height 17
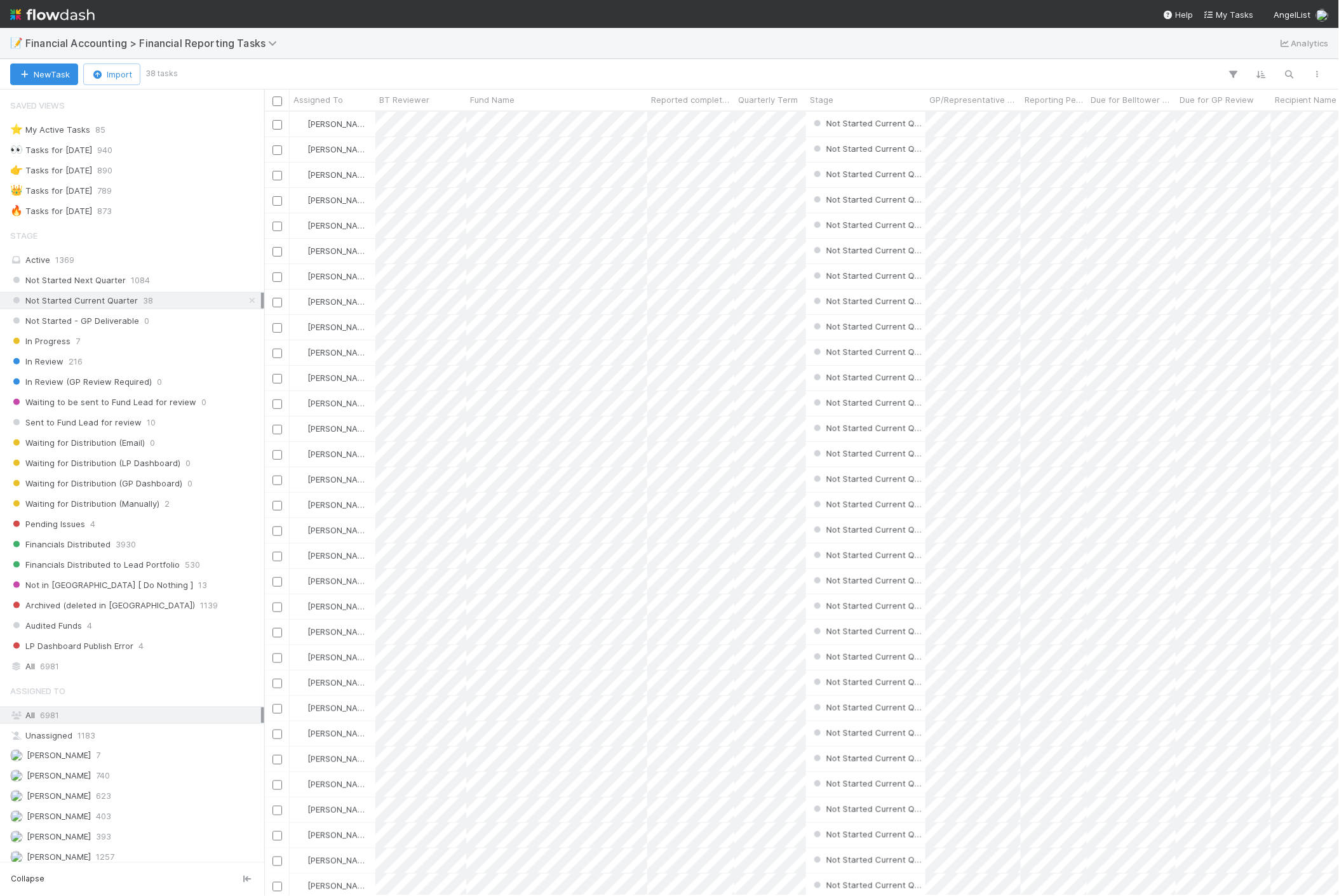
click at [60, 23] on img at bounding box center [53, 15] width 85 height 22
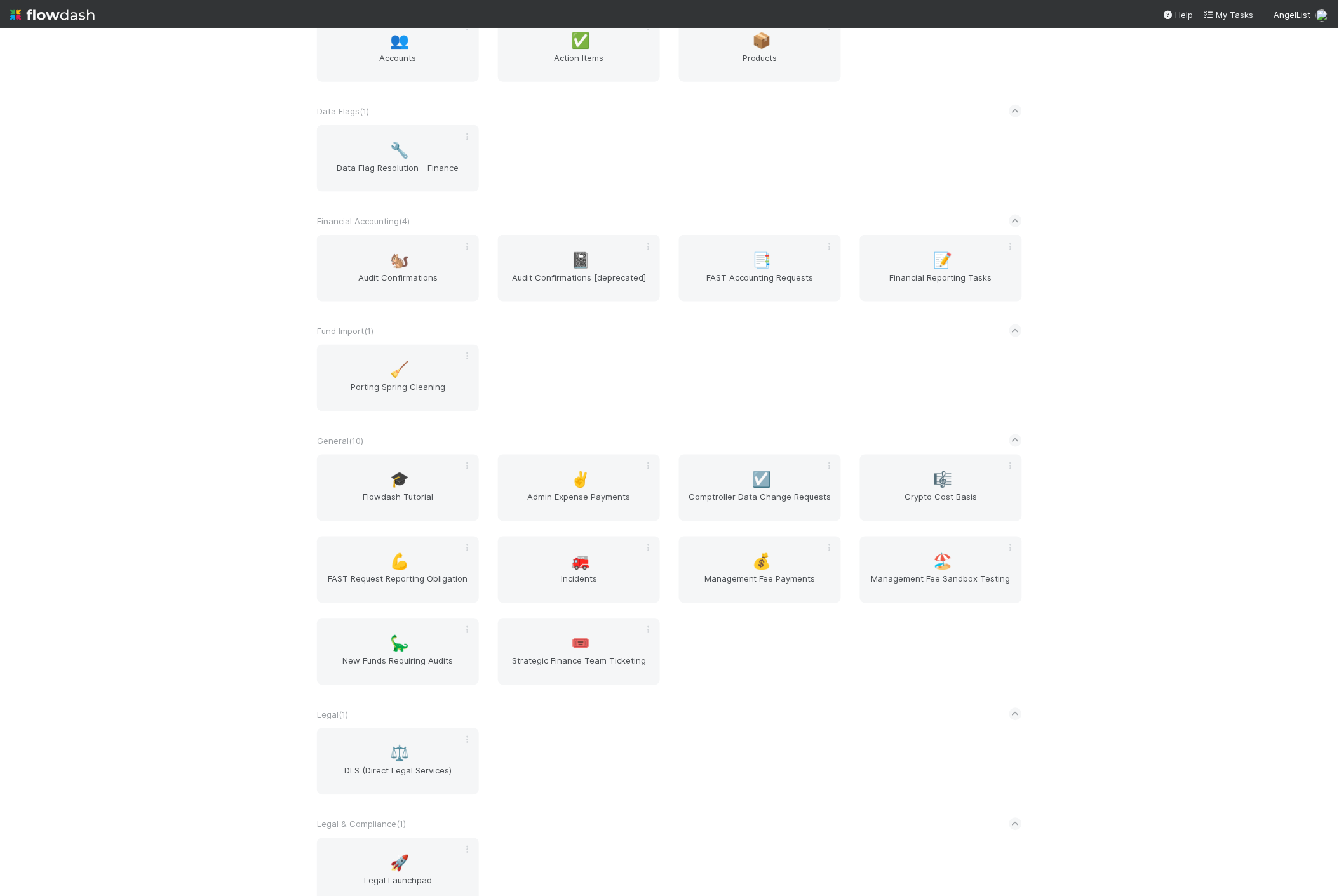
scroll to position [493, 0]
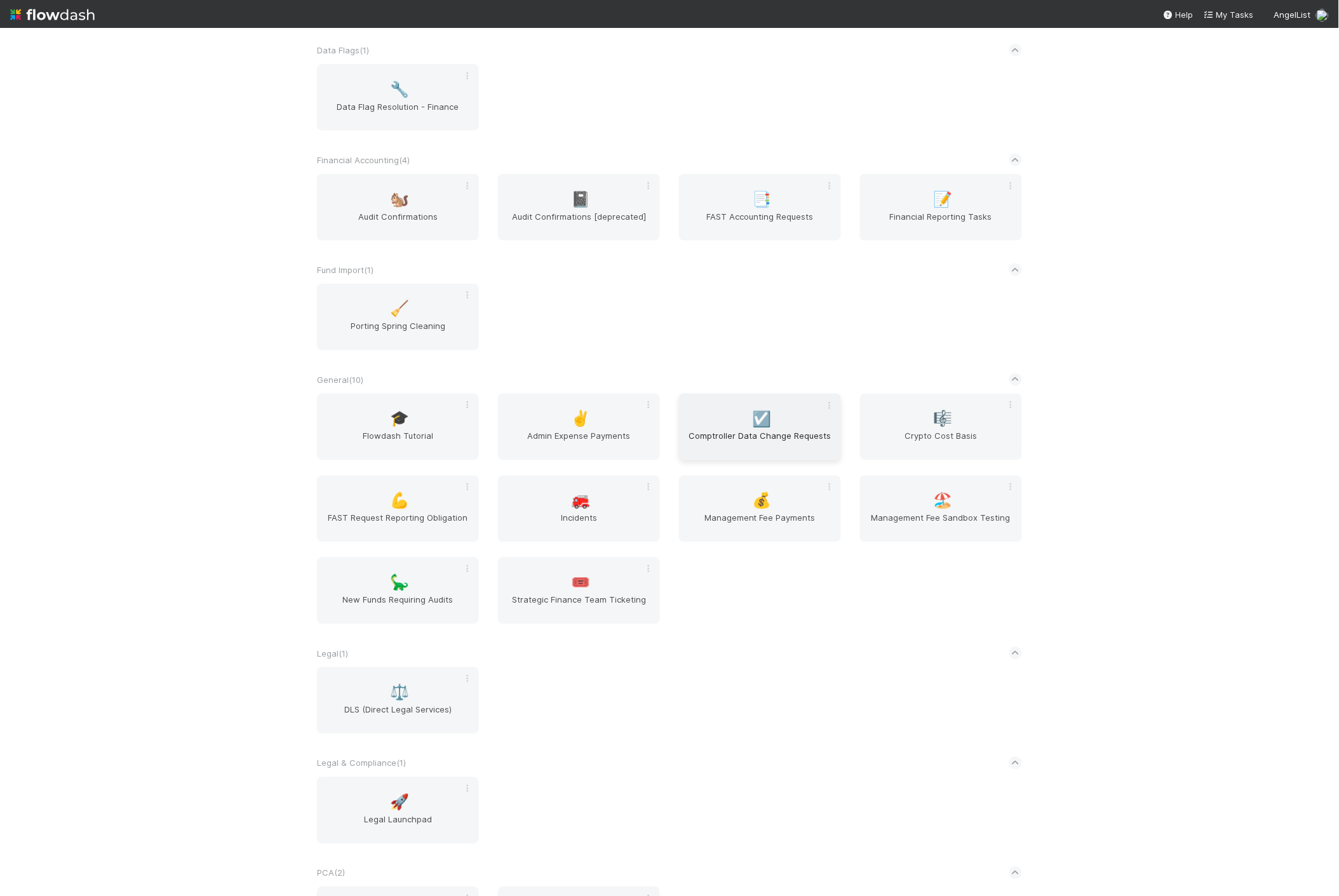
click at [718, 430] on span "Comptroller Data Change Requests" at bounding box center [760, 442] width 152 height 26
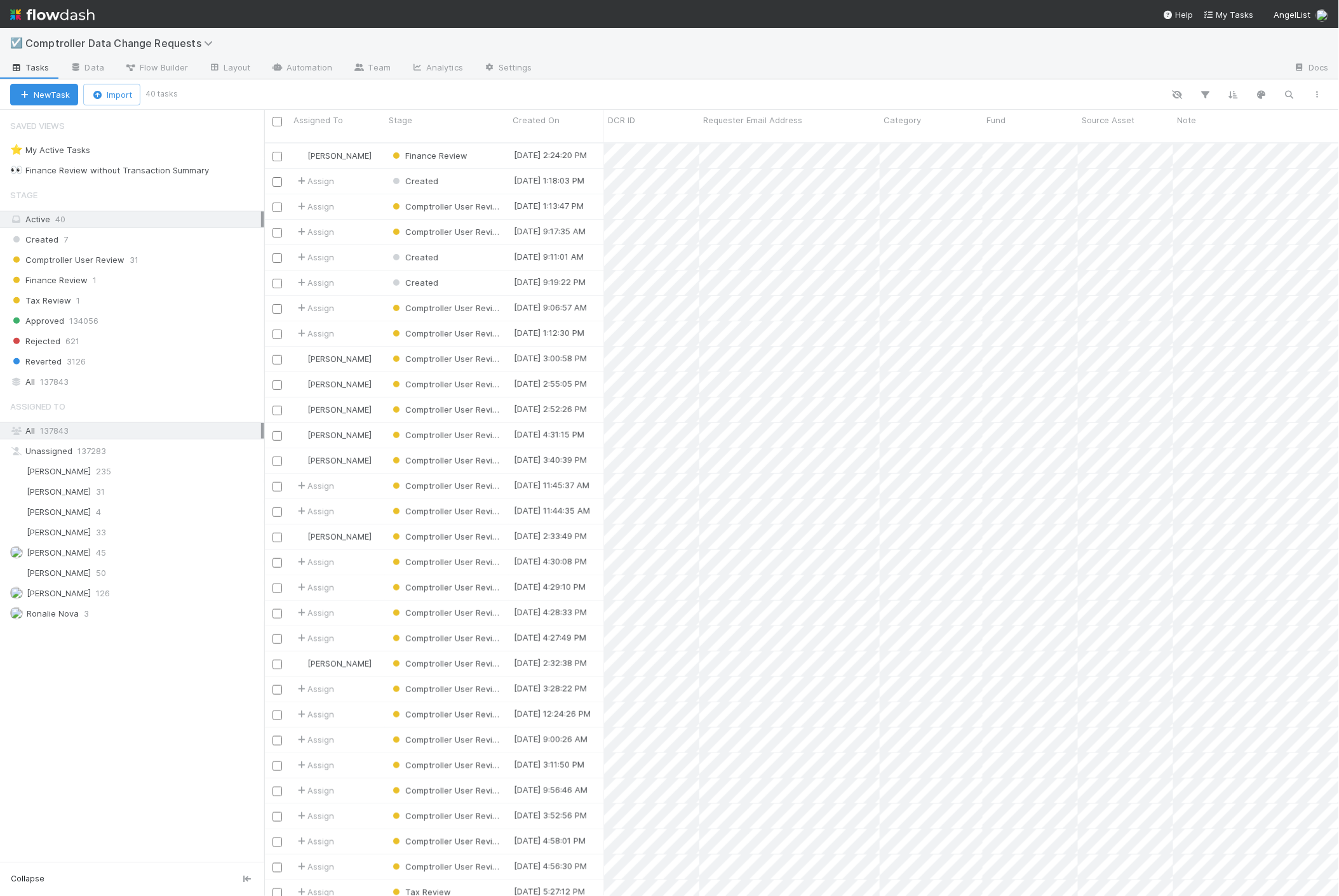
scroll to position [753, 1064]
click at [103, 287] on div "Finance Review 1" at bounding box center [137, 281] width 254 height 16
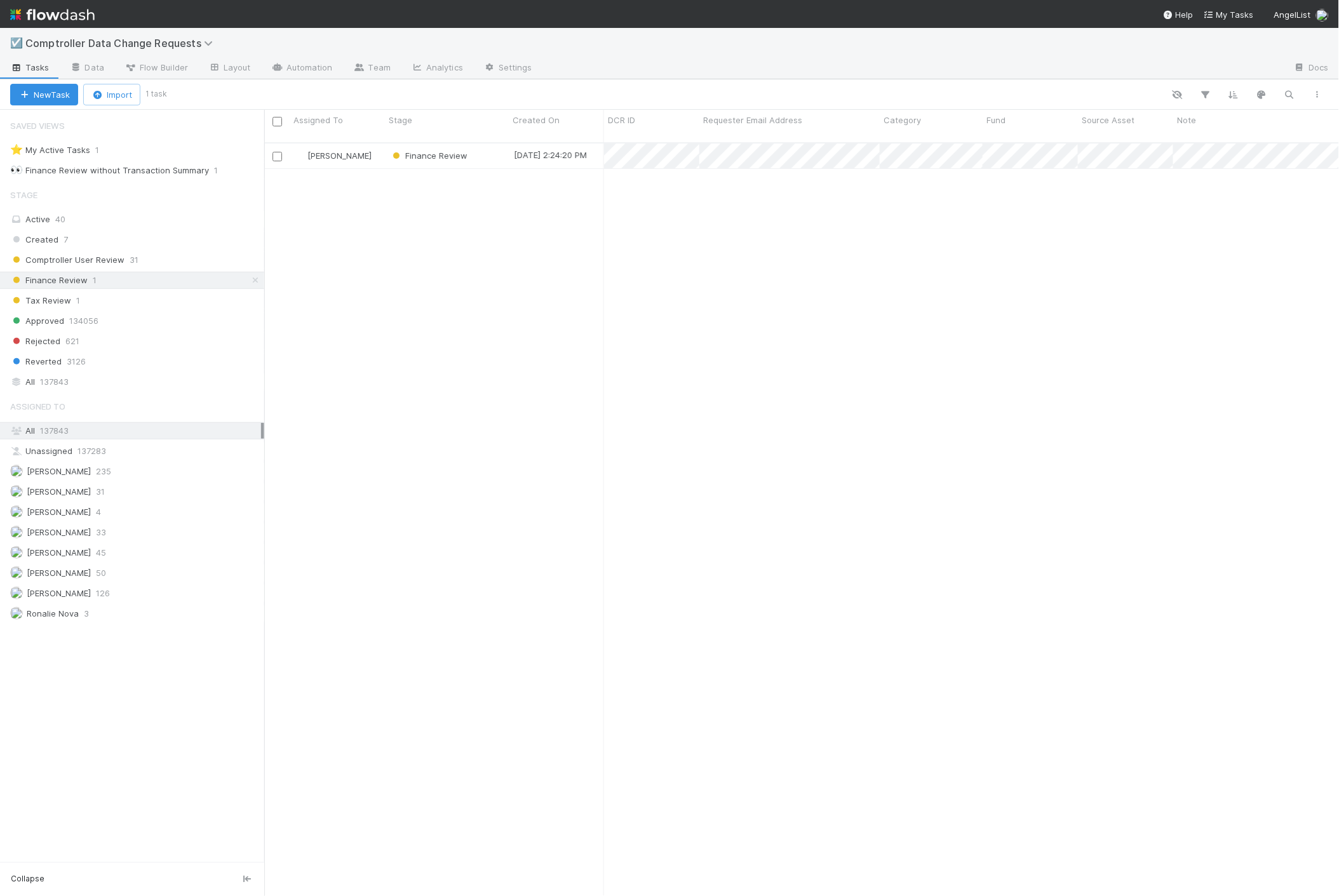
scroll to position [753, 1064]
